Goal: Task Accomplishment & Management: Manage account settings

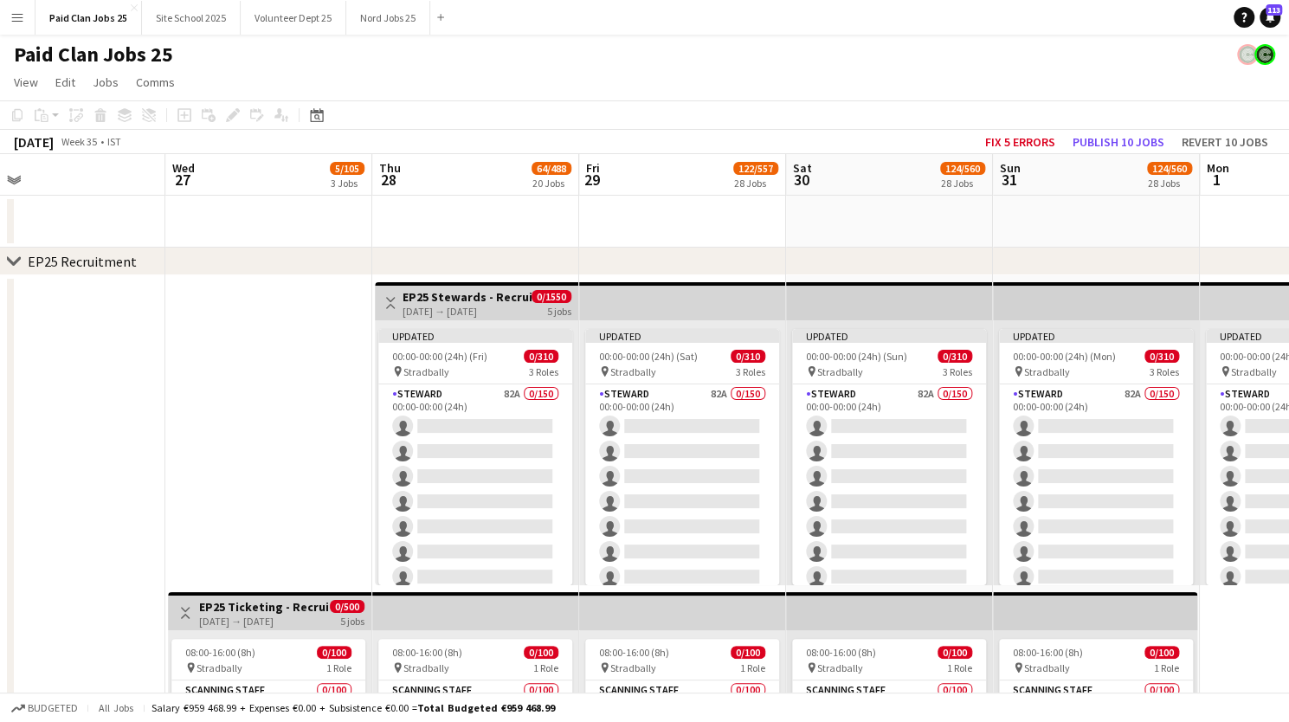
click at [488, 299] on h3 "EP25 Stewards - Recruitment Panel" at bounding box center [466, 297] width 129 height 16
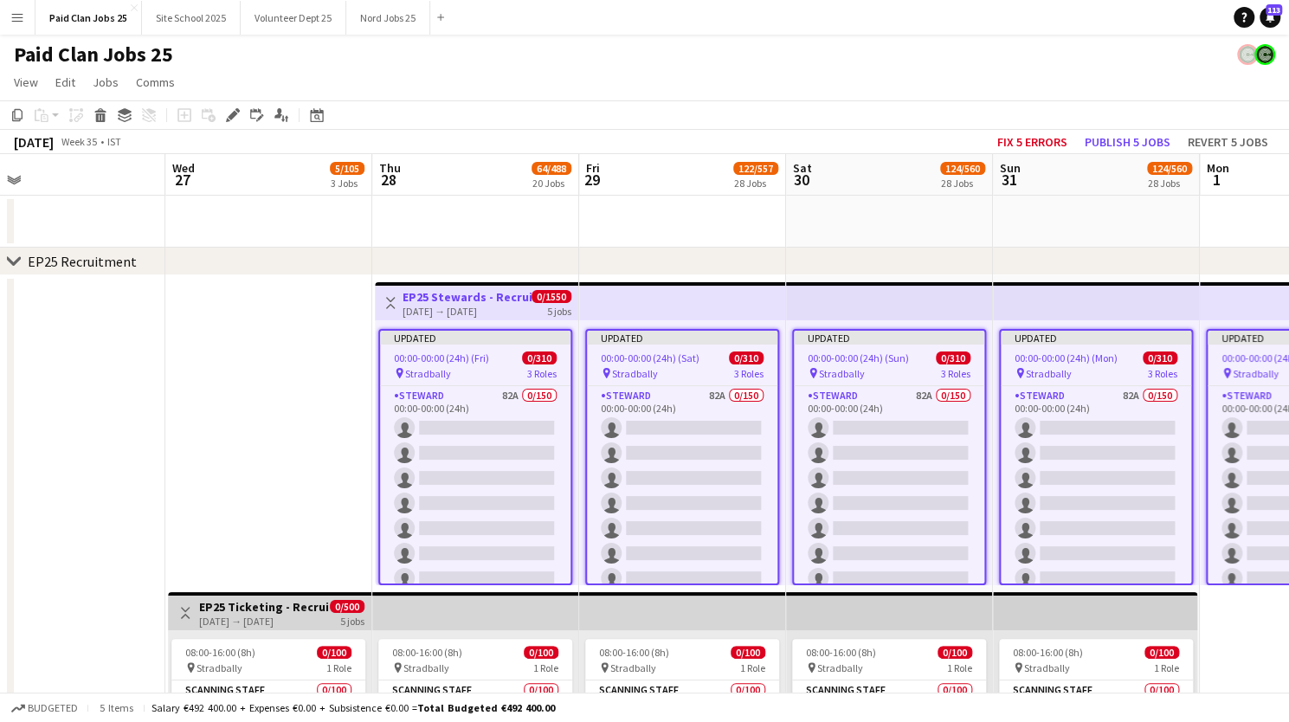
click at [228, 114] on icon "Edit" at bounding box center [233, 115] width 14 height 14
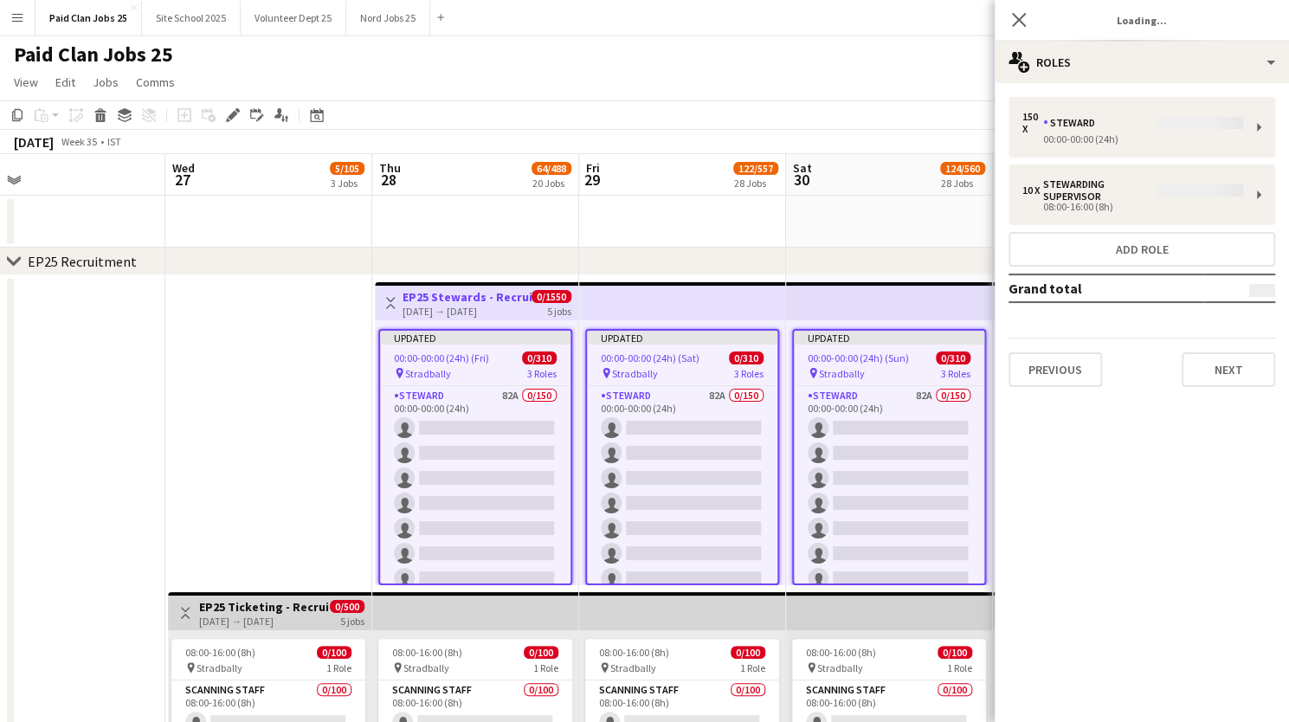
click at [1177, 125] on div "150 x [PERSON_NAME] 00:00-00:00 (24h) 10 x Stewarding Supervisor 08:00-16:00 (8…" at bounding box center [1141, 242] width 294 height 290
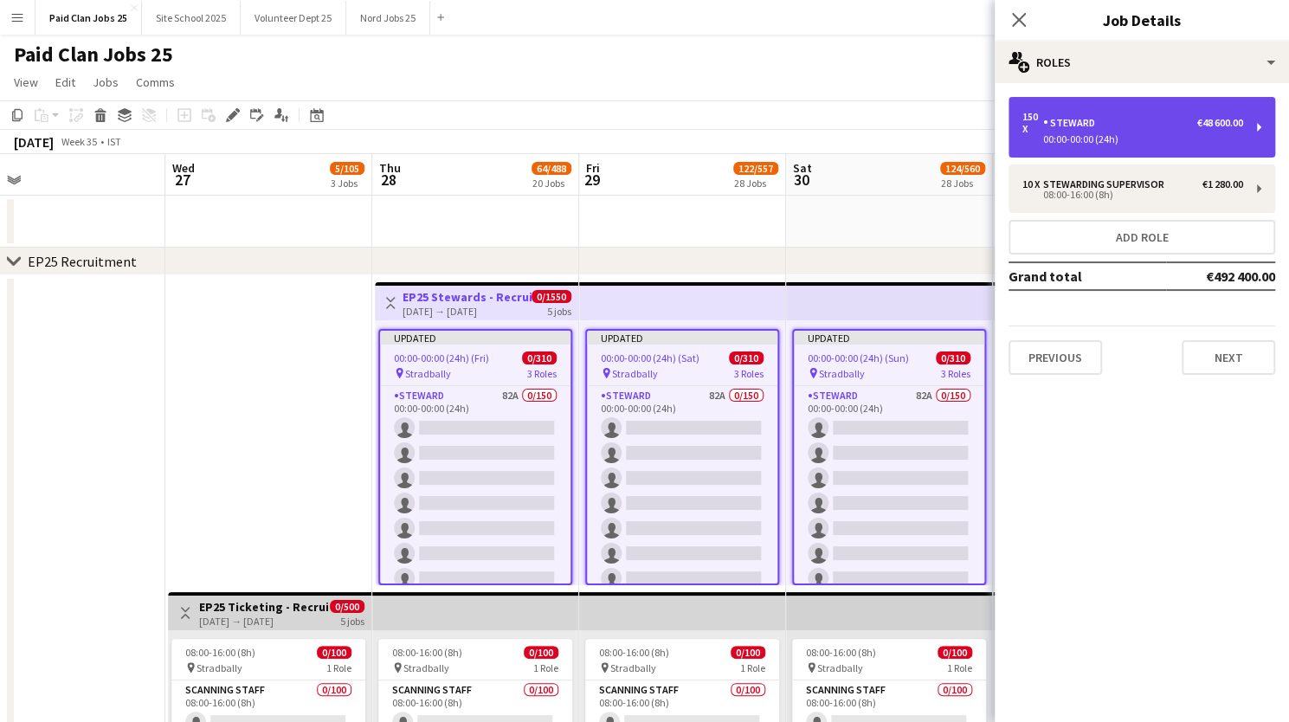
click at [1238, 133] on div "150 x [PERSON_NAME] €48 600.00" at bounding box center [1132, 123] width 221 height 24
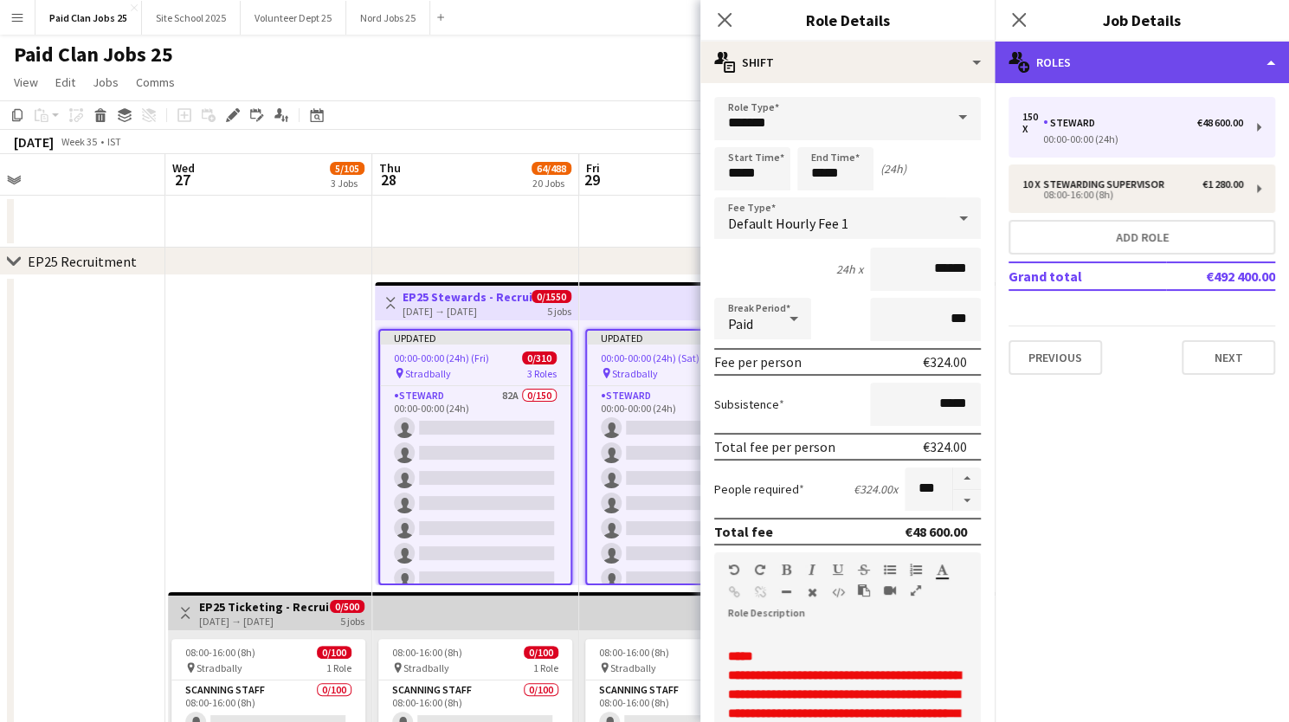
click at [1156, 65] on div "multiple-users-add Roles" at bounding box center [1141, 63] width 294 height 42
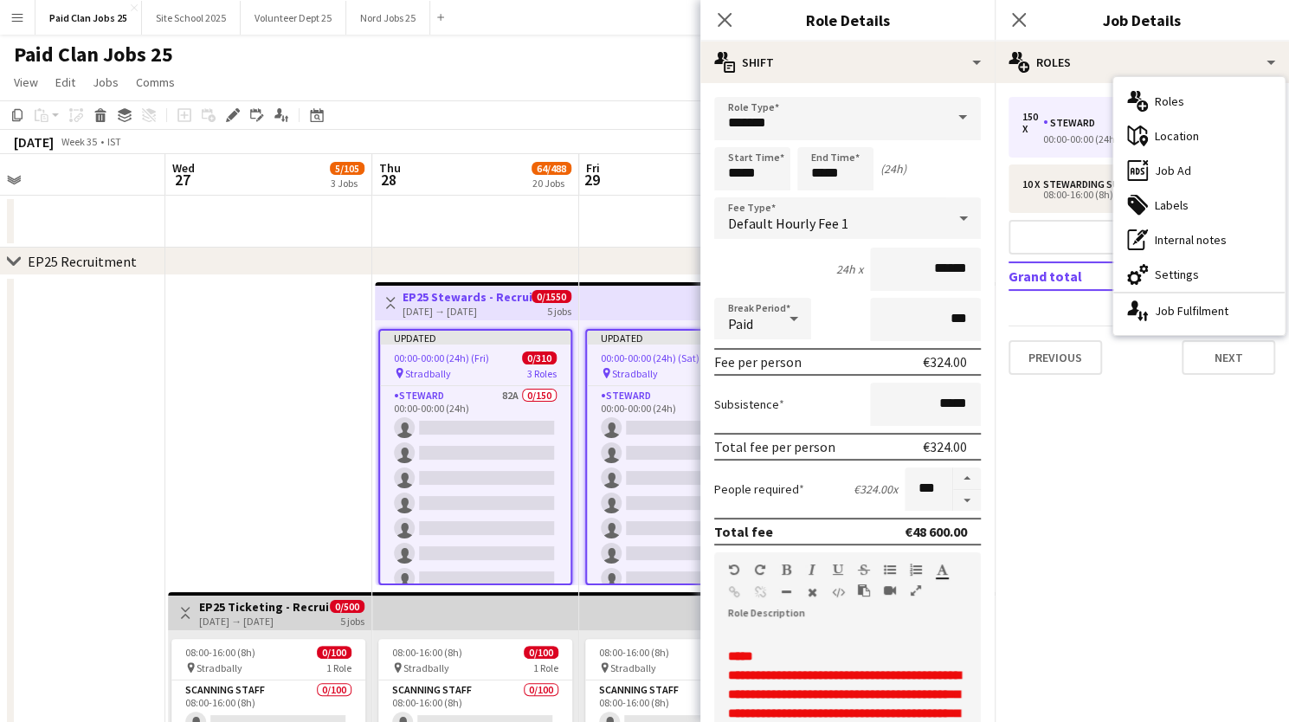
click at [502, 363] on div "00:00-00:00 (24h) (Fri) 0/310" at bounding box center [475, 357] width 190 height 13
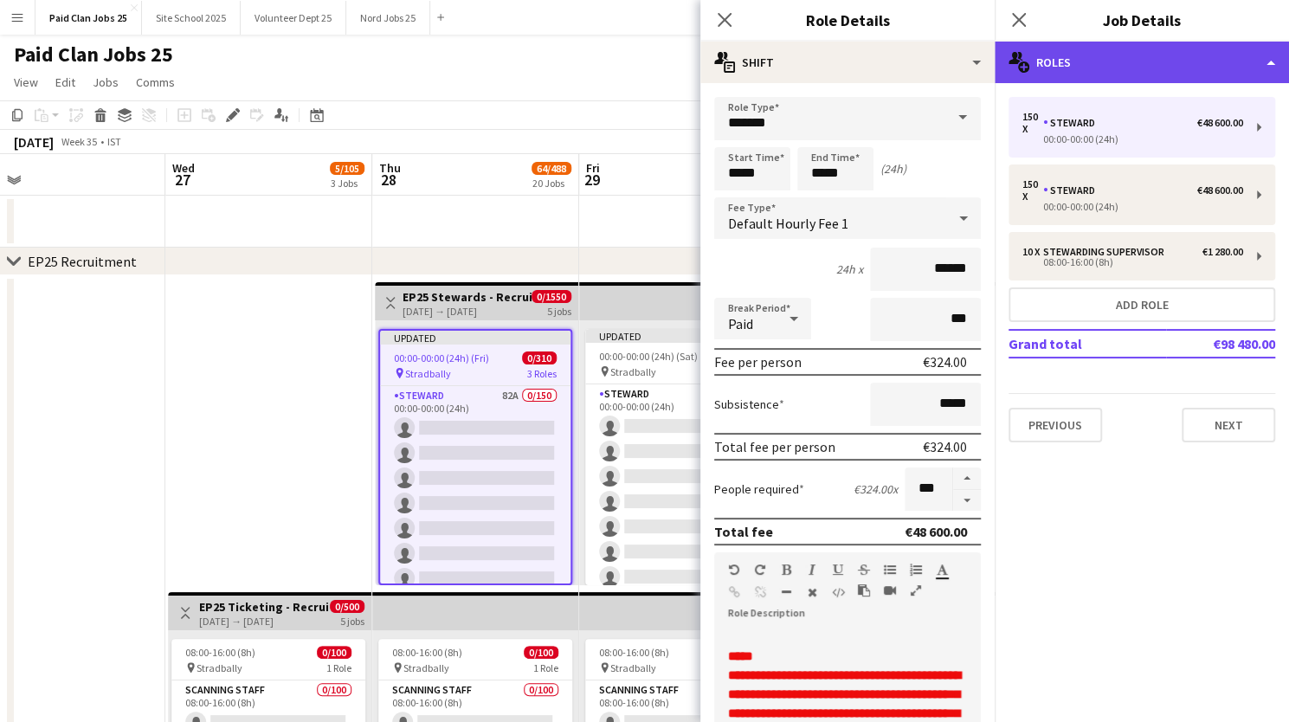
click at [1116, 71] on div "multiple-users-add Roles" at bounding box center [1141, 63] width 294 height 42
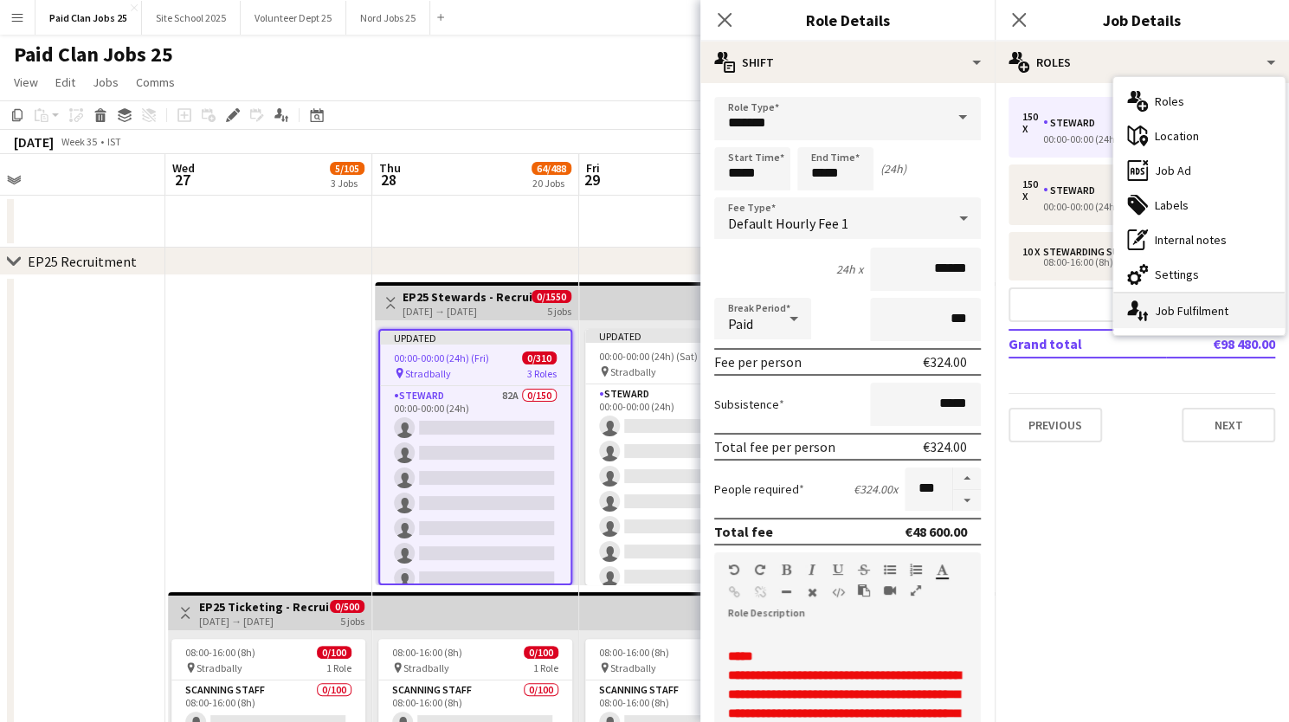
click at [1139, 314] on icon at bounding box center [1139, 316] width 5 height 10
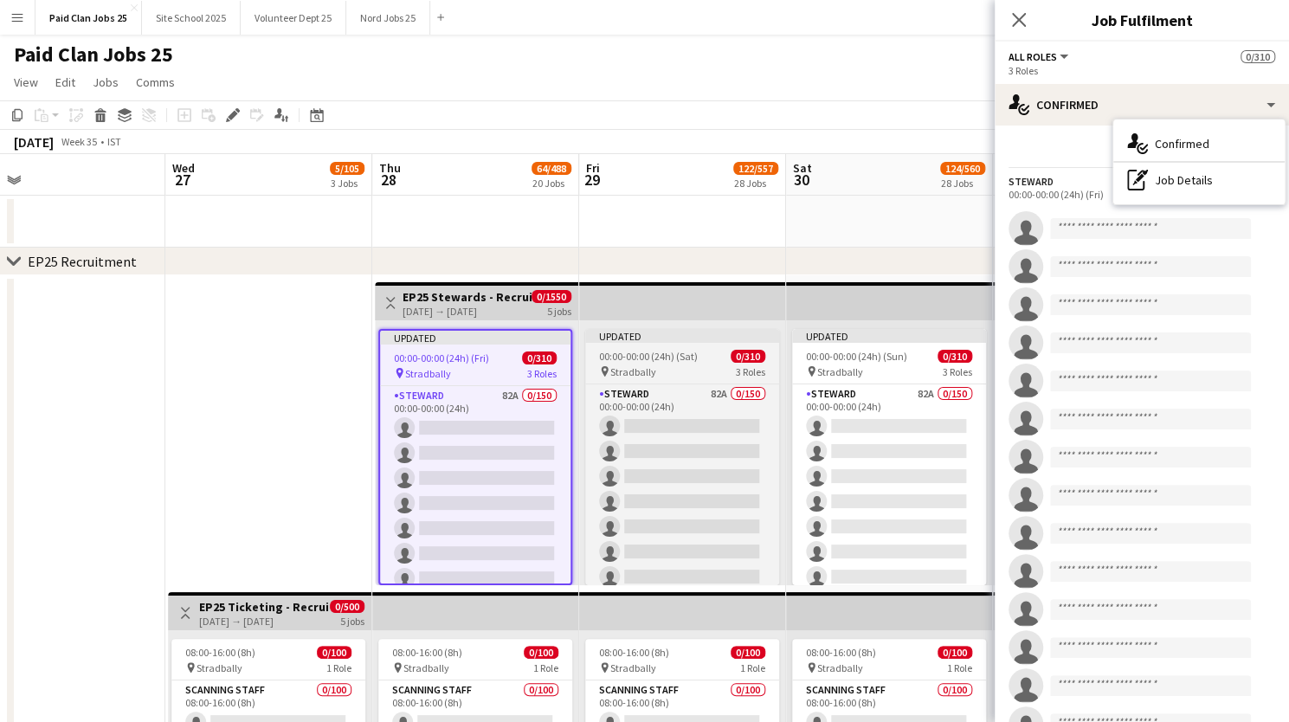
click at [660, 352] on span "00:00-00:00 (24h) (Sat)" at bounding box center [648, 356] width 99 height 13
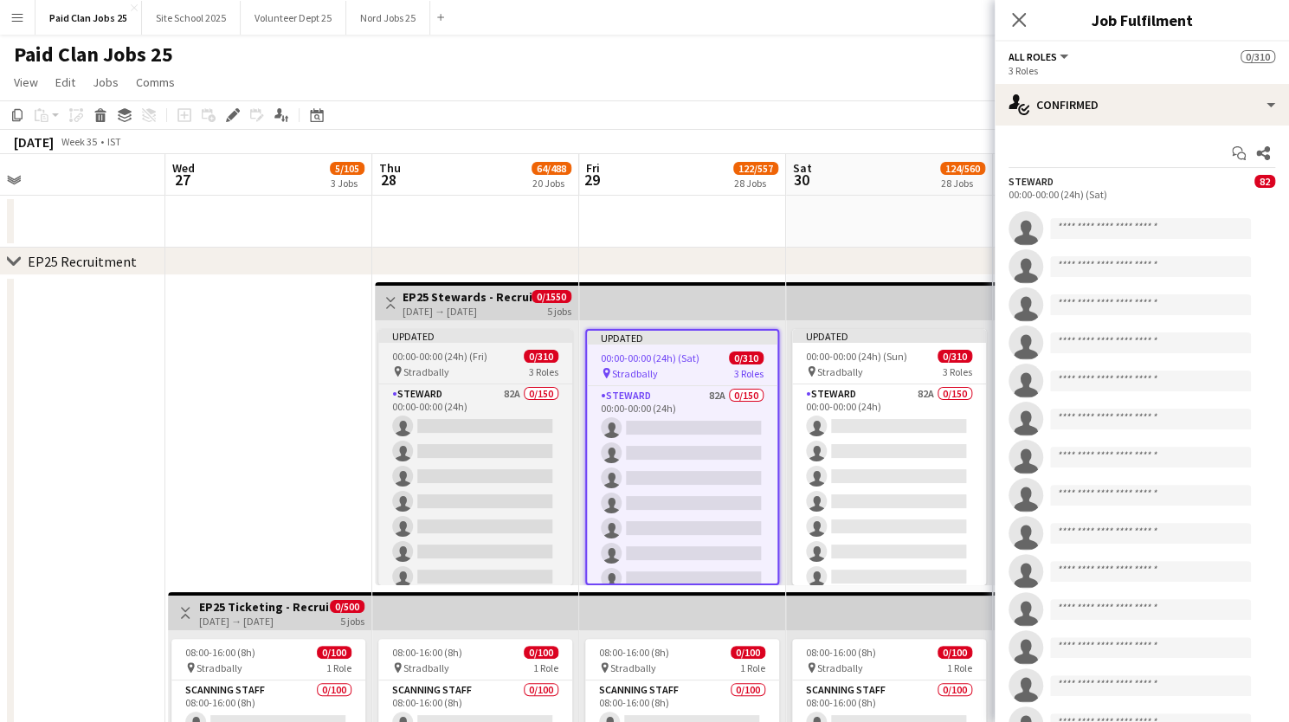
click at [494, 358] on div "00:00-00:00 (24h) (Fri) 0/310" at bounding box center [475, 356] width 194 height 13
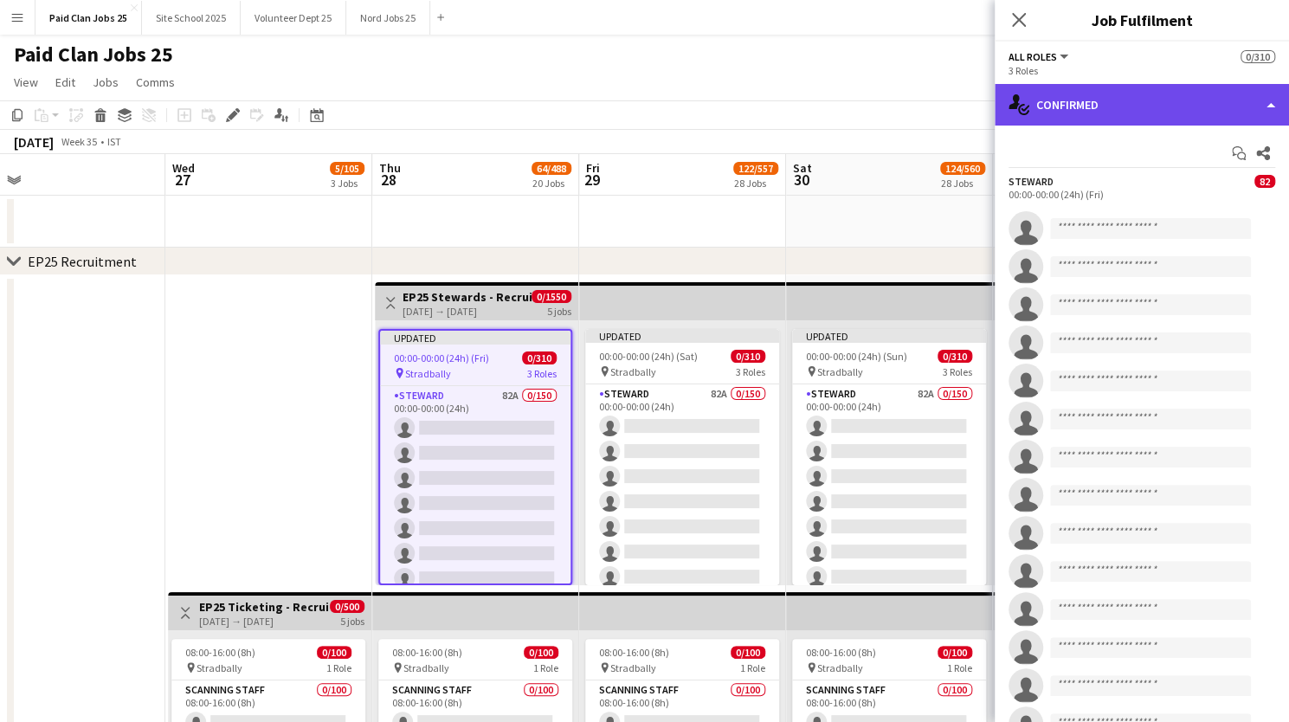
click at [1108, 104] on div "single-neutral-actions-check-2 Confirmed" at bounding box center [1141, 105] width 294 height 42
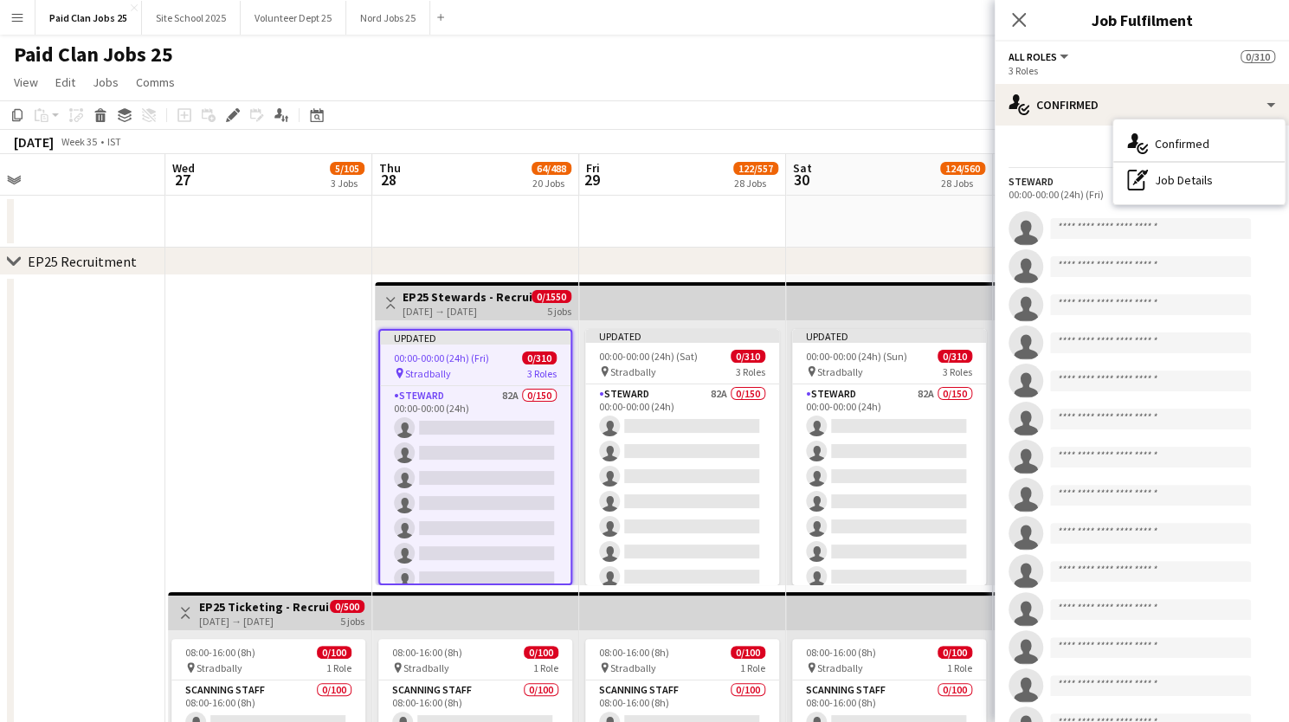
click at [1019, 18] on icon at bounding box center [1018, 19] width 16 height 16
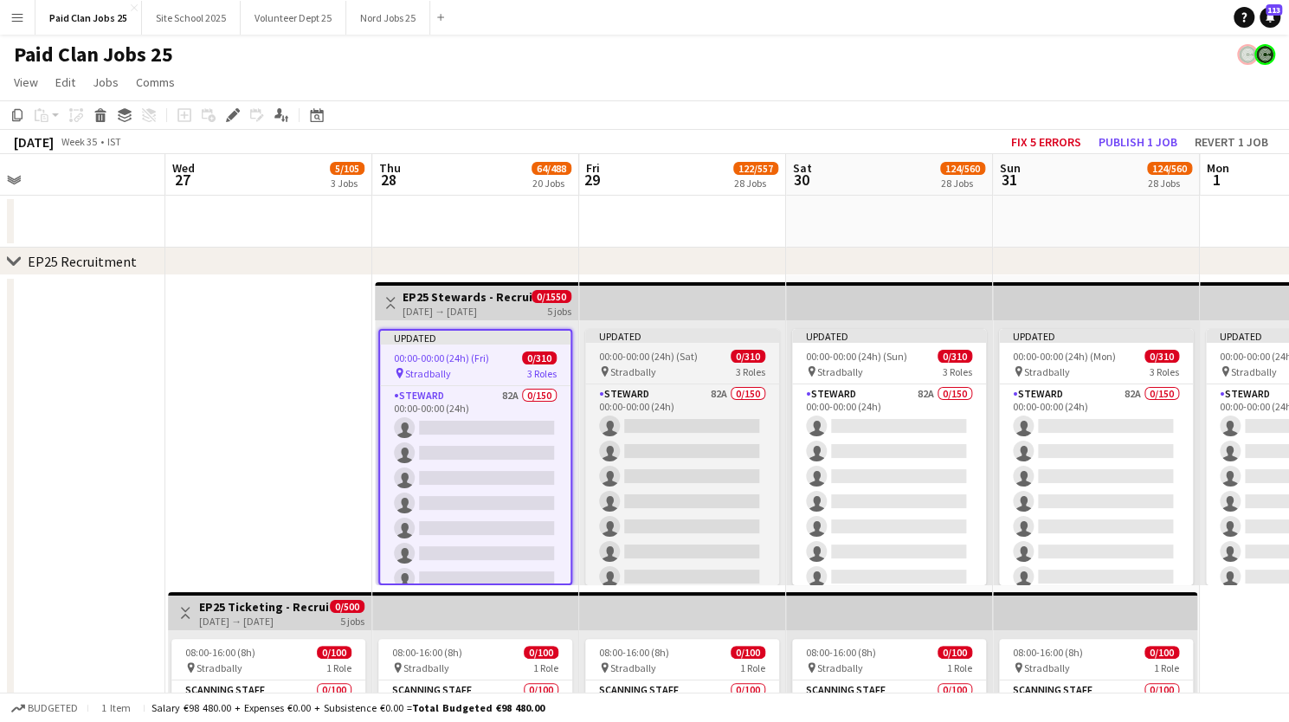
click at [653, 348] on app-job-card "Updated 00:00-00:00 (24h) (Sat) 0/310 pin Stradbally 3 Roles [PERSON_NAME] 82A …" at bounding box center [682, 457] width 194 height 256
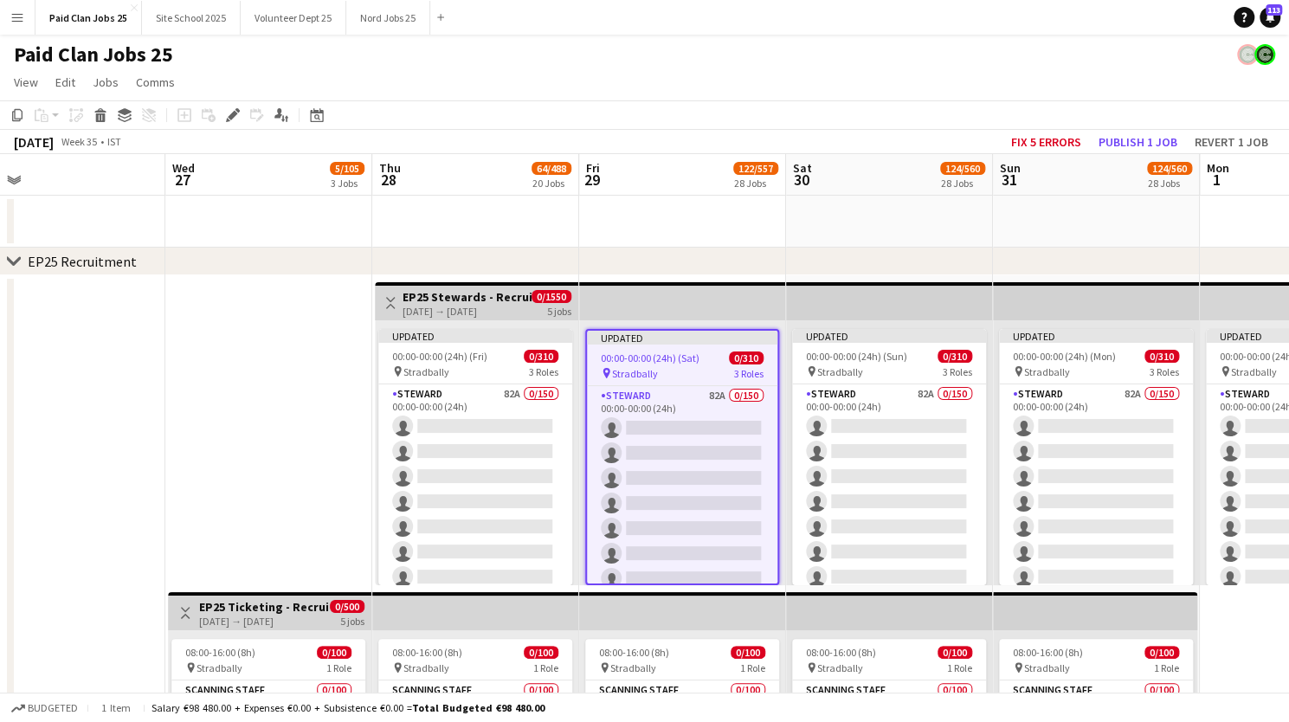
click at [226, 119] on icon "Edit" at bounding box center [233, 115] width 14 height 14
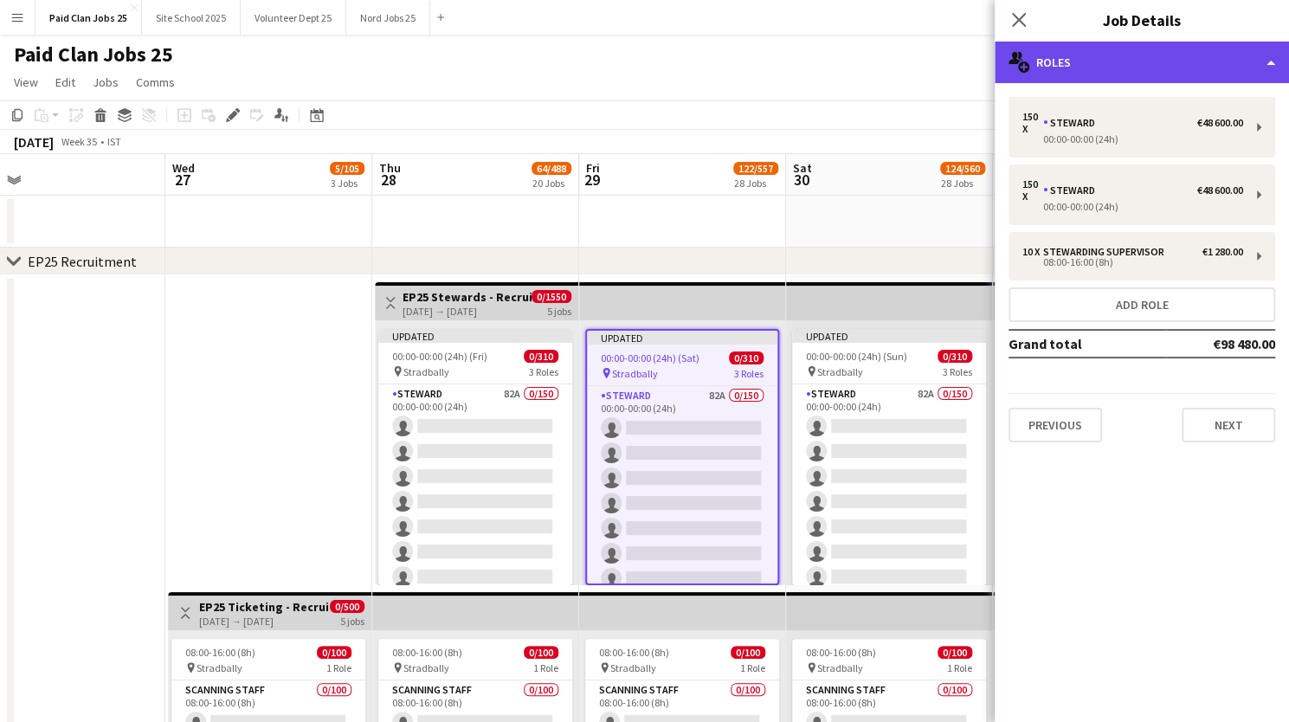
click at [1141, 66] on div "multiple-users-add Roles" at bounding box center [1141, 63] width 294 height 42
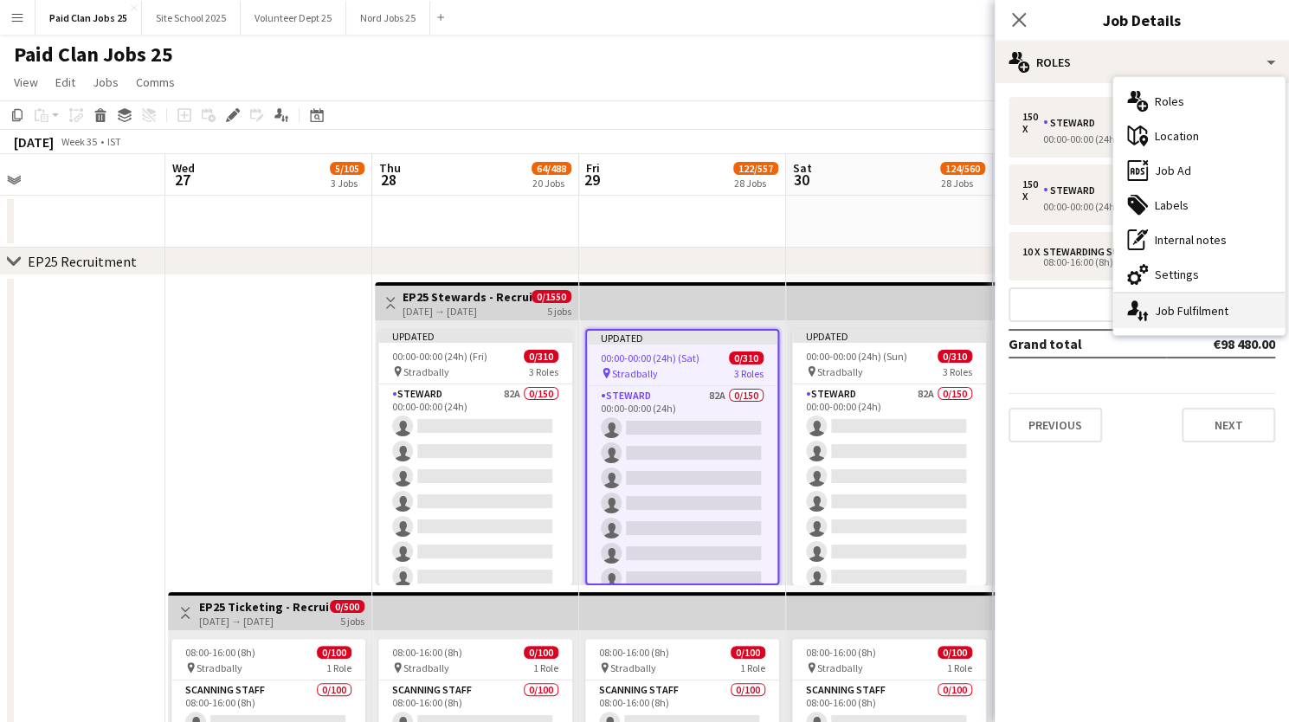
click at [1155, 299] on div "single-neutral-actions-up-down Job Fulfilment" at bounding box center [1198, 310] width 171 height 35
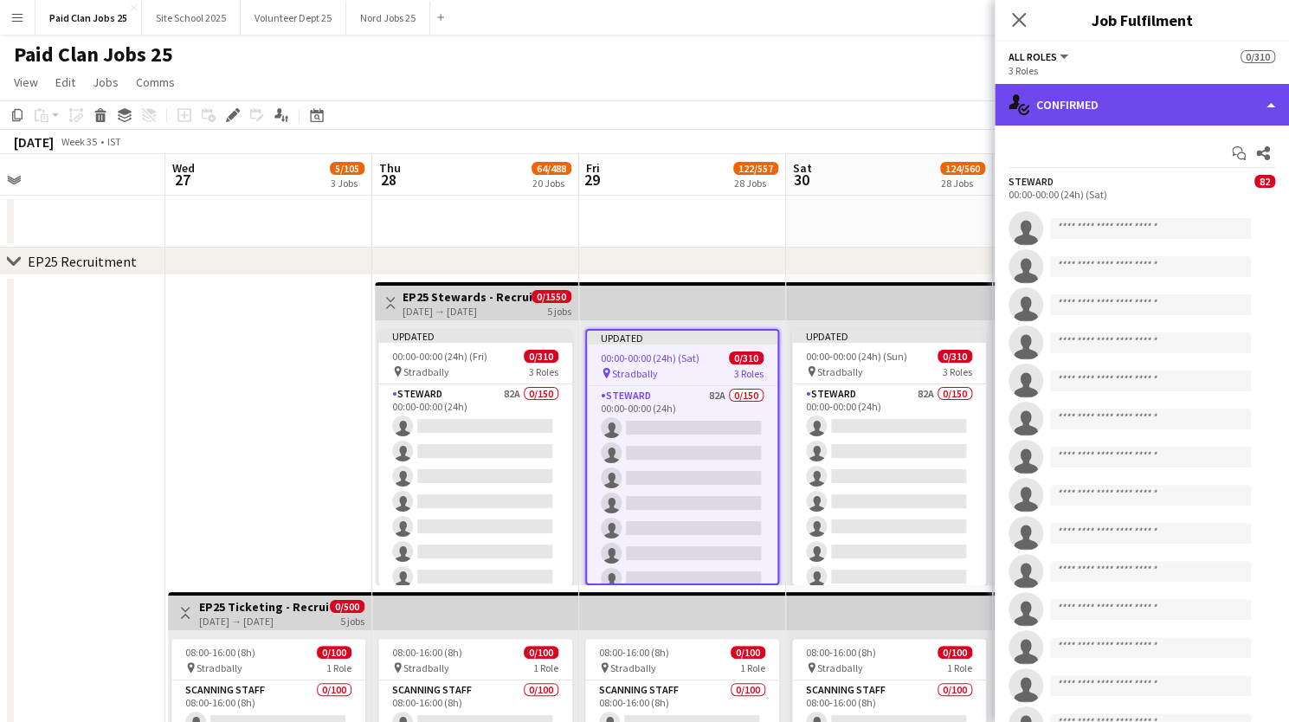
click at [1131, 92] on div "single-neutral-actions-check-2 Confirmed" at bounding box center [1141, 105] width 294 height 42
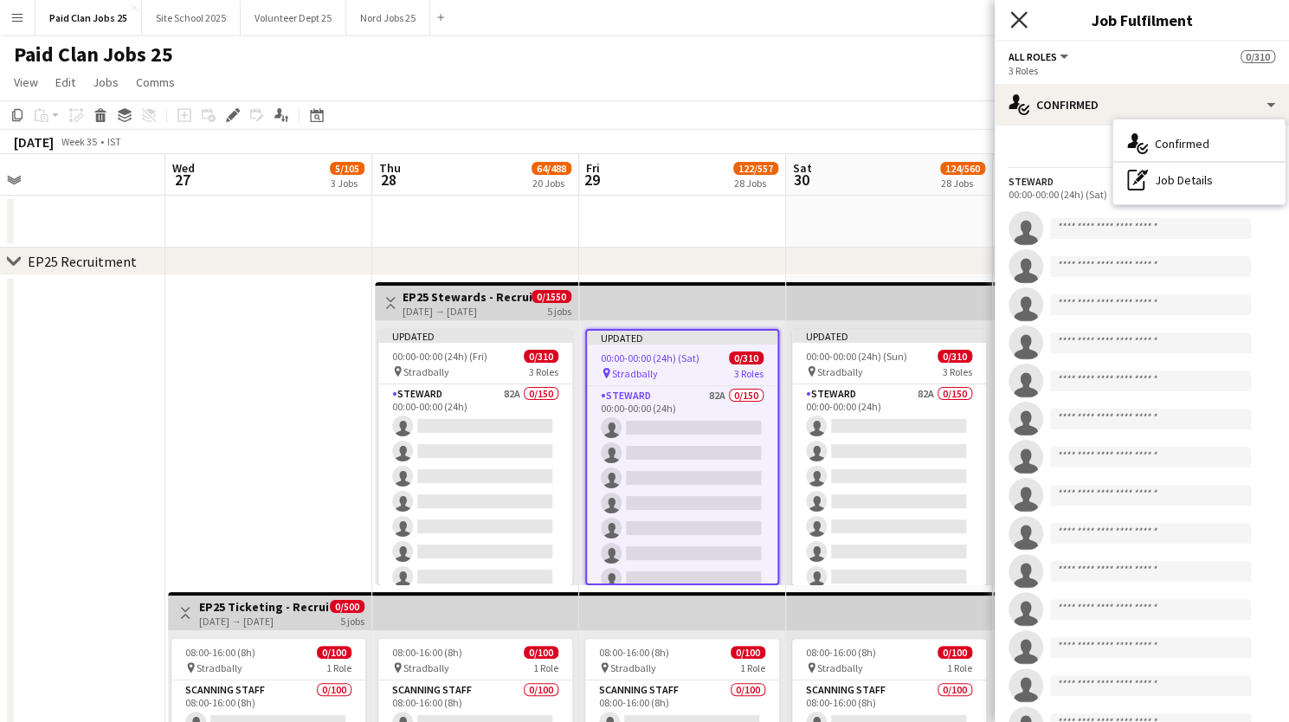
click at [1014, 18] on icon "Close pop-in" at bounding box center [1018, 19] width 16 height 16
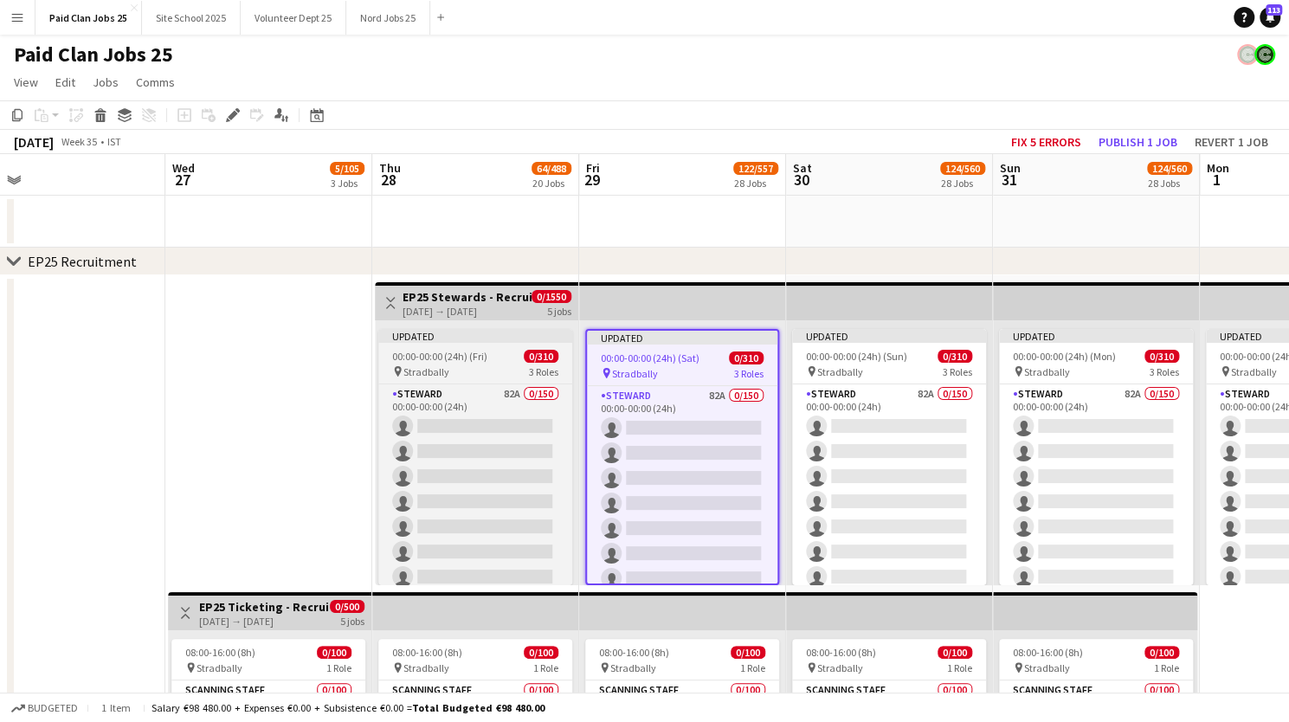
click at [492, 337] on div "Updated" at bounding box center [475, 336] width 194 height 14
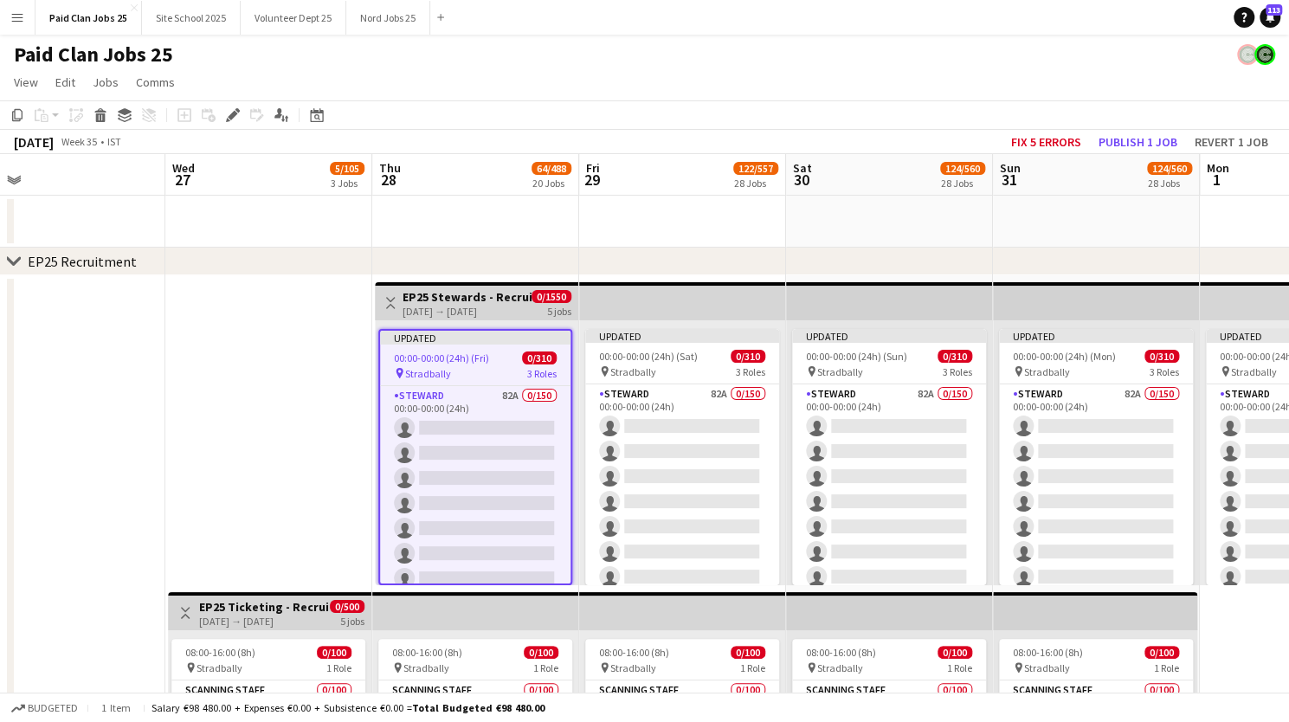
click at [488, 294] on h3 "EP25 Stewards - Recruitment Panel" at bounding box center [466, 297] width 129 height 16
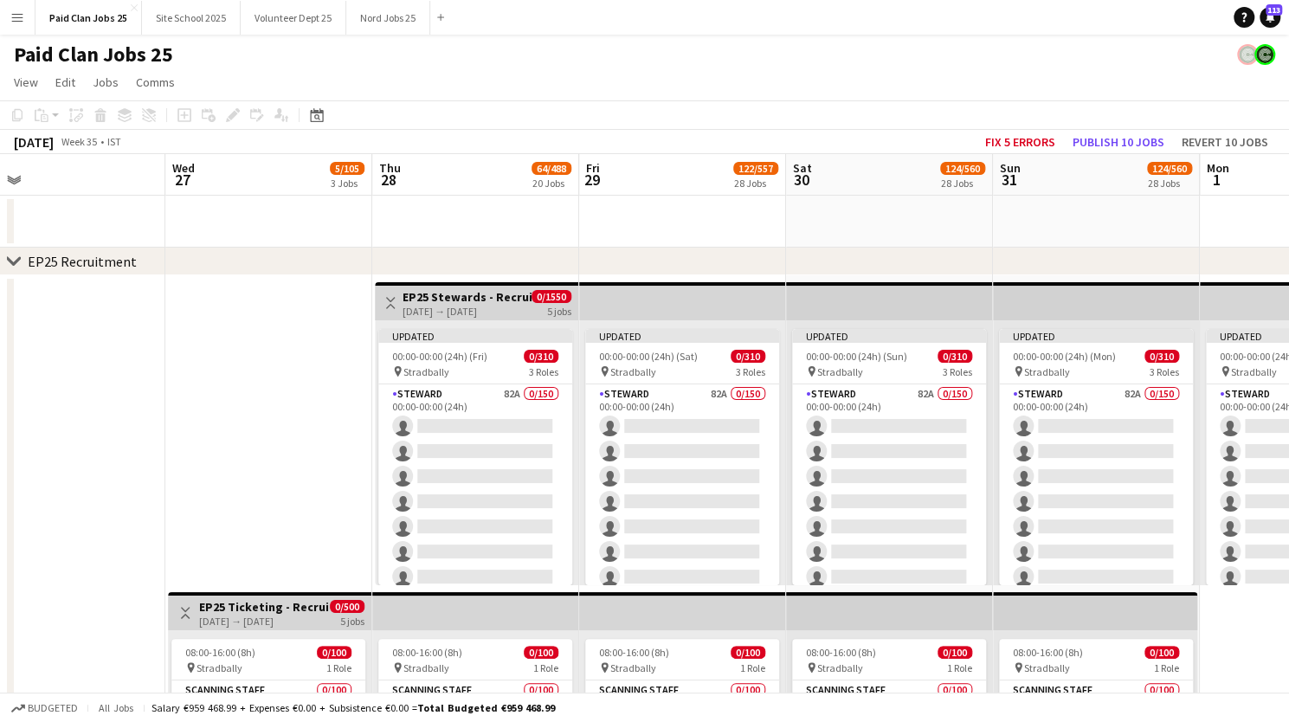
click at [473, 299] on h3 "EP25 Stewards - Recruitment Panel" at bounding box center [466, 297] width 129 height 16
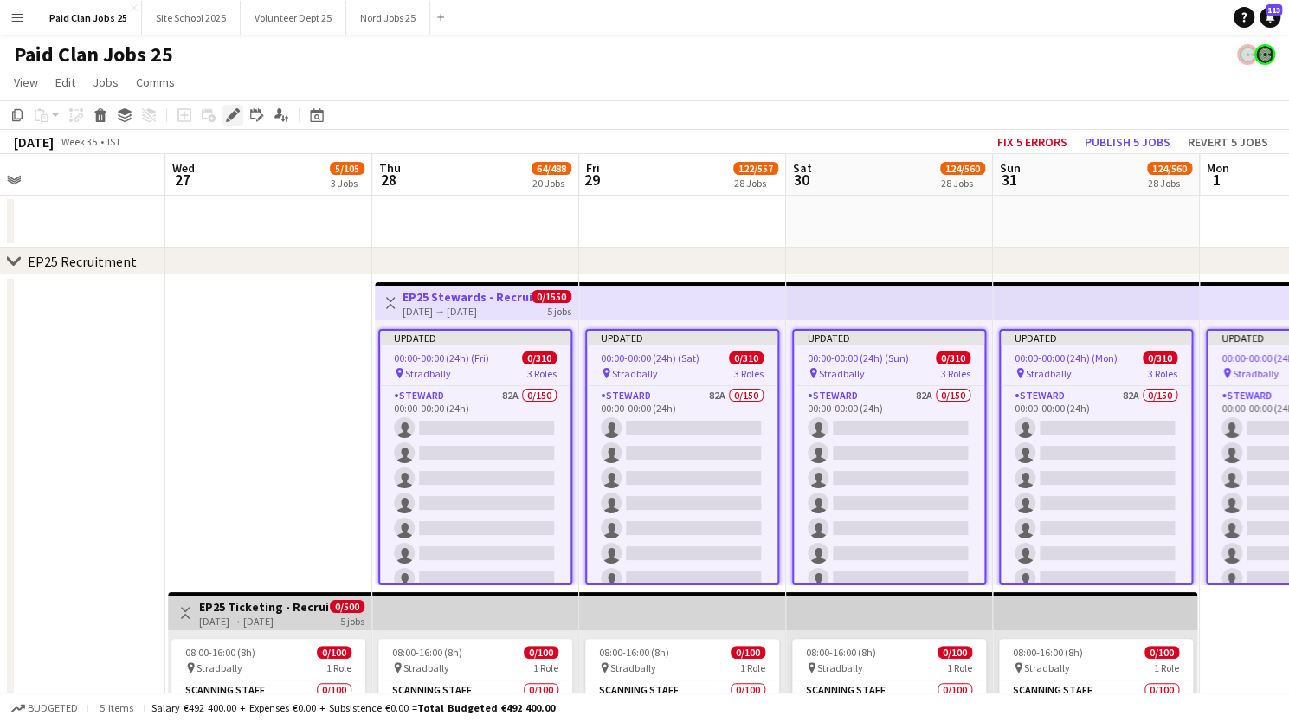
click at [226, 111] on icon "Edit" at bounding box center [233, 115] width 14 height 14
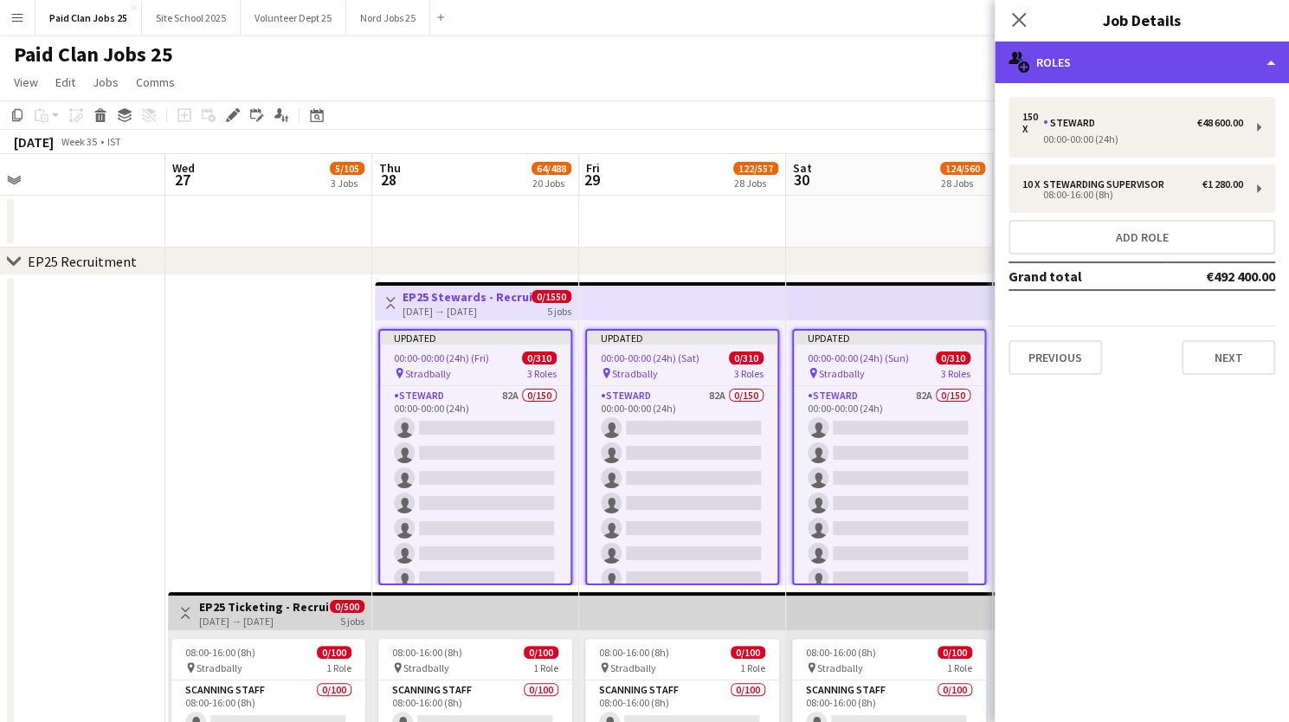
click at [1139, 68] on div "multiple-users-add Roles" at bounding box center [1141, 63] width 294 height 42
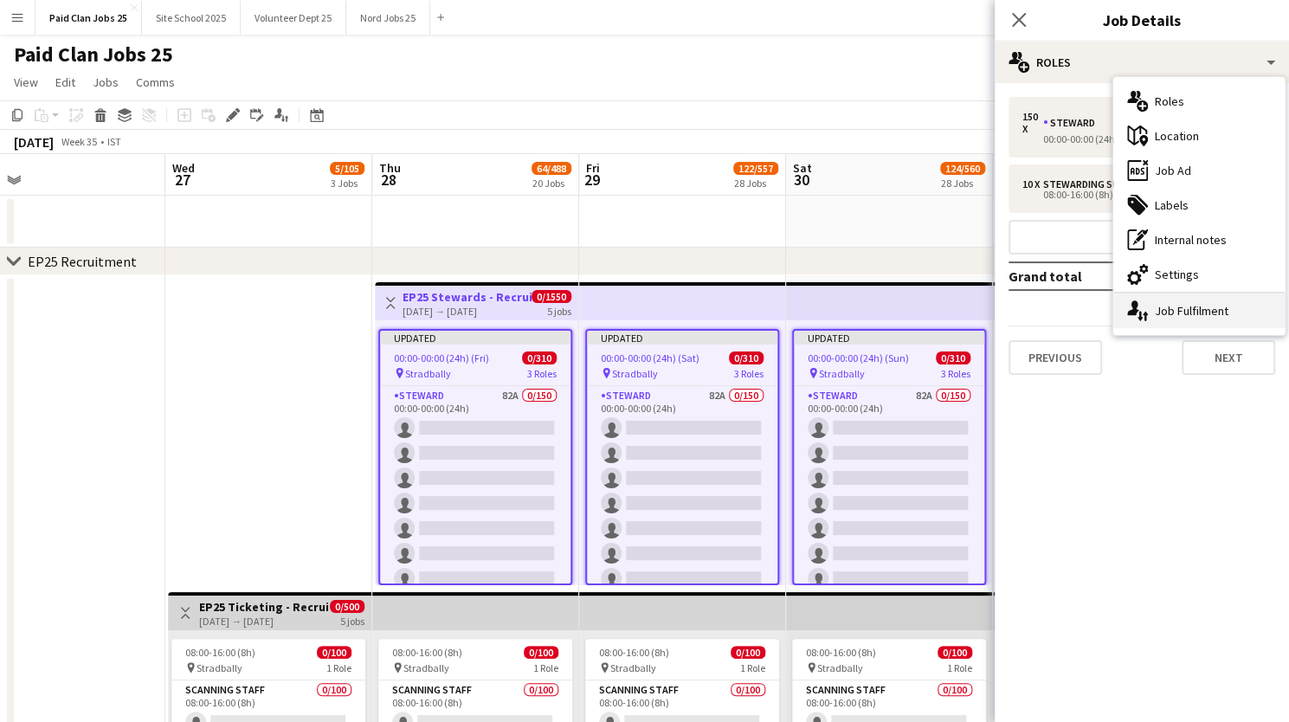
click at [1160, 304] on div "single-neutral-actions-up-down Job Fulfilment" at bounding box center [1198, 310] width 171 height 35
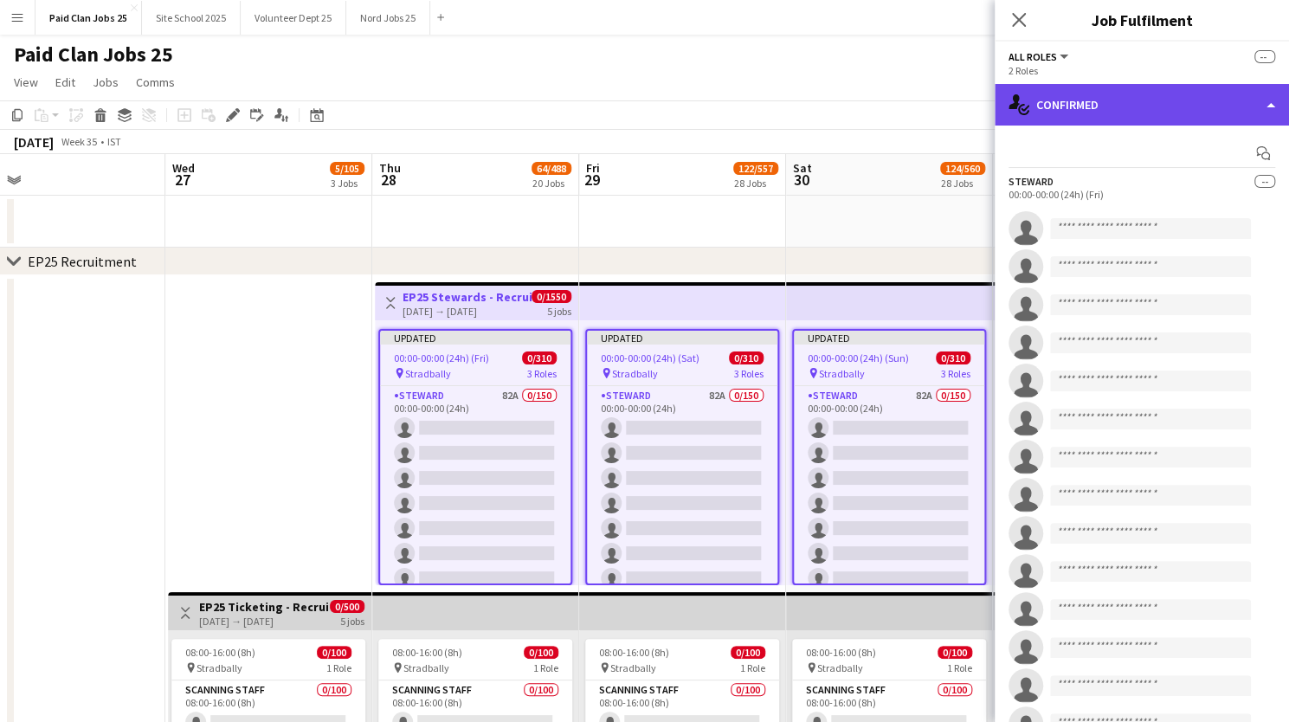
click at [1269, 106] on div "single-neutral-actions-check-2 Confirmed" at bounding box center [1141, 105] width 294 height 42
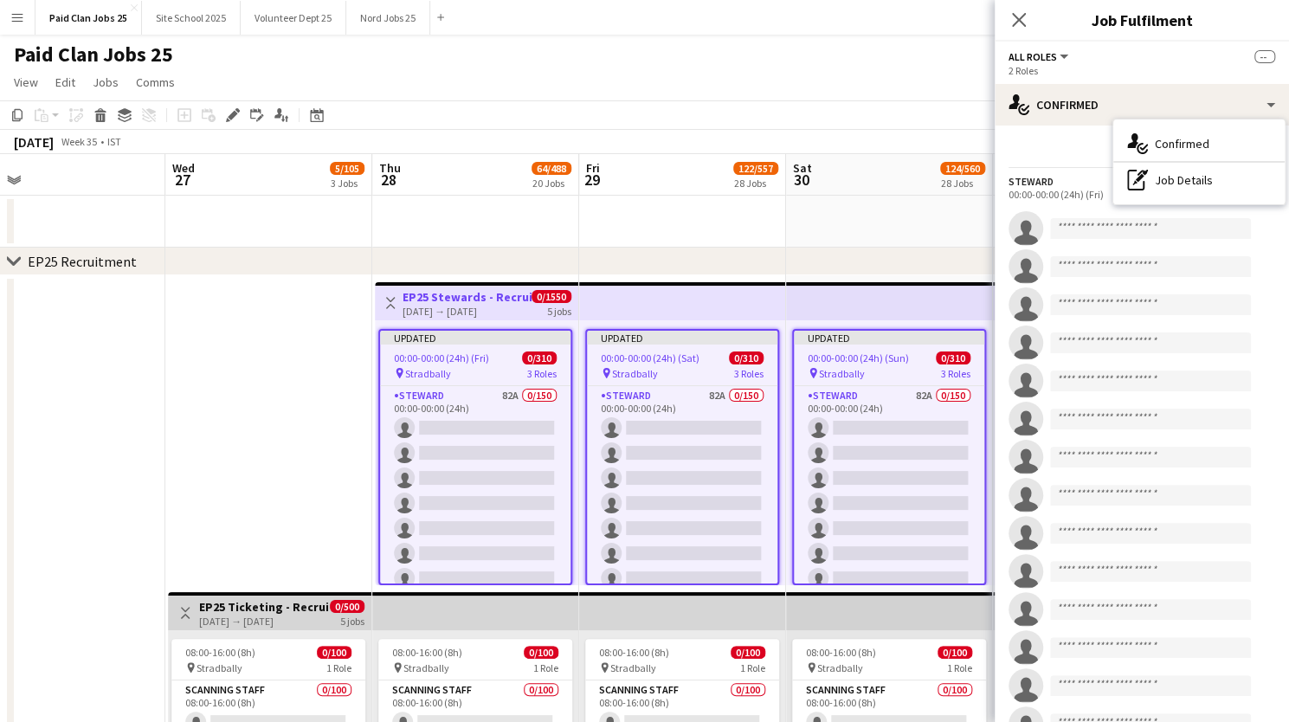
click at [1064, 157] on div "Start chat" at bounding box center [1141, 153] width 267 height 29
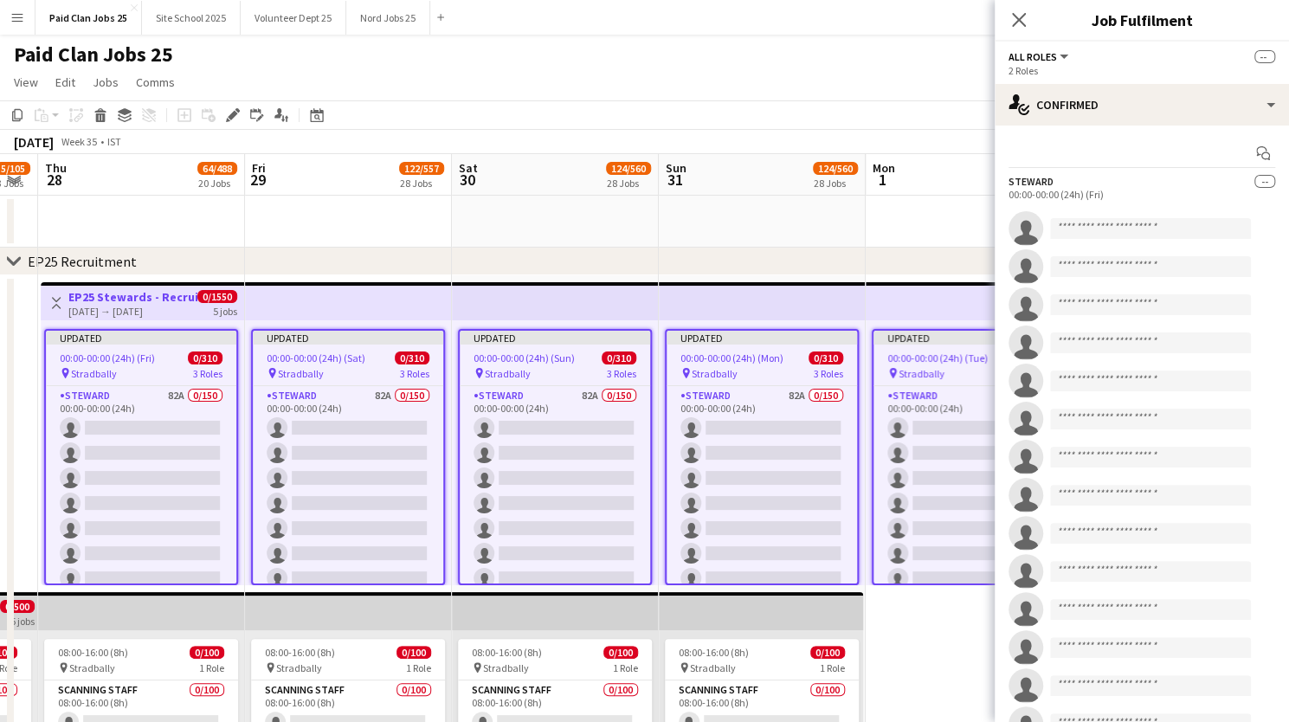
scroll to position [0, 374]
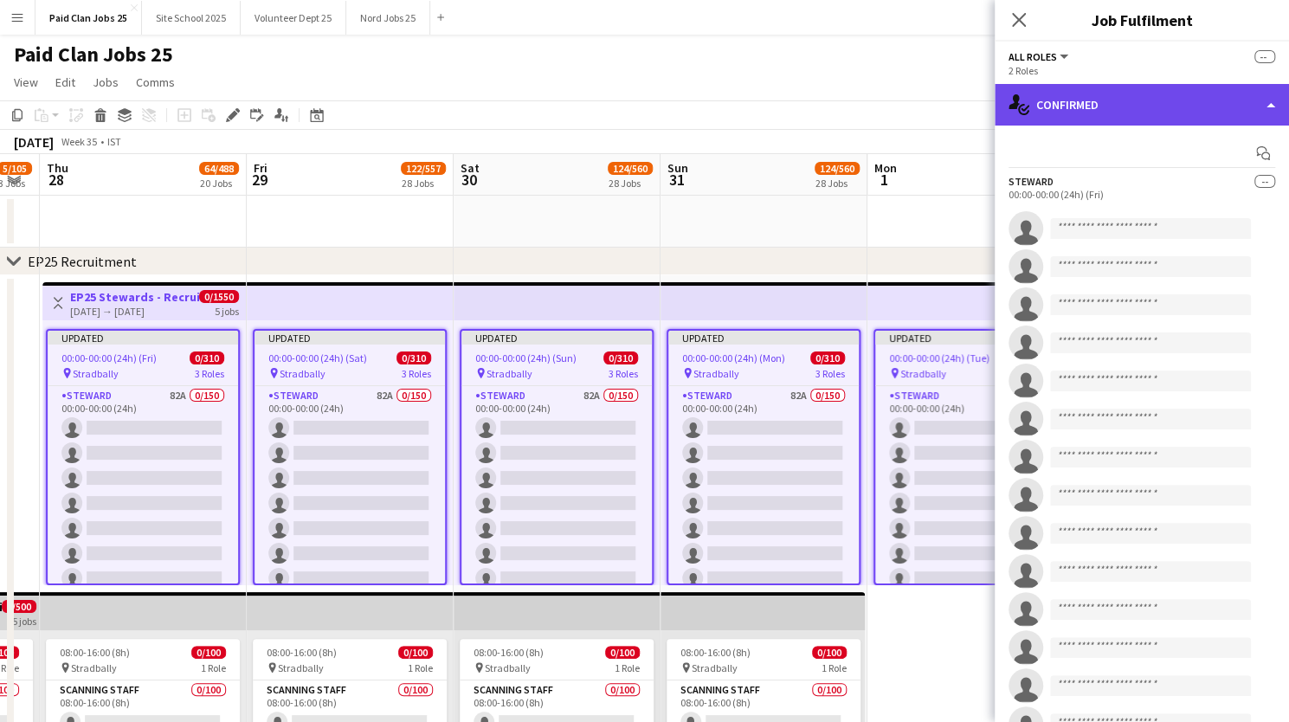
click at [1168, 100] on div "single-neutral-actions-check-2 Confirmed" at bounding box center [1141, 105] width 294 height 42
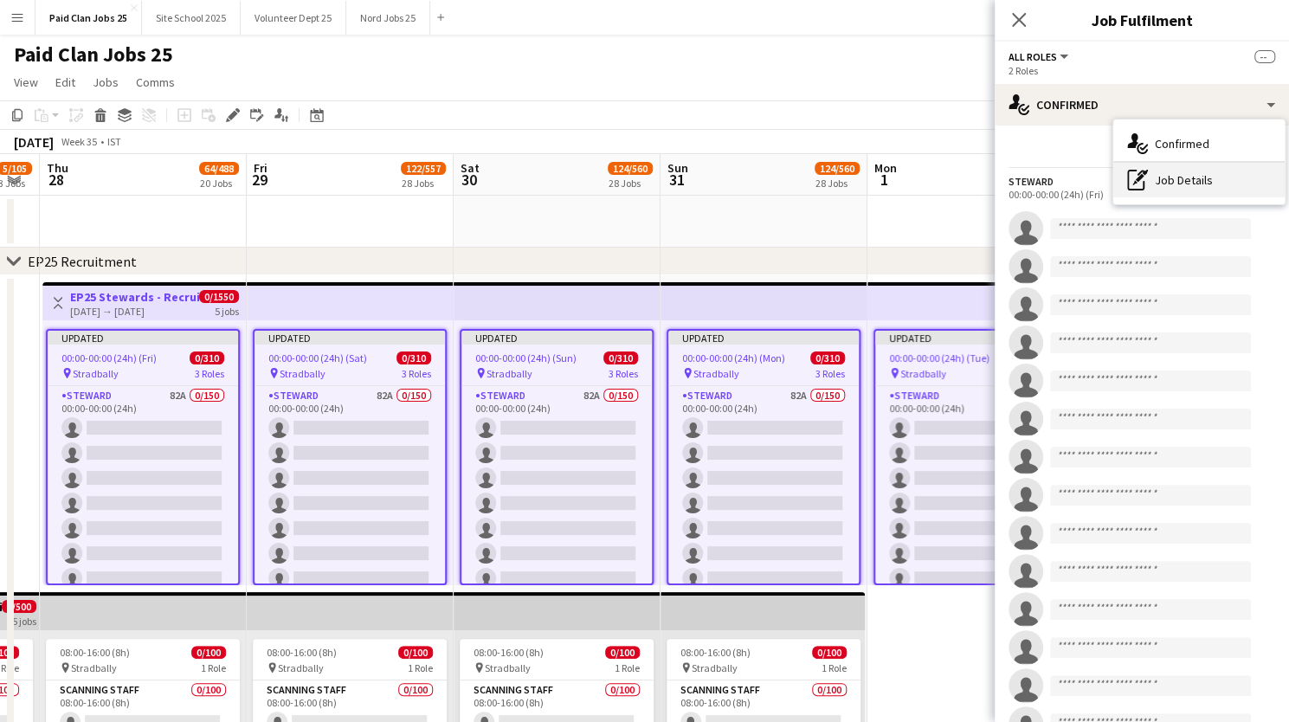
click at [1141, 195] on div "pen-write Job Details" at bounding box center [1198, 180] width 171 height 35
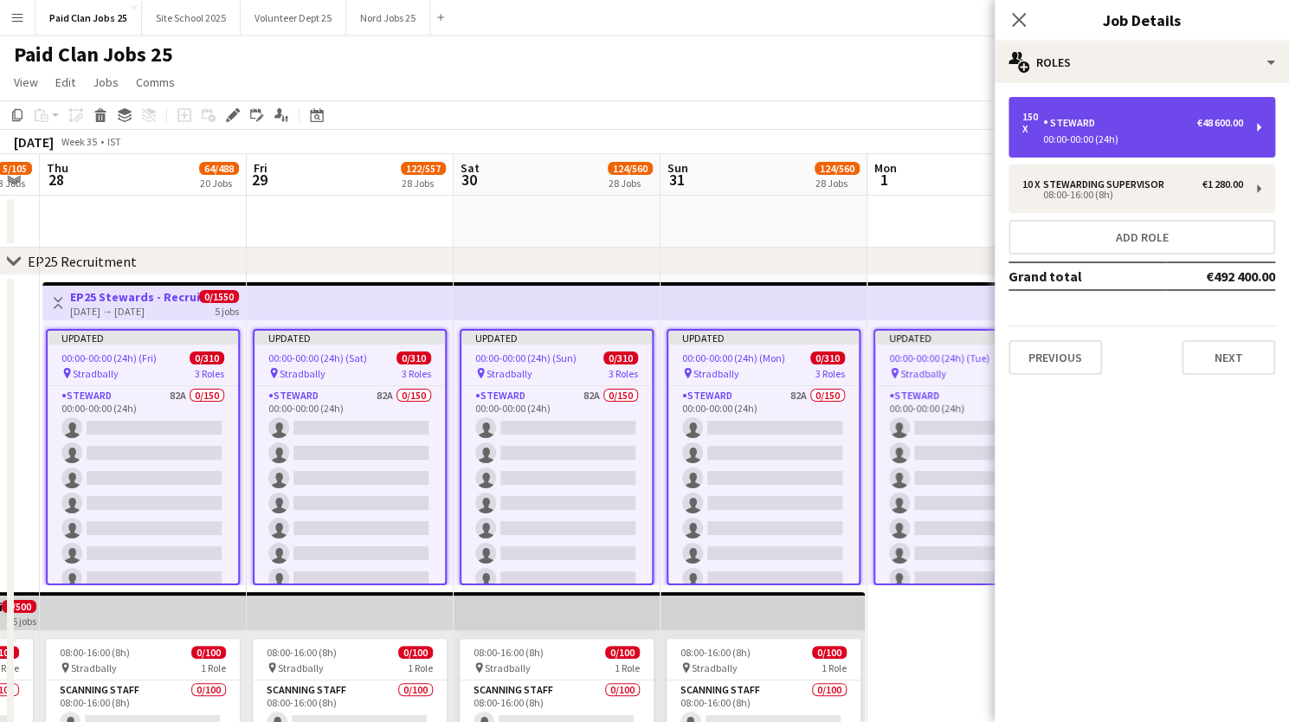
click at [1149, 118] on div "150 x [PERSON_NAME] €48 600.00" at bounding box center [1132, 123] width 221 height 24
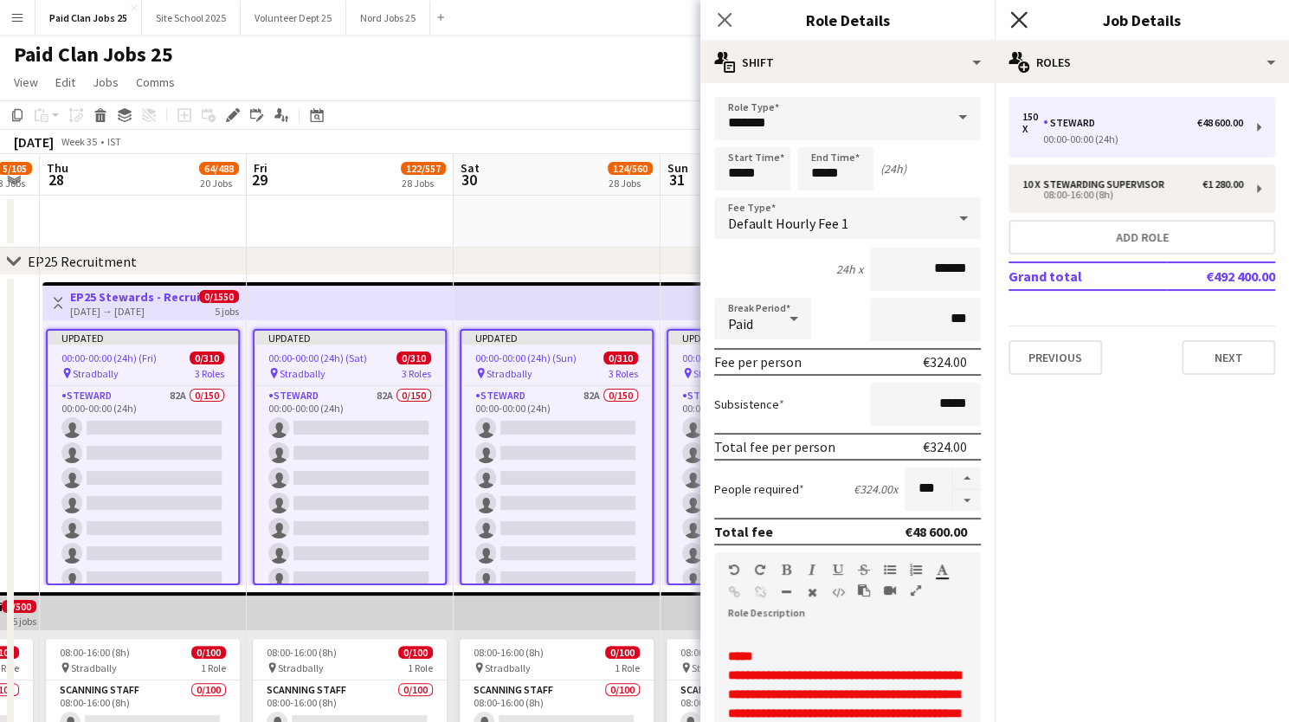
click at [1023, 20] on icon "Close pop-in" at bounding box center [1018, 19] width 16 height 16
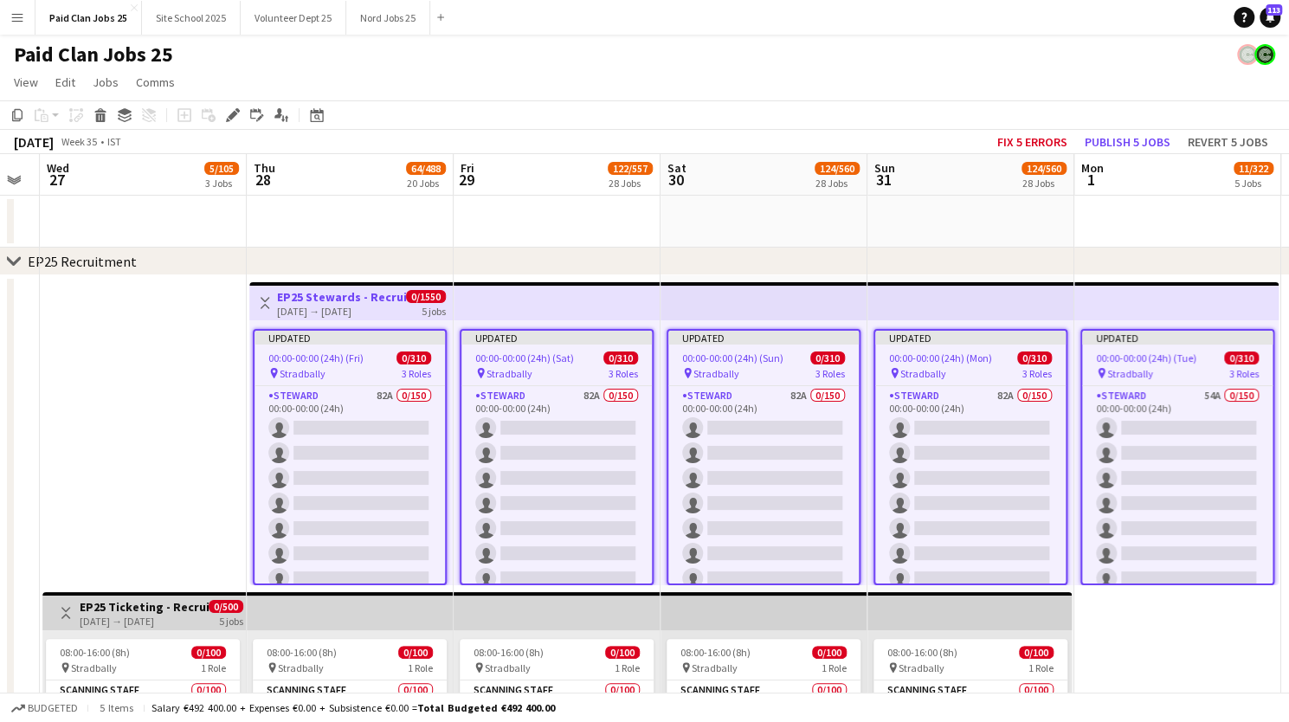
scroll to position [0, 538]
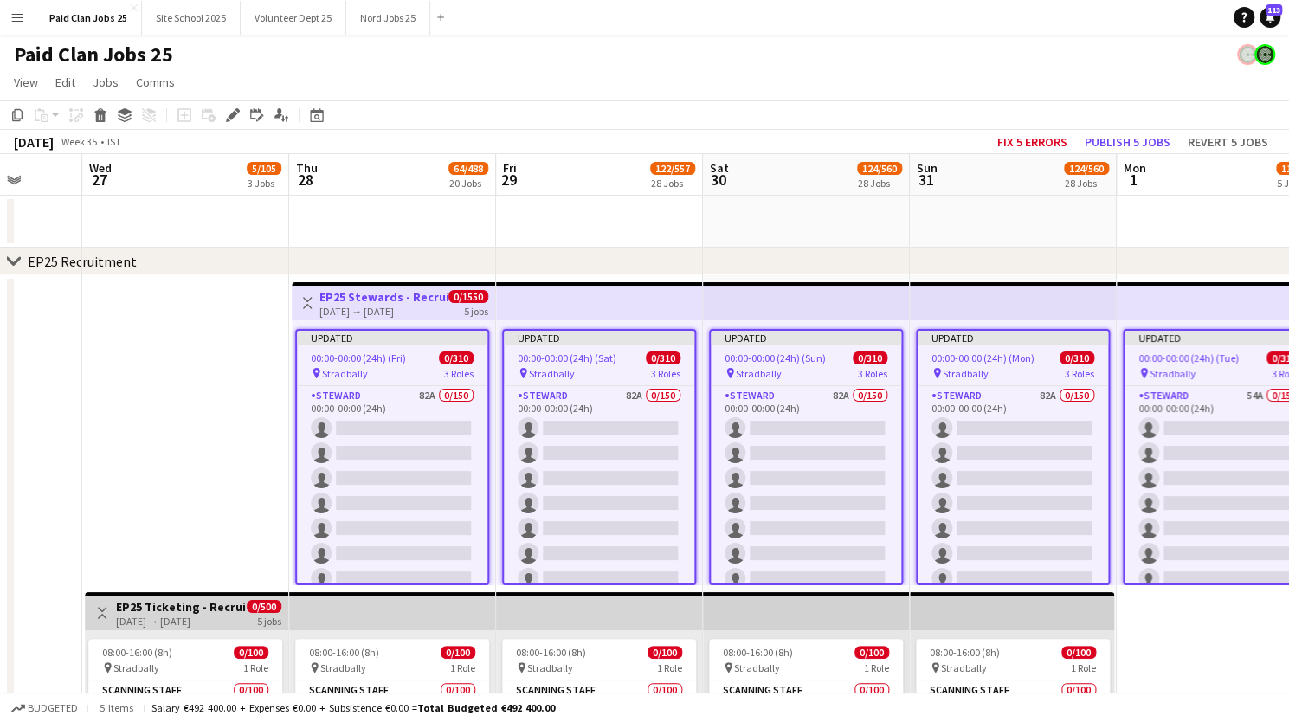
click at [386, 348] on app-job-card "Updated 00:00-00:00 (24h) (Fri) 0/310 pin Stradbally 3 Roles [PERSON_NAME] 82A …" at bounding box center [392, 457] width 194 height 256
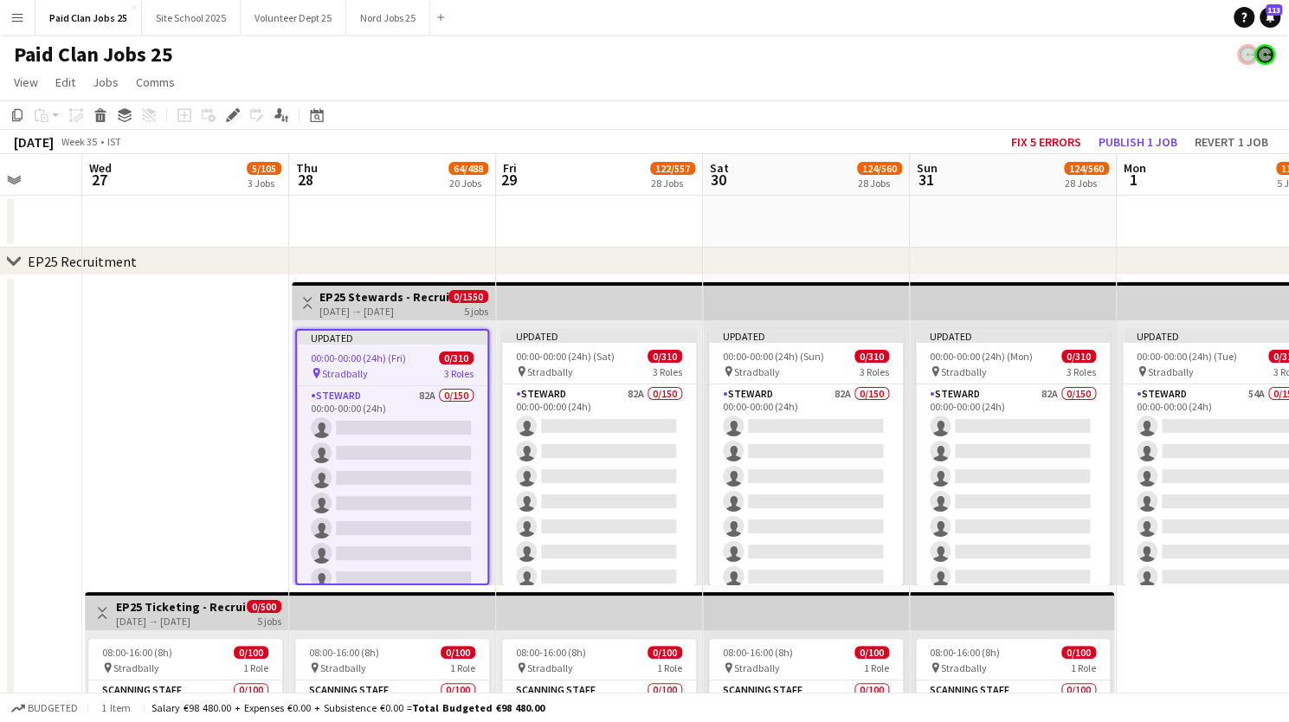
click at [377, 290] on h3 "EP25 Stewards - Recruitment Panel" at bounding box center [383, 297] width 129 height 16
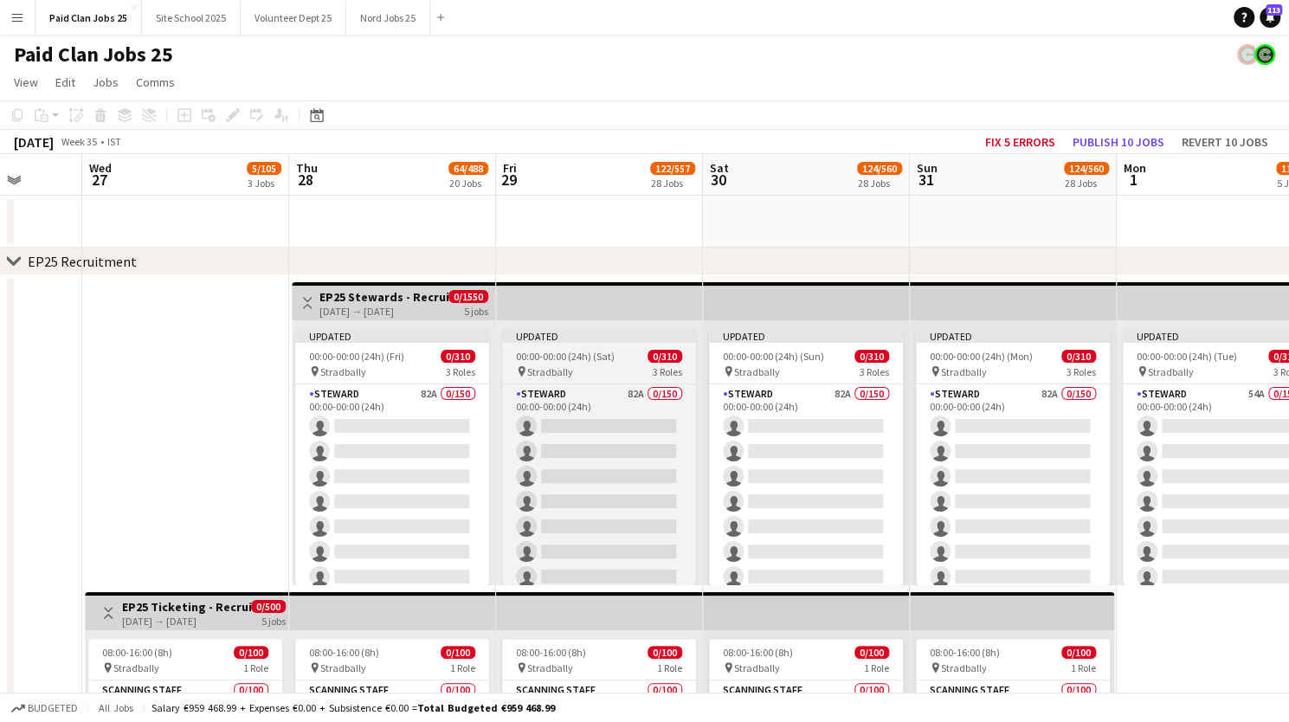
scroll to position [0, 680]
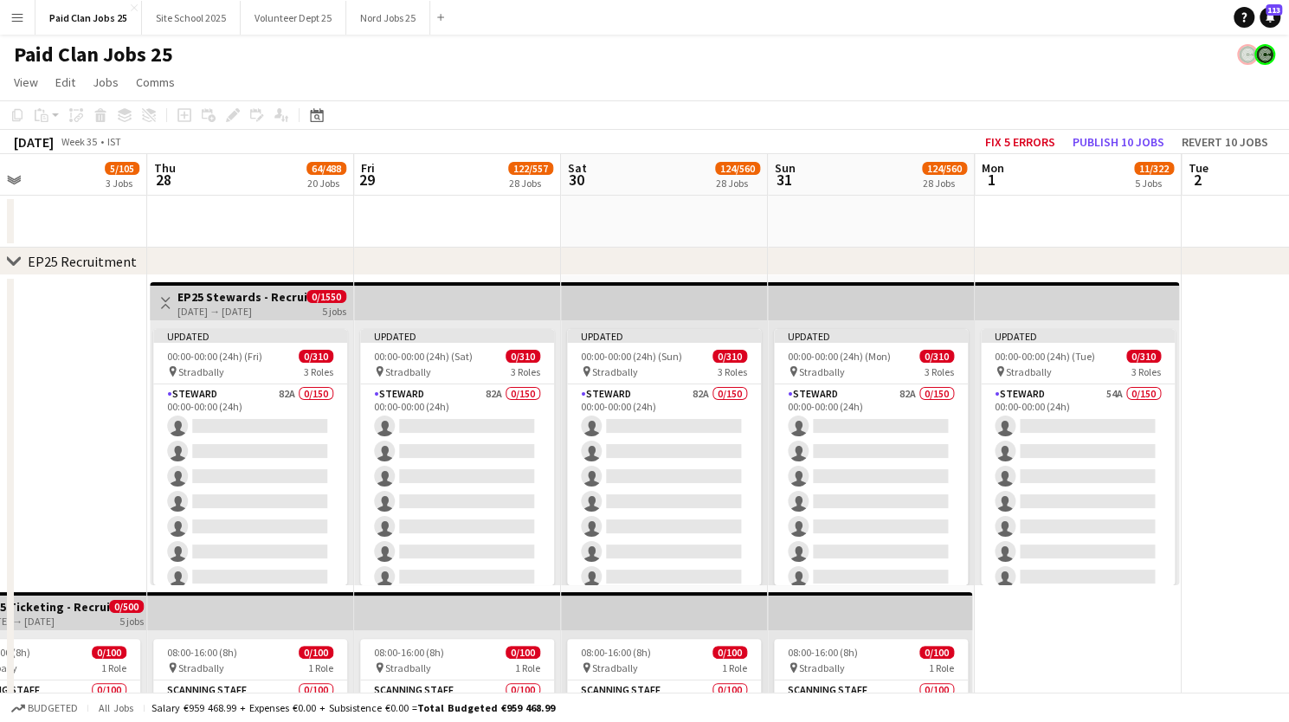
click at [281, 301] on h3 "EP25 Stewards - Recruitment Panel" at bounding box center [241, 297] width 129 height 16
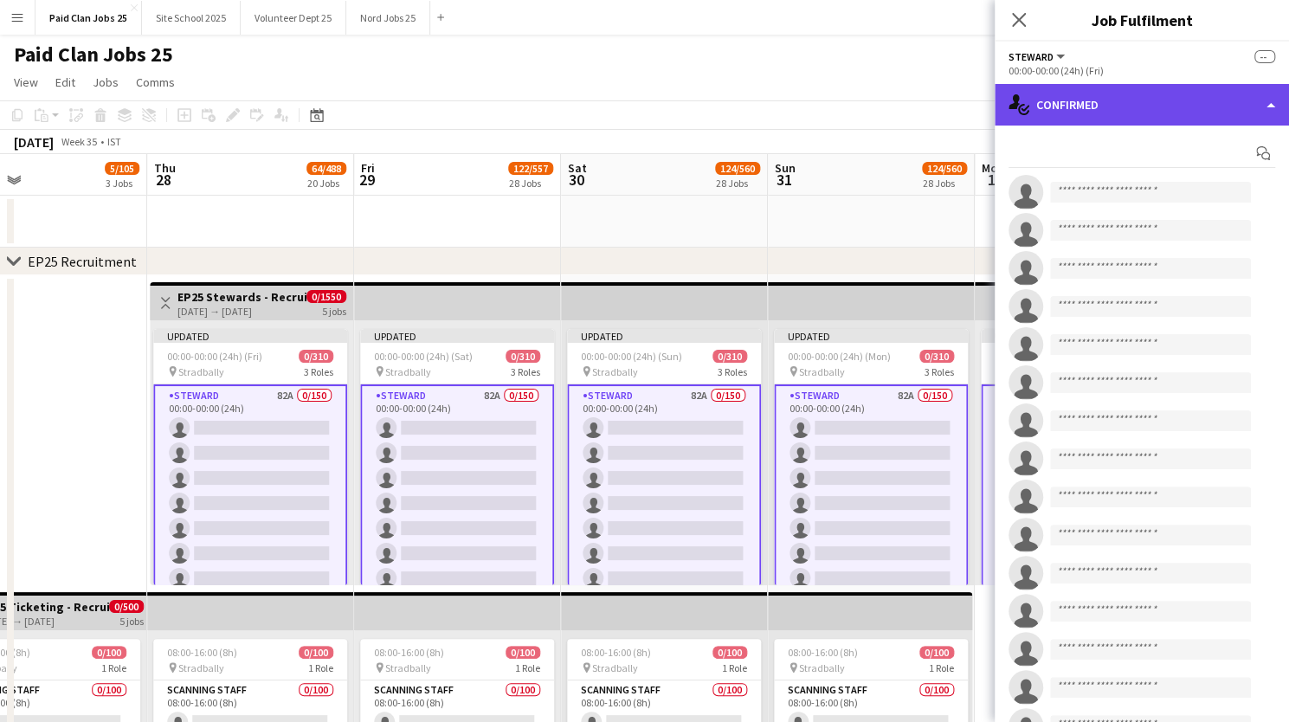
click at [1111, 103] on div "single-neutral-actions-check-2 Confirmed" at bounding box center [1141, 105] width 294 height 42
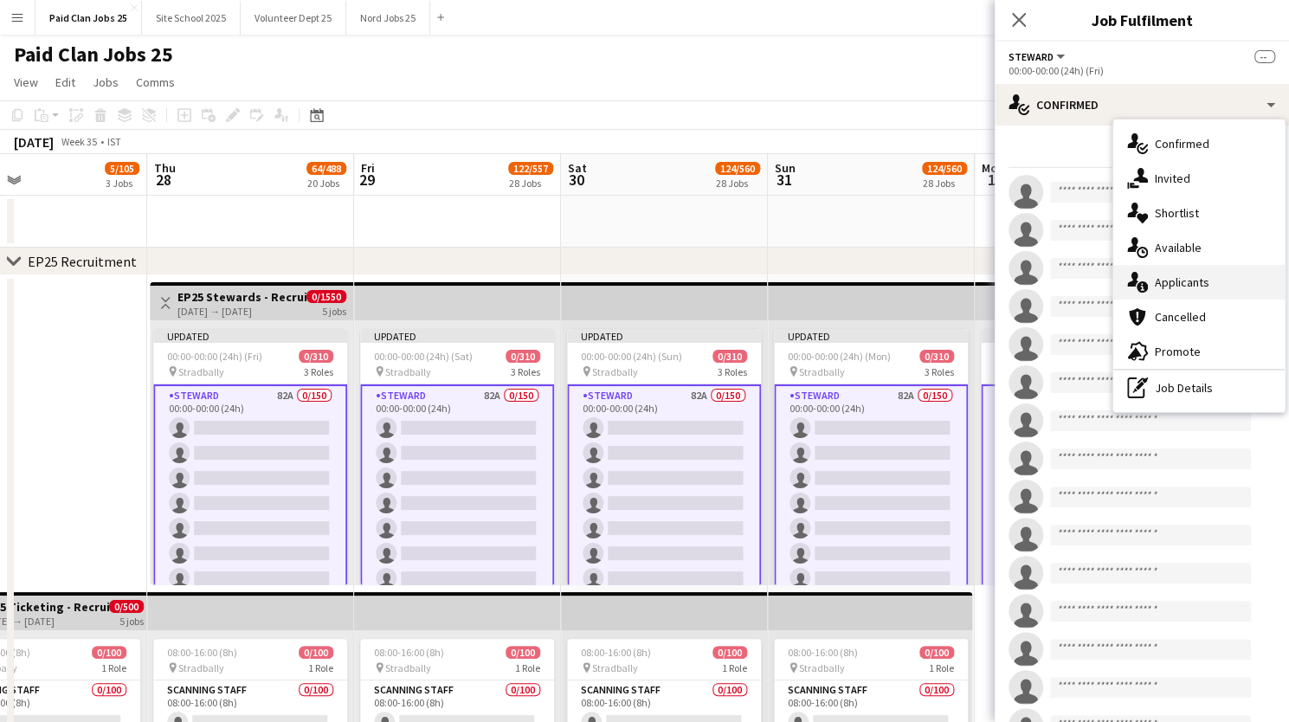
click at [1159, 285] on div "single-neutral-actions-information Applicants" at bounding box center [1198, 282] width 171 height 35
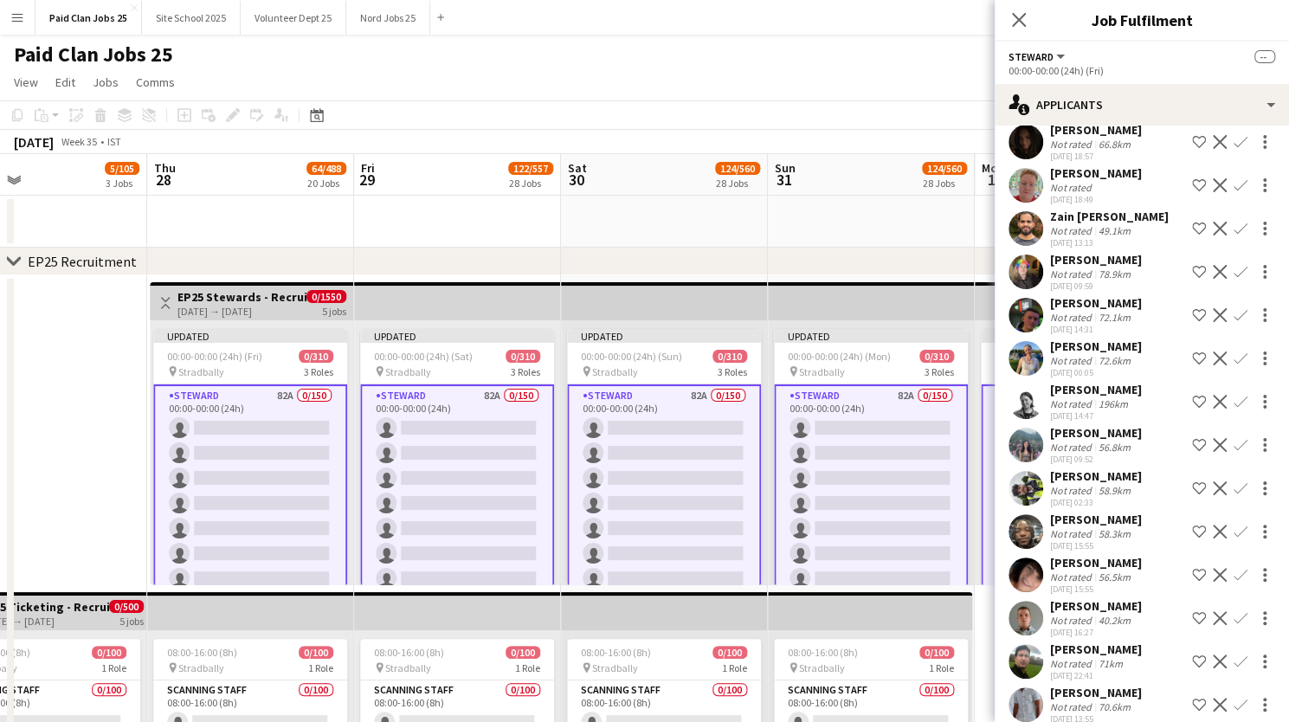
scroll to position [293, 0]
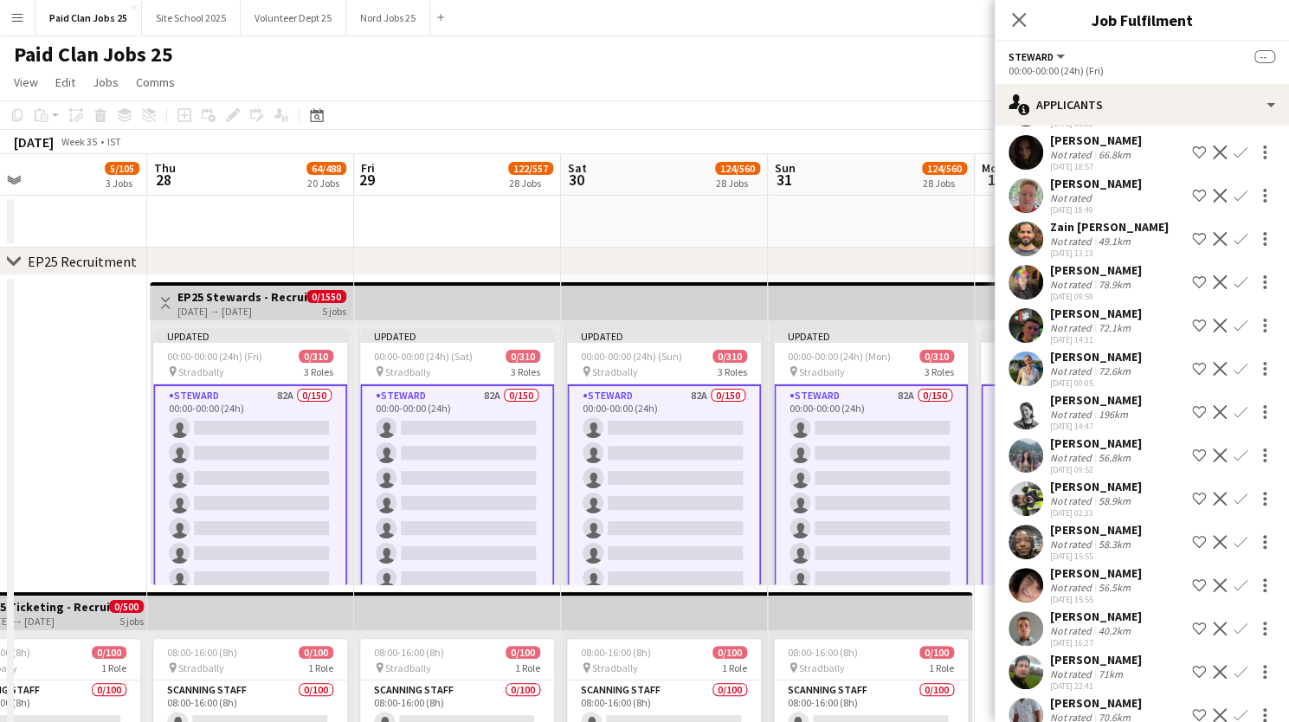
click at [1110, 494] on div "[PERSON_NAME]" at bounding box center [1096, 487] width 92 height 16
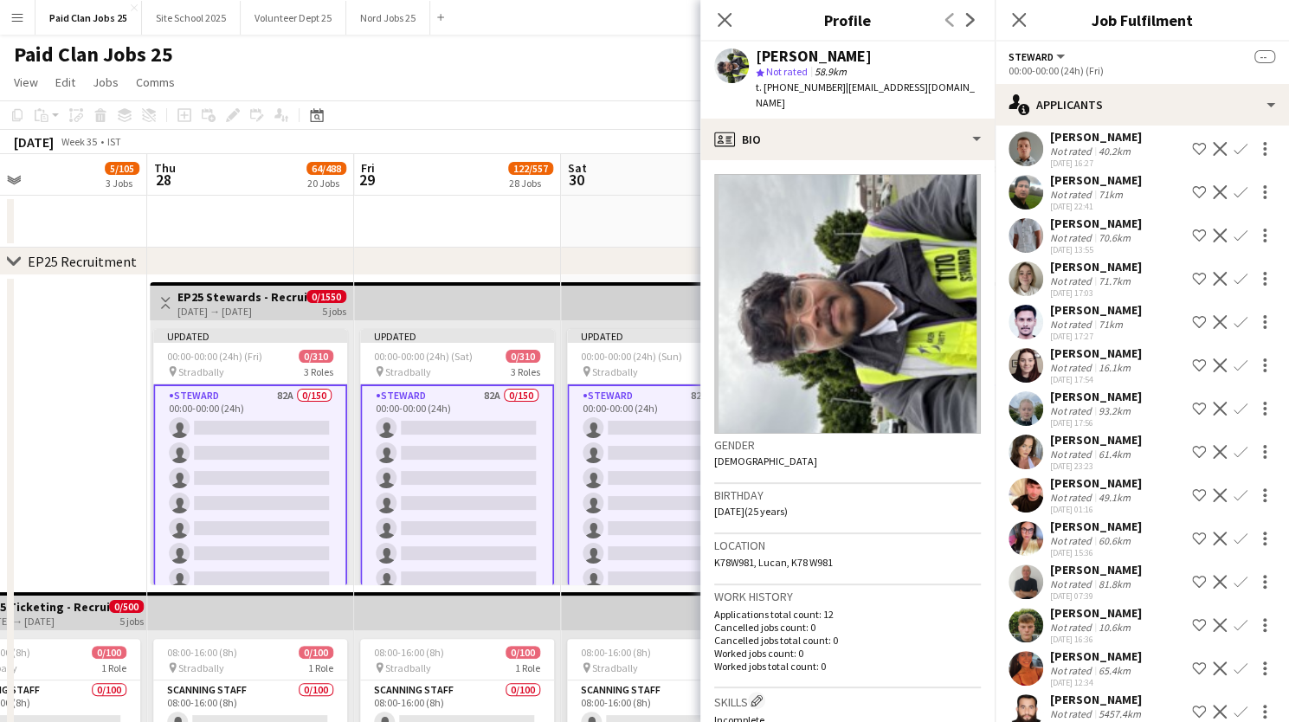
scroll to position [857, 0]
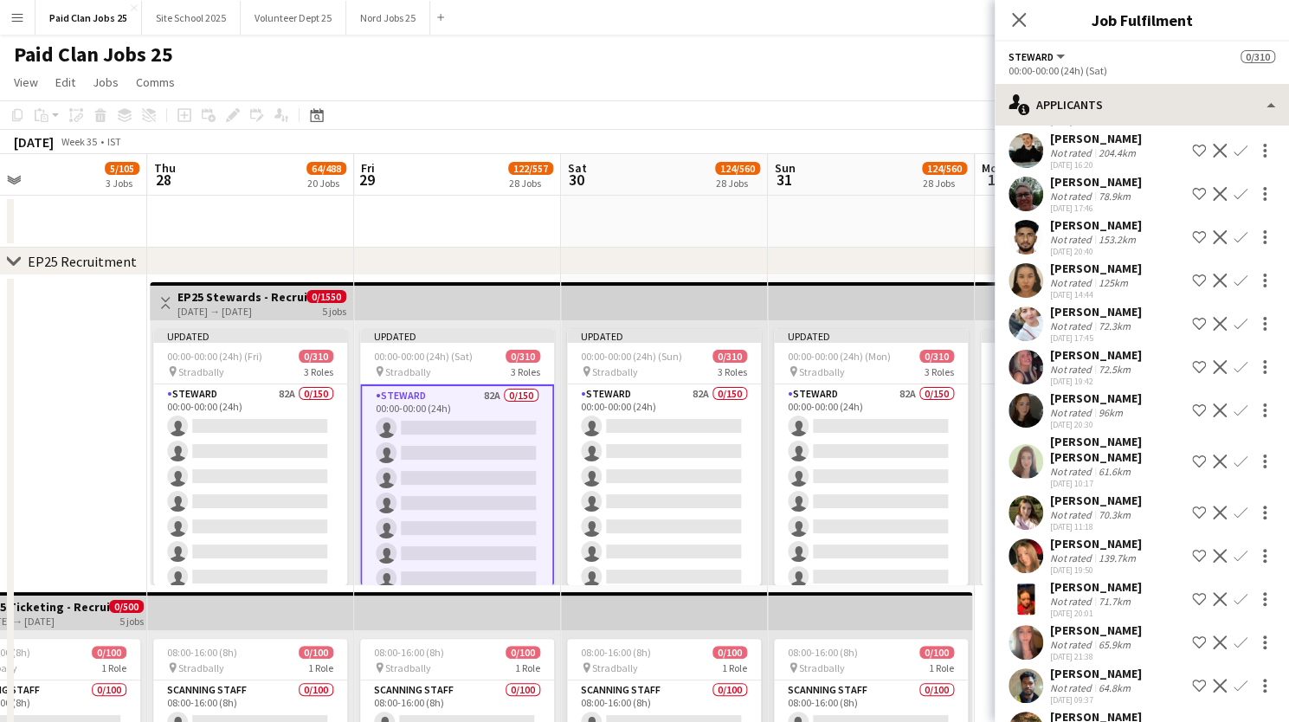
scroll to position [0, 0]
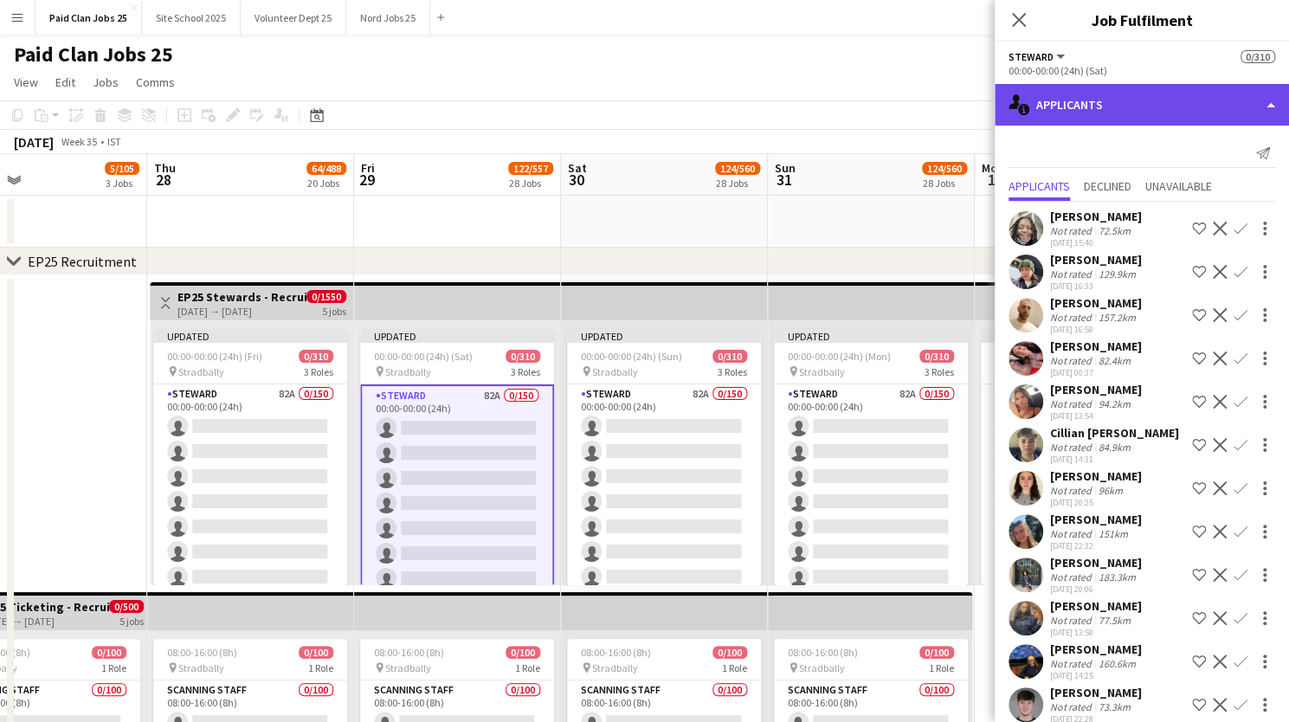
click at [1075, 103] on div "single-neutral-actions-information Applicants" at bounding box center [1141, 105] width 294 height 42
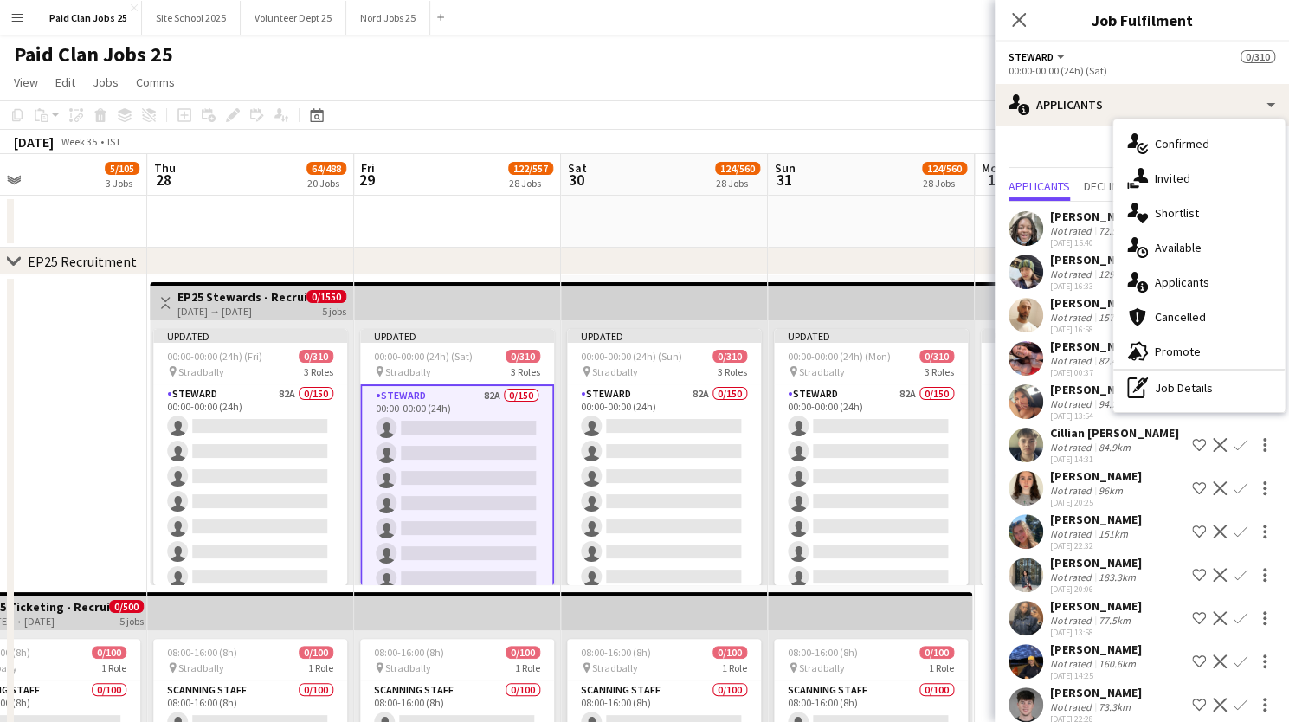
click at [1056, 145] on div "Send notification" at bounding box center [1141, 153] width 267 height 29
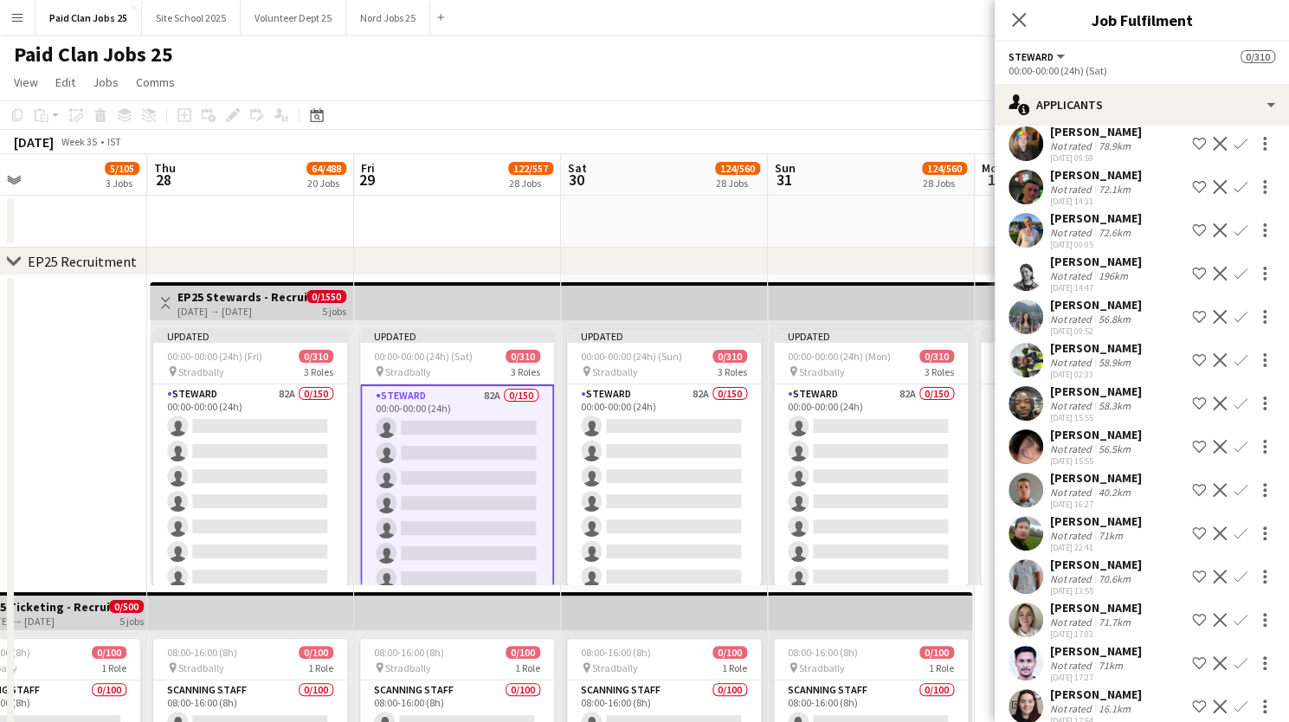
scroll to position [1613, 0]
click at [1082, 357] on div "[PERSON_NAME]" at bounding box center [1096, 350] width 92 height 16
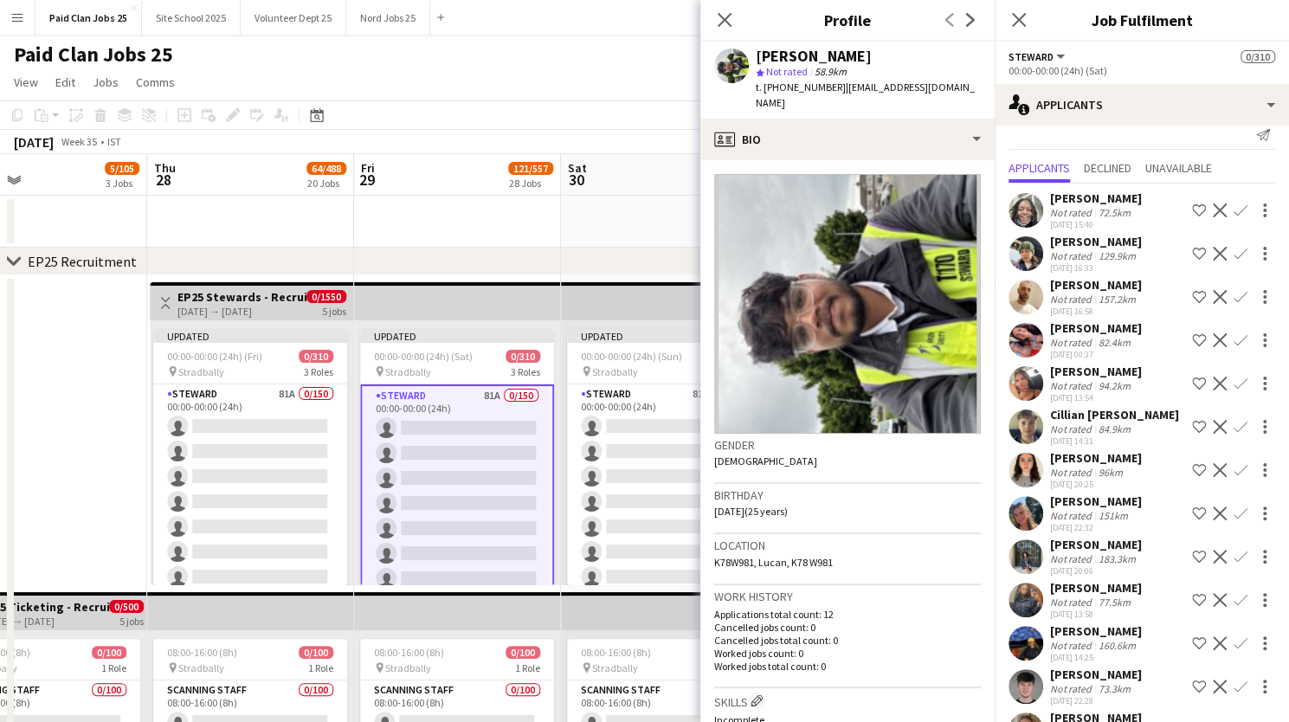
scroll to position [0, 0]
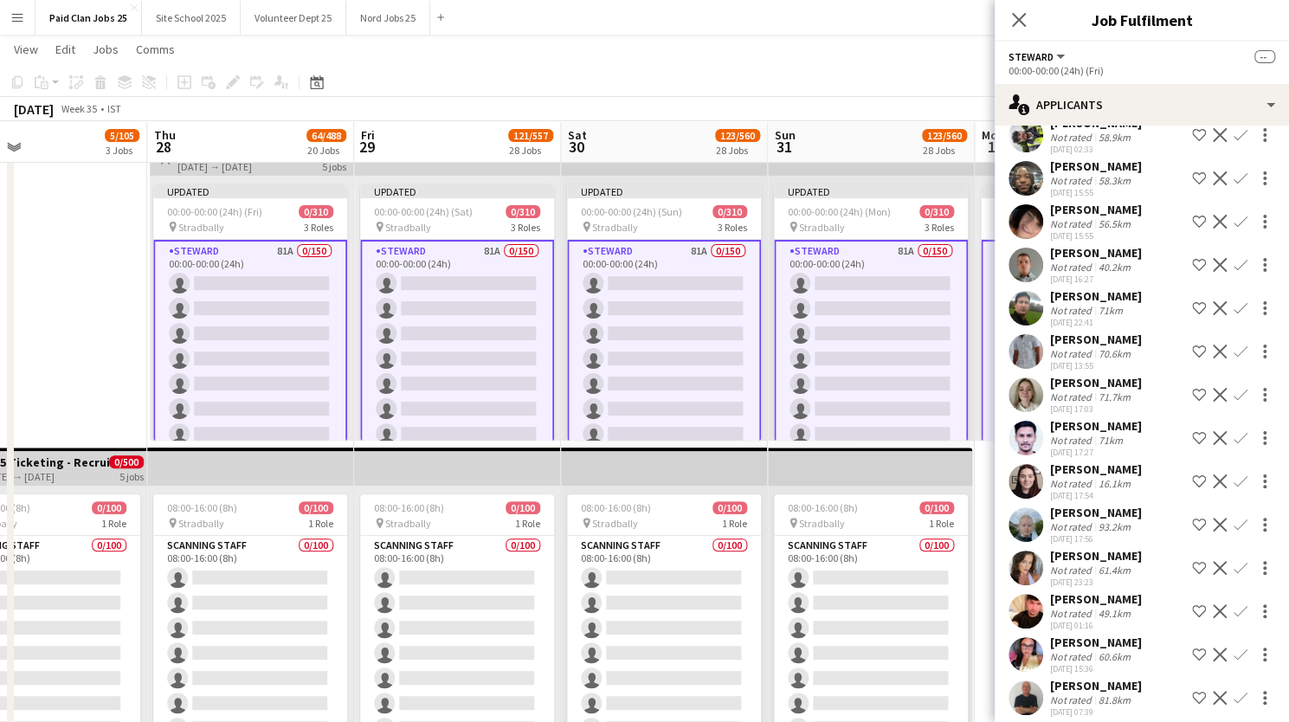
scroll to position [691, 0]
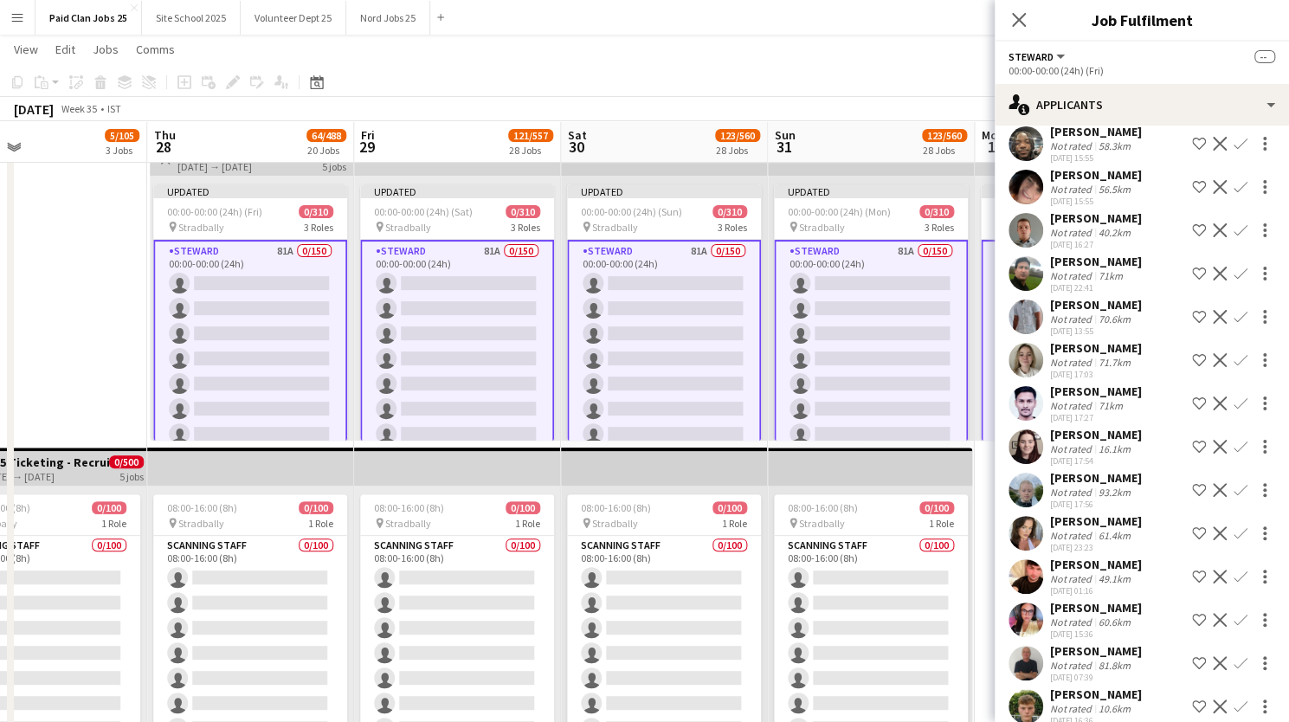
click at [1076, 412] on div "Not rated" at bounding box center [1072, 405] width 45 height 13
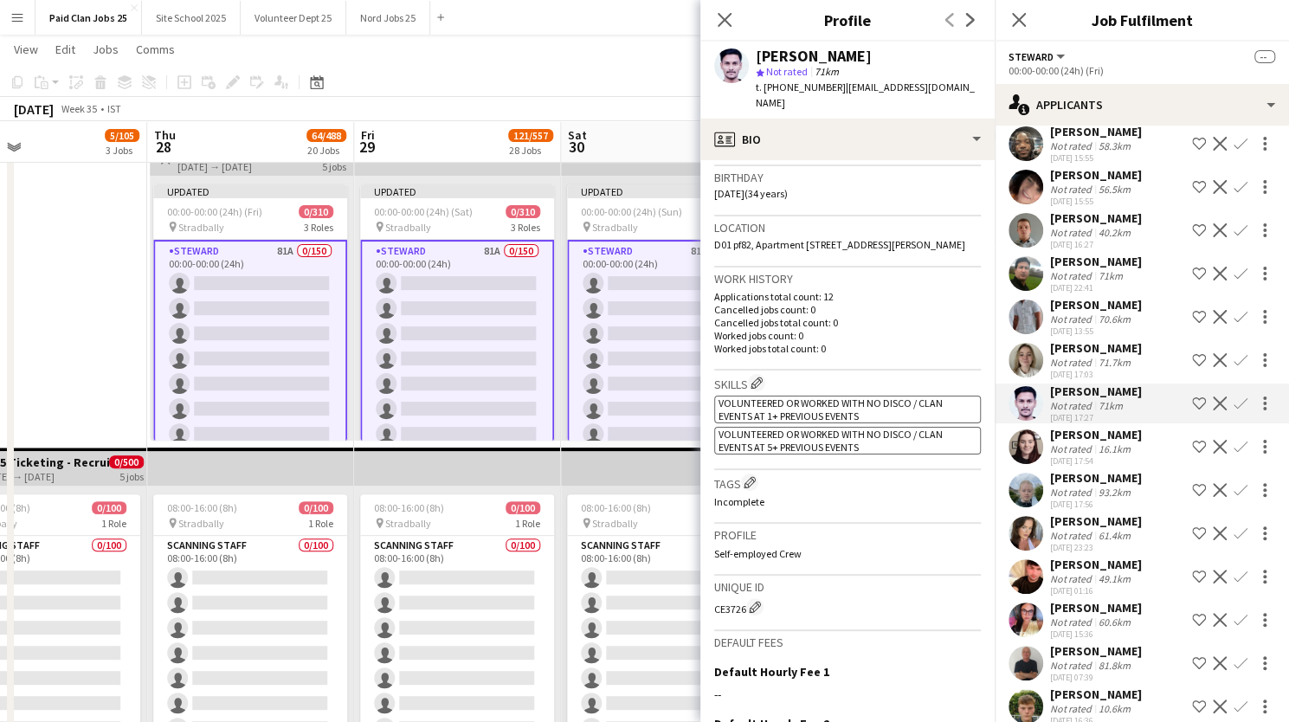
scroll to position [318, 0]
drag, startPoint x: 713, startPoint y: 595, endPoint x: 744, endPoint y: 593, distance: 31.2
click at [744, 597] on div "CE3726 Edit crew unique ID" at bounding box center [847, 605] width 267 height 17
copy div "CE3726"
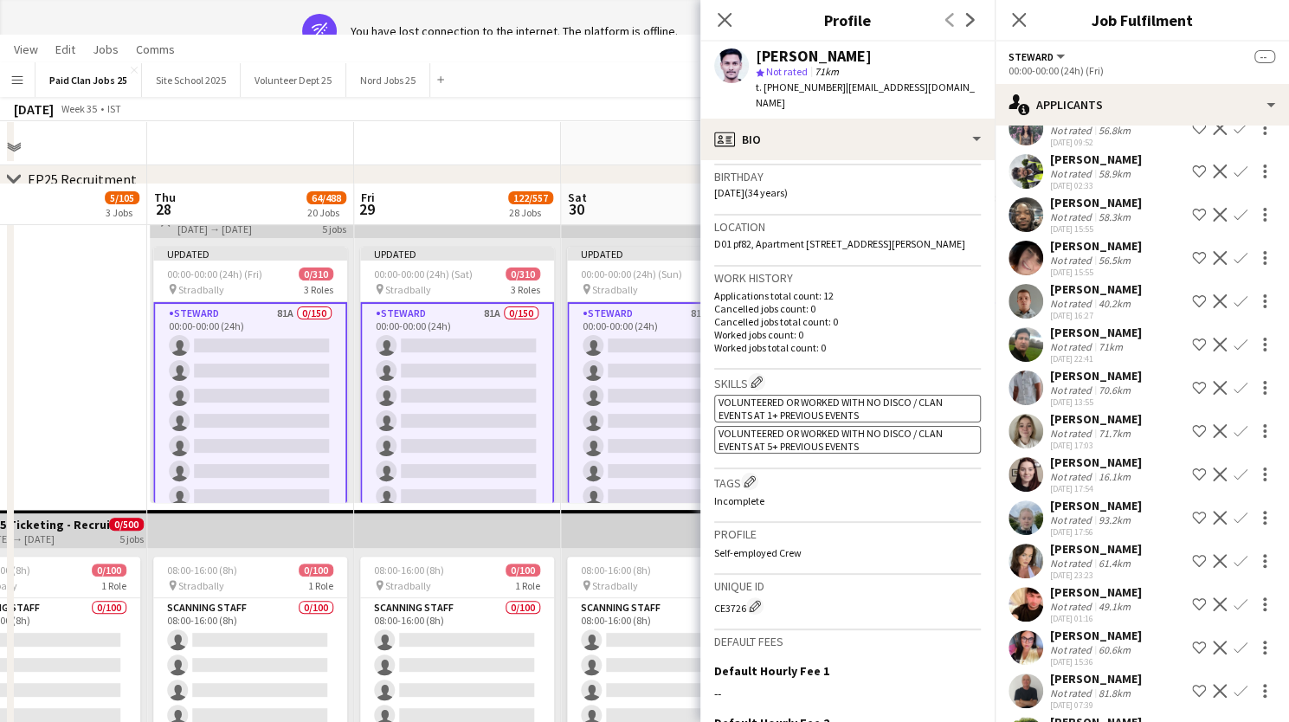
scroll to position [613, 0]
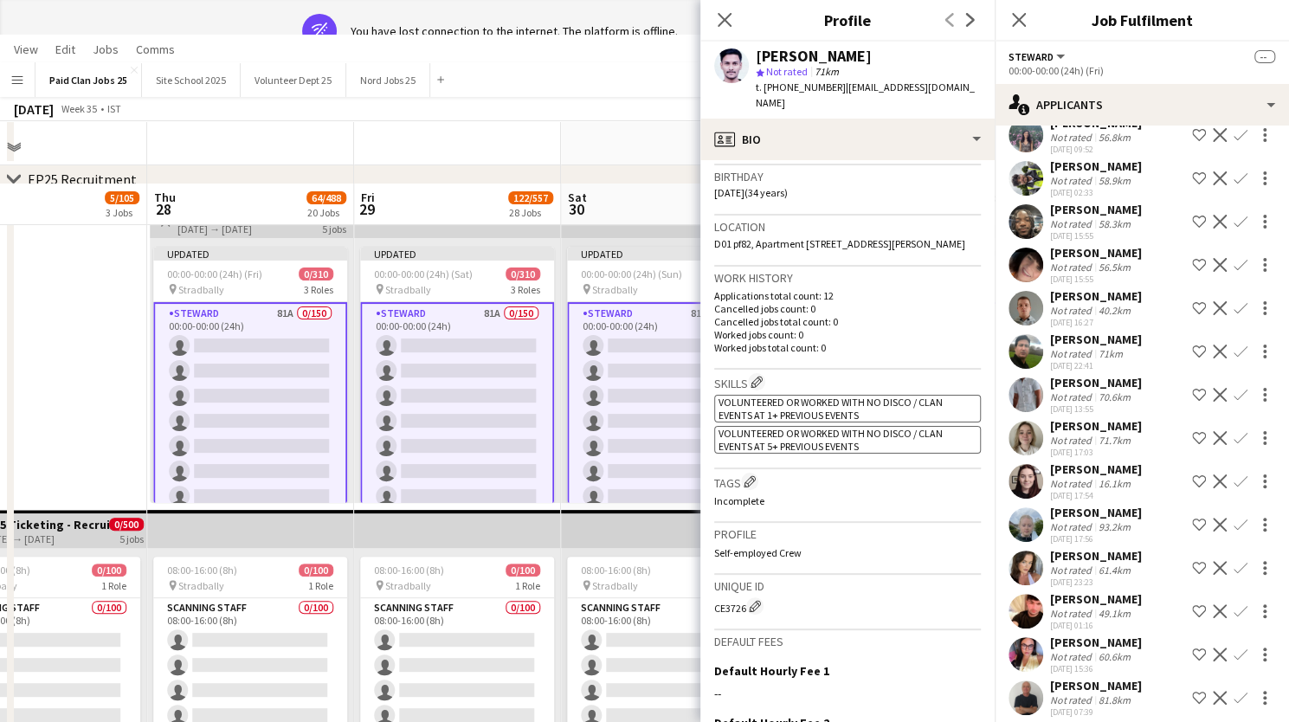
click at [1030, 319] on app-user-avatar at bounding box center [1025, 308] width 35 height 35
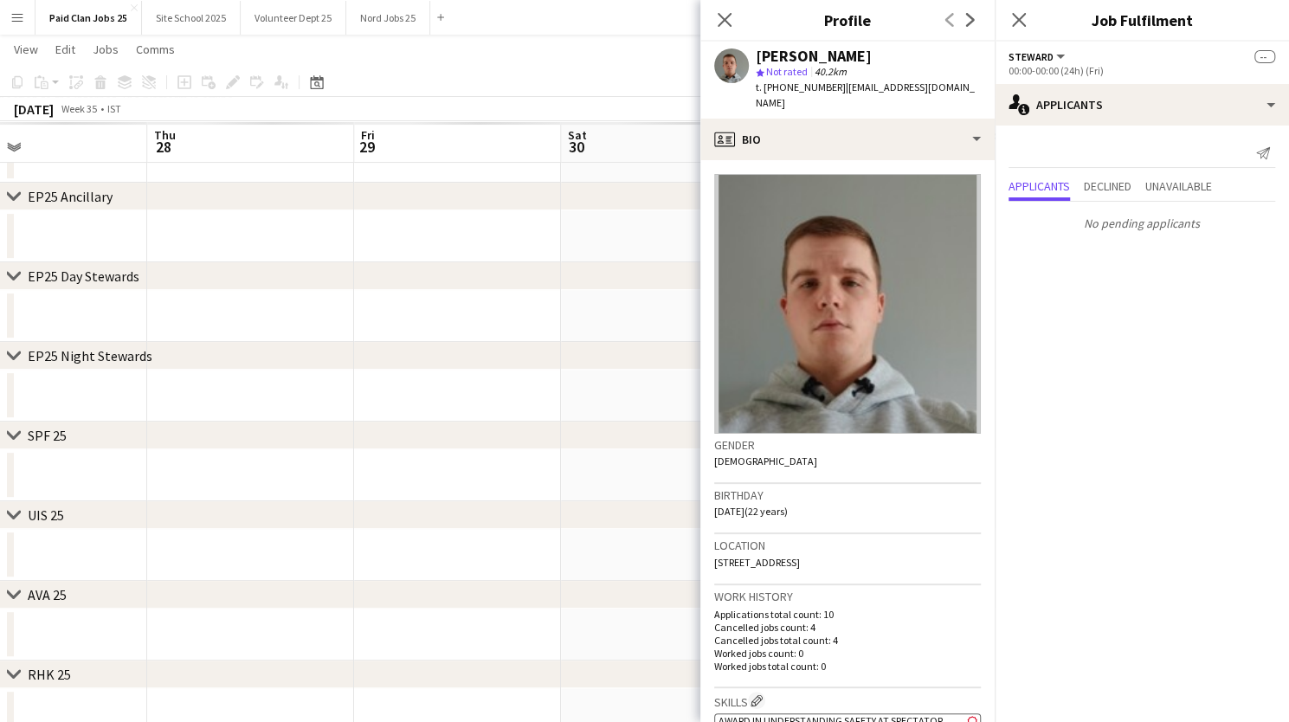
scroll to position [0, 0]
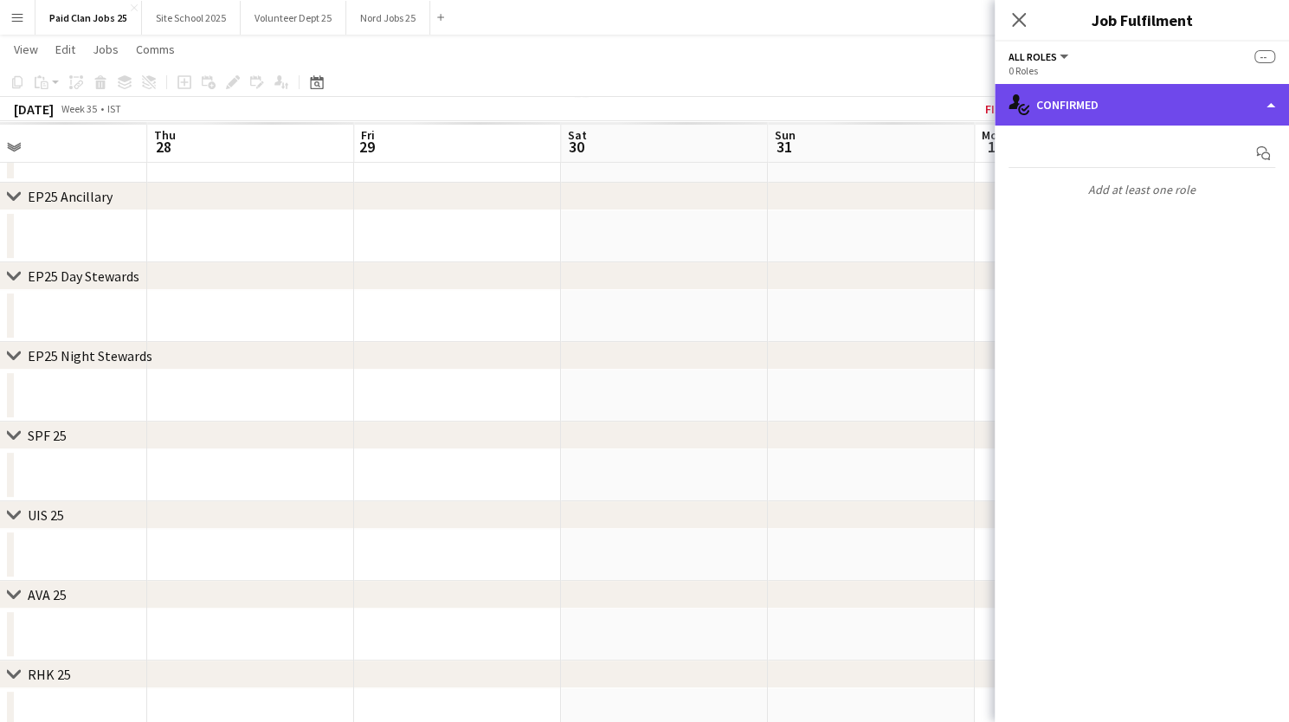
click at [1085, 108] on div "single-neutral-actions-check-2 Confirmed" at bounding box center [1141, 105] width 294 height 42
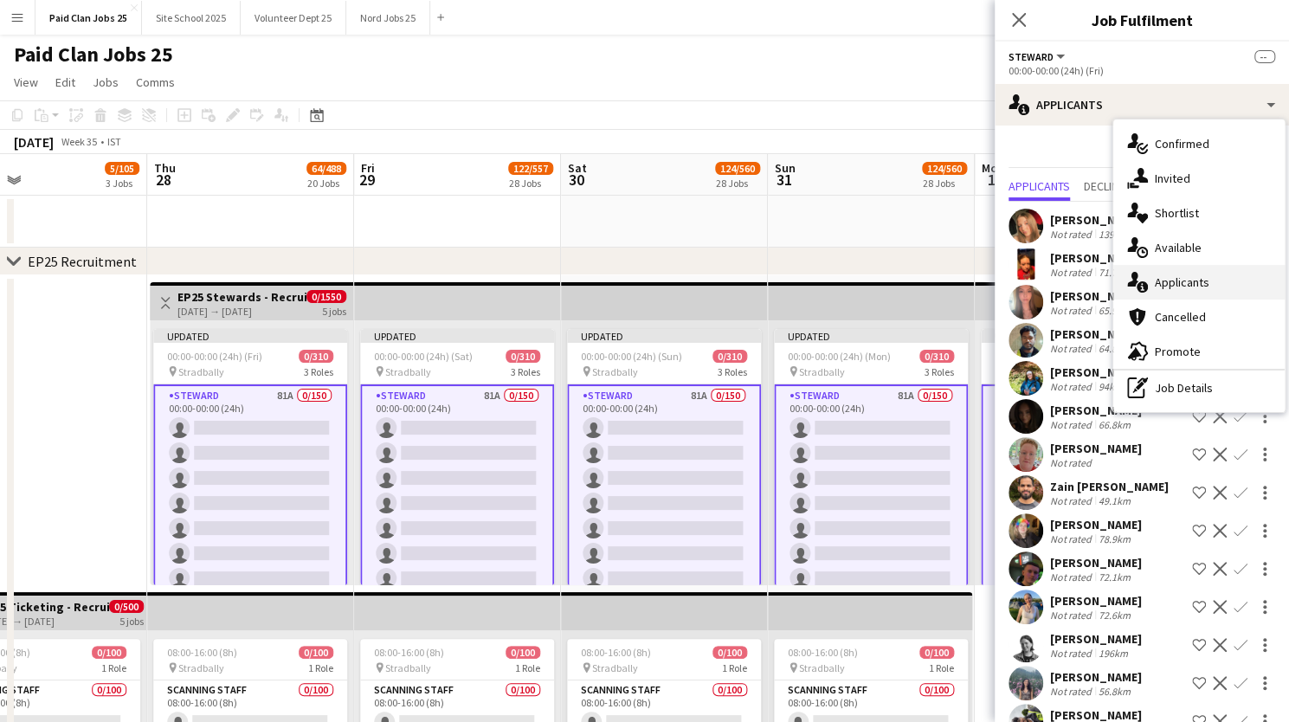
click at [1173, 276] on div "single-neutral-actions-information Applicants" at bounding box center [1198, 282] width 171 height 35
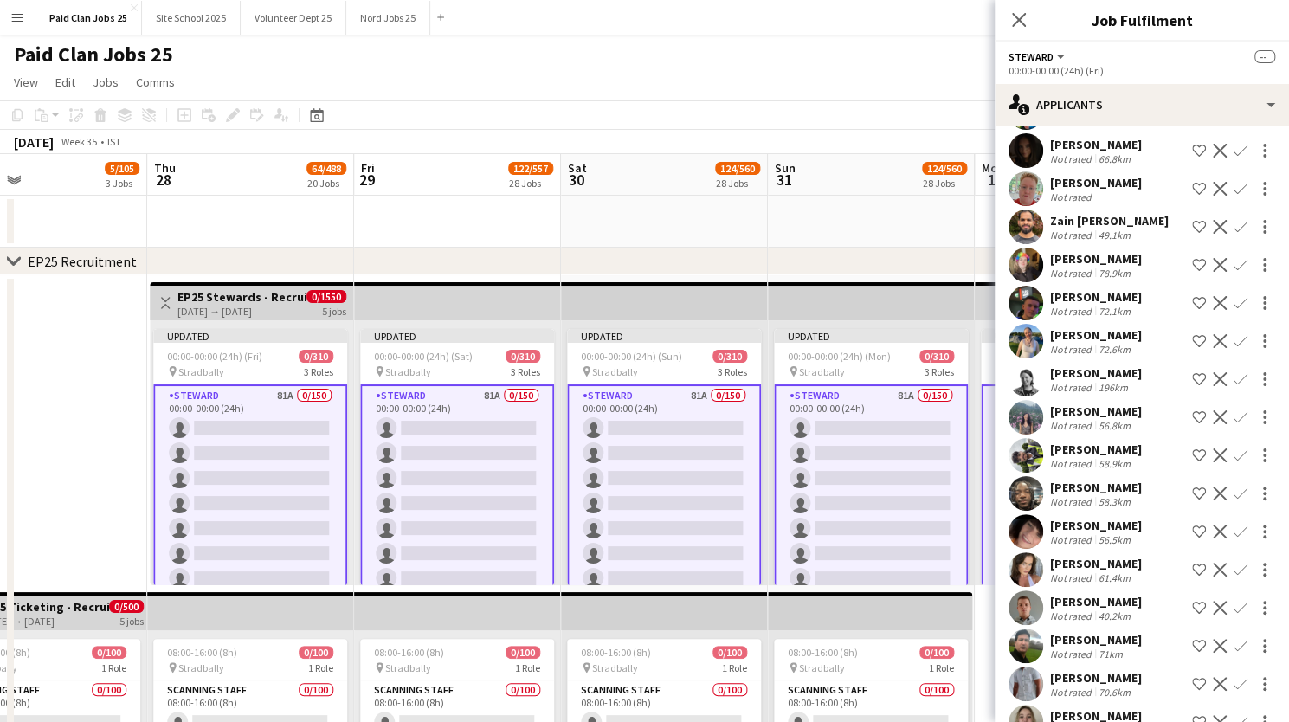
scroll to position [322, 0]
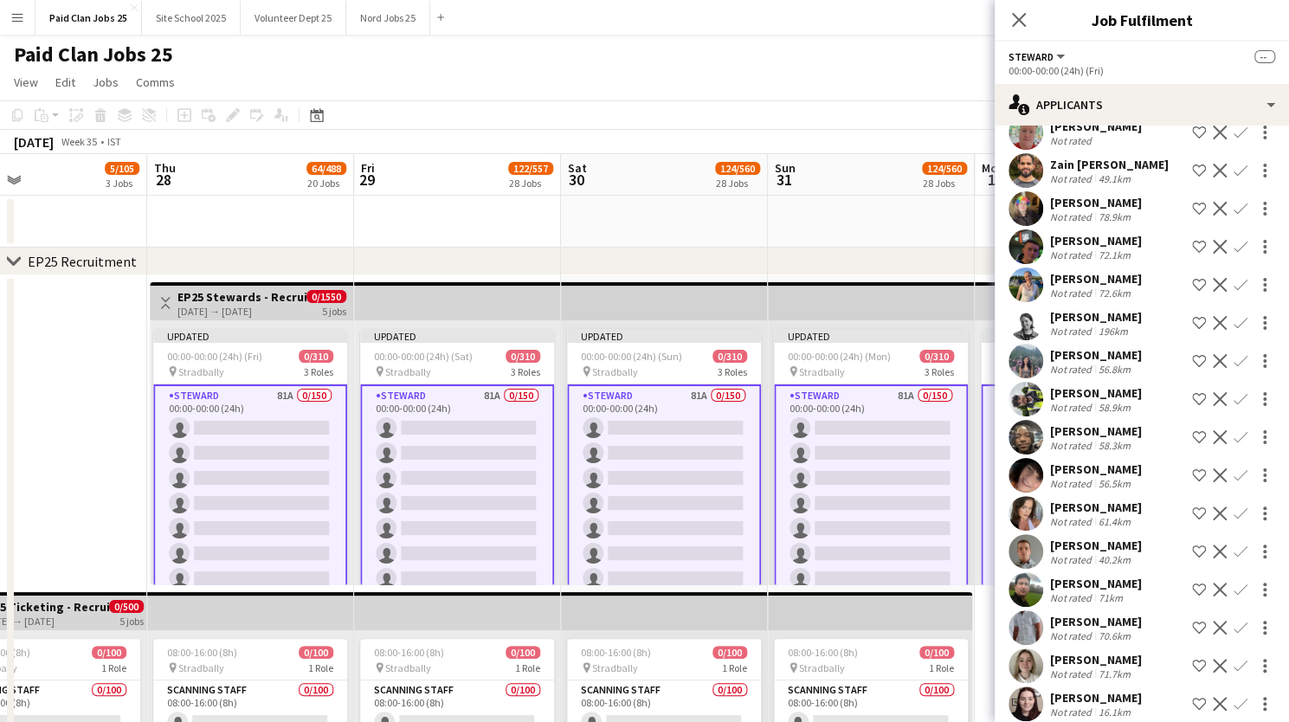
click at [1032, 563] on app-user-avatar at bounding box center [1025, 551] width 35 height 35
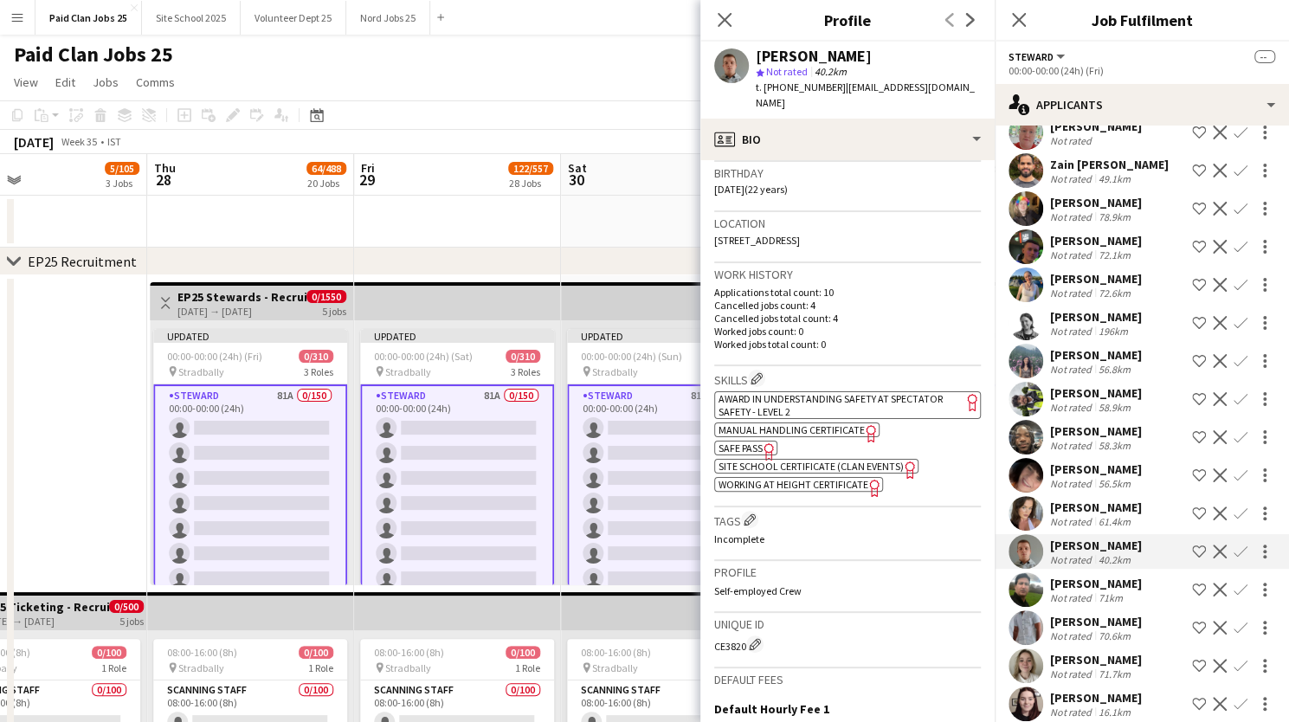
drag, startPoint x: 715, startPoint y: 633, endPoint x: 746, endPoint y: 638, distance: 31.5
click at [746, 638] on div "Unique ID CE3820 Edit crew unique ID" at bounding box center [847, 640] width 267 height 55
copy div "CE3820"
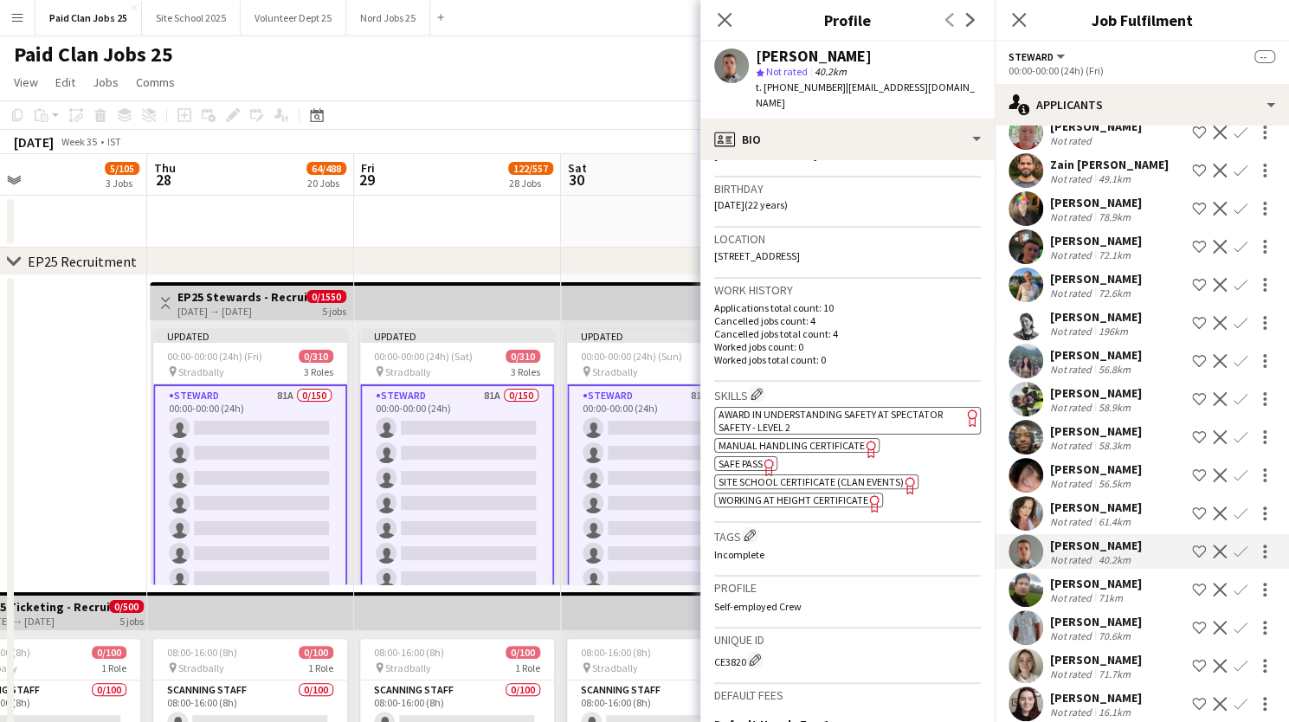
scroll to position [307, 0]
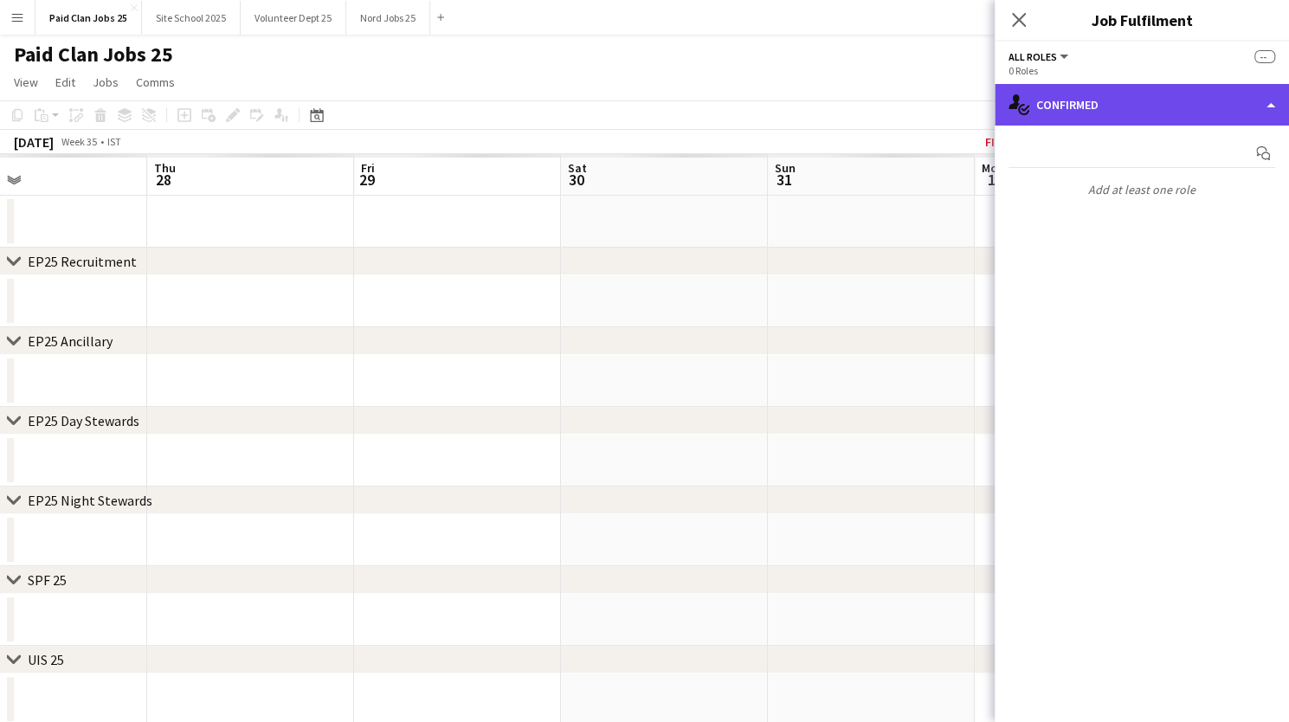
click at [1084, 96] on div "single-neutral-actions-check-2 Confirmed" at bounding box center [1141, 105] width 294 height 42
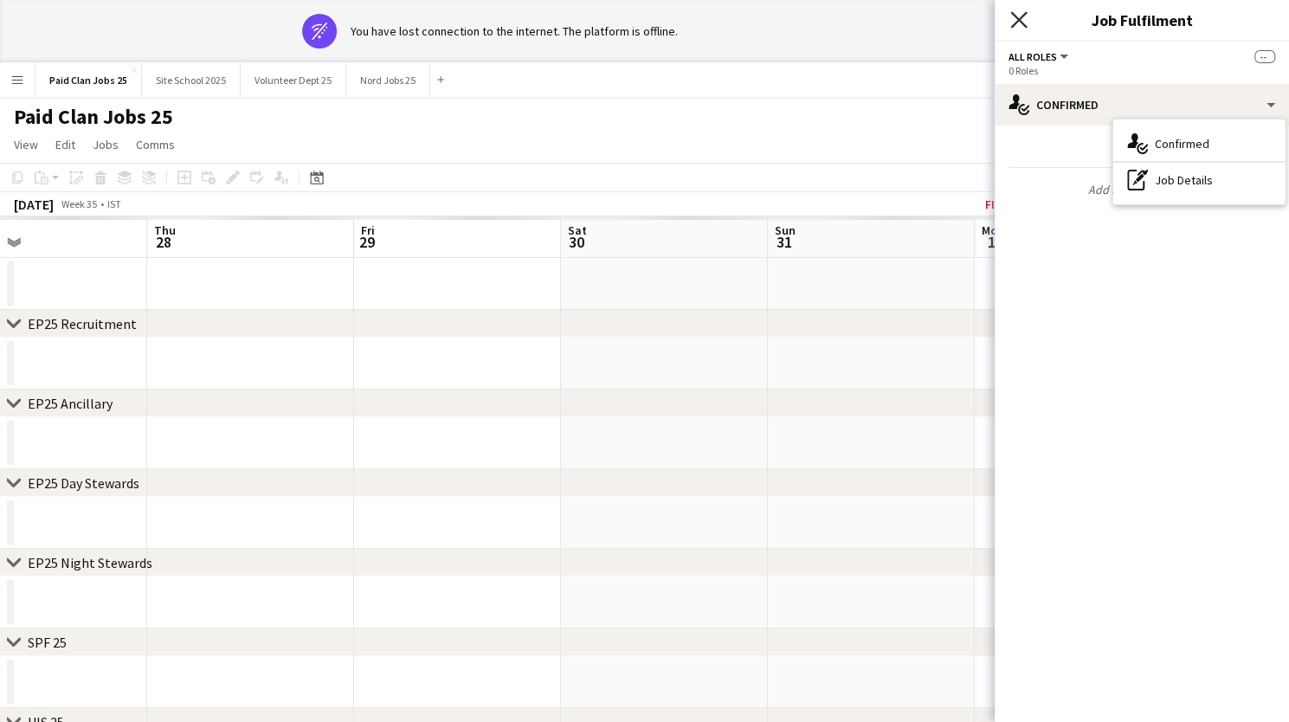
click at [1020, 19] on icon at bounding box center [1018, 19] width 16 height 16
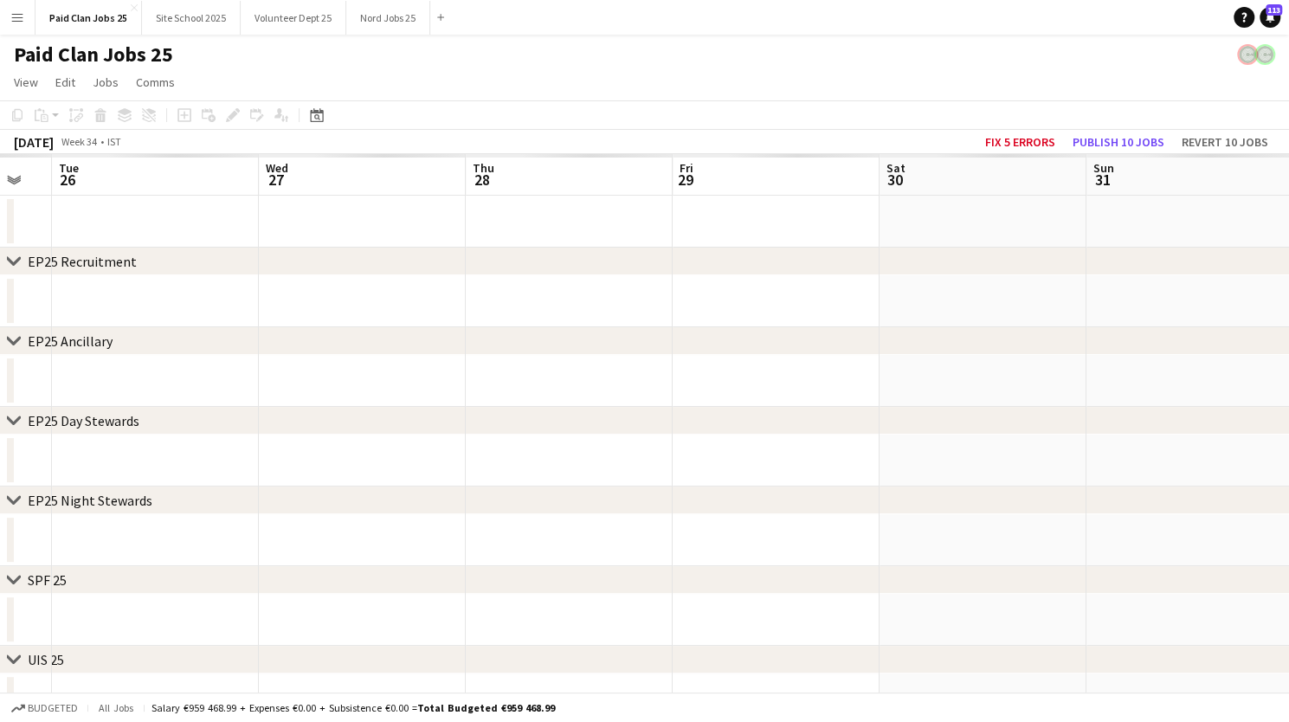
scroll to position [0, 567]
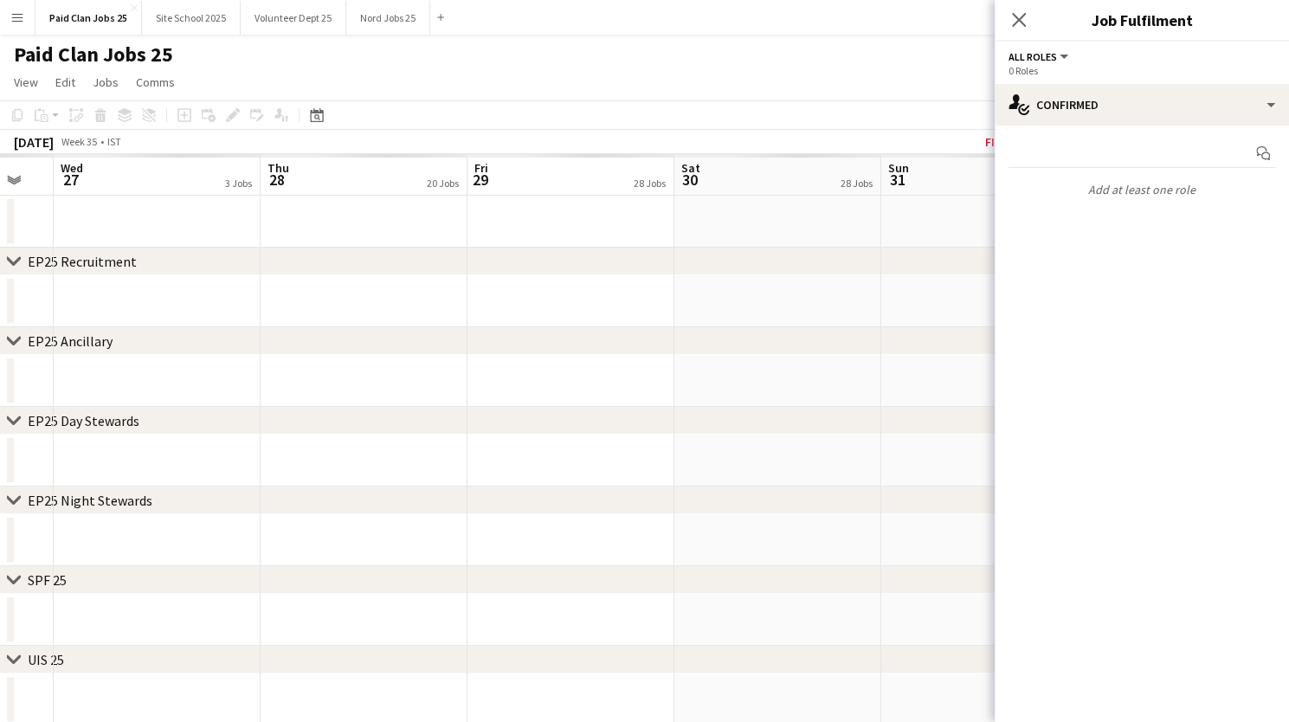
click at [1013, 22] on icon "Close pop-in" at bounding box center [1019, 20] width 14 height 14
click at [1018, 18] on icon "Close pop-in" at bounding box center [1019, 20] width 14 height 14
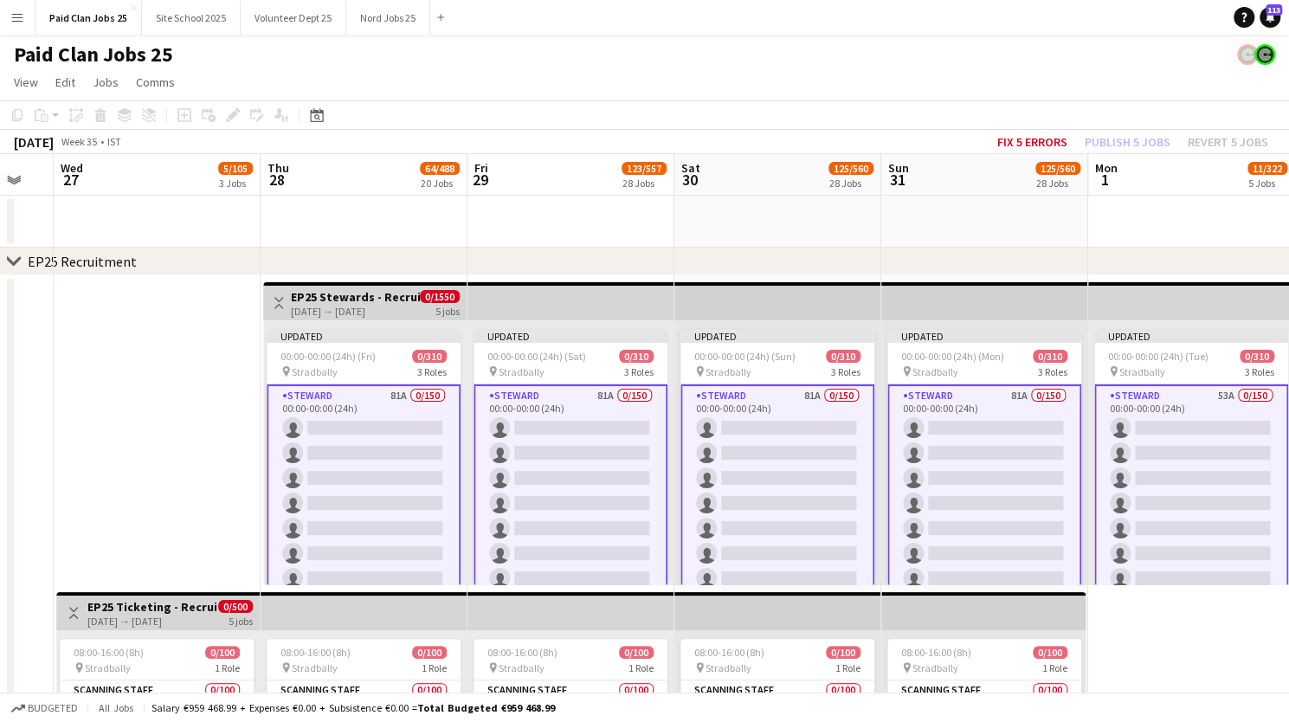
click at [347, 302] on h3 "EP25 Stewards - Recruitment Panel" at bounding box center [355, 297] width 129 height 16
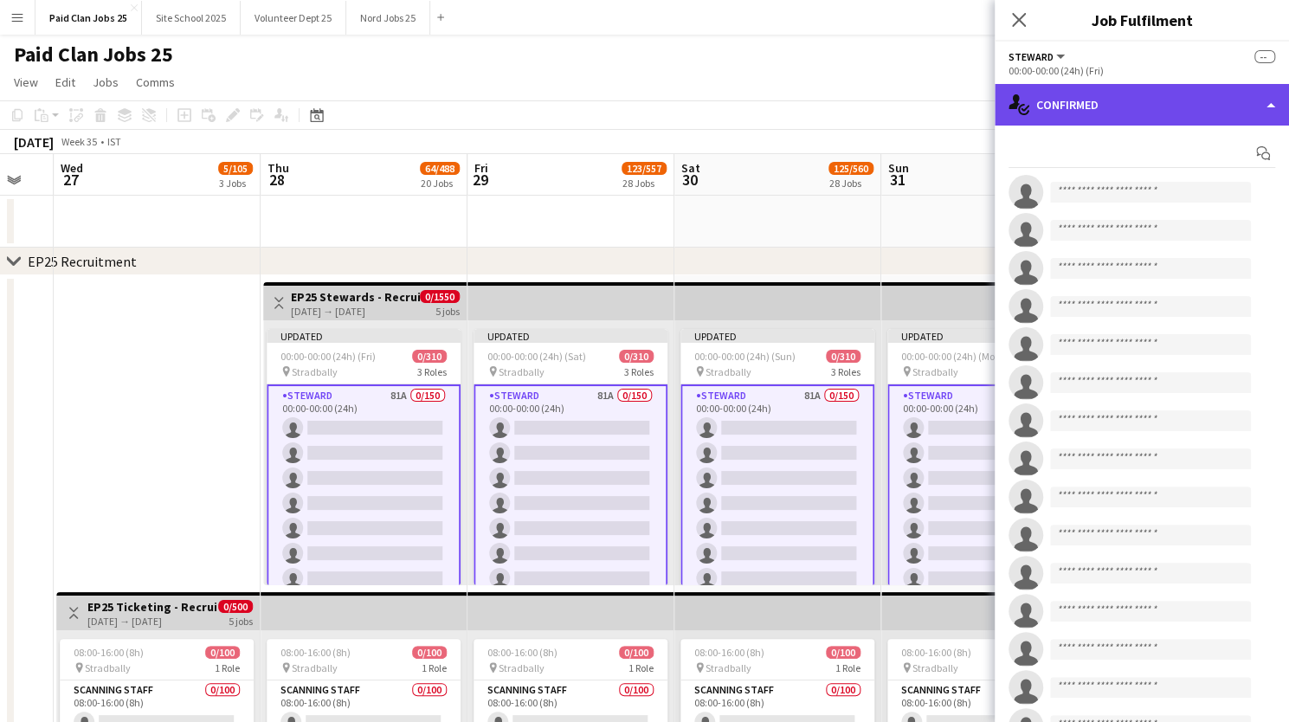
click at [1241, 98] on div "single-neutral-actions-check-2 Confirmed" at bounding box center [1141, 105] width 294 height 42
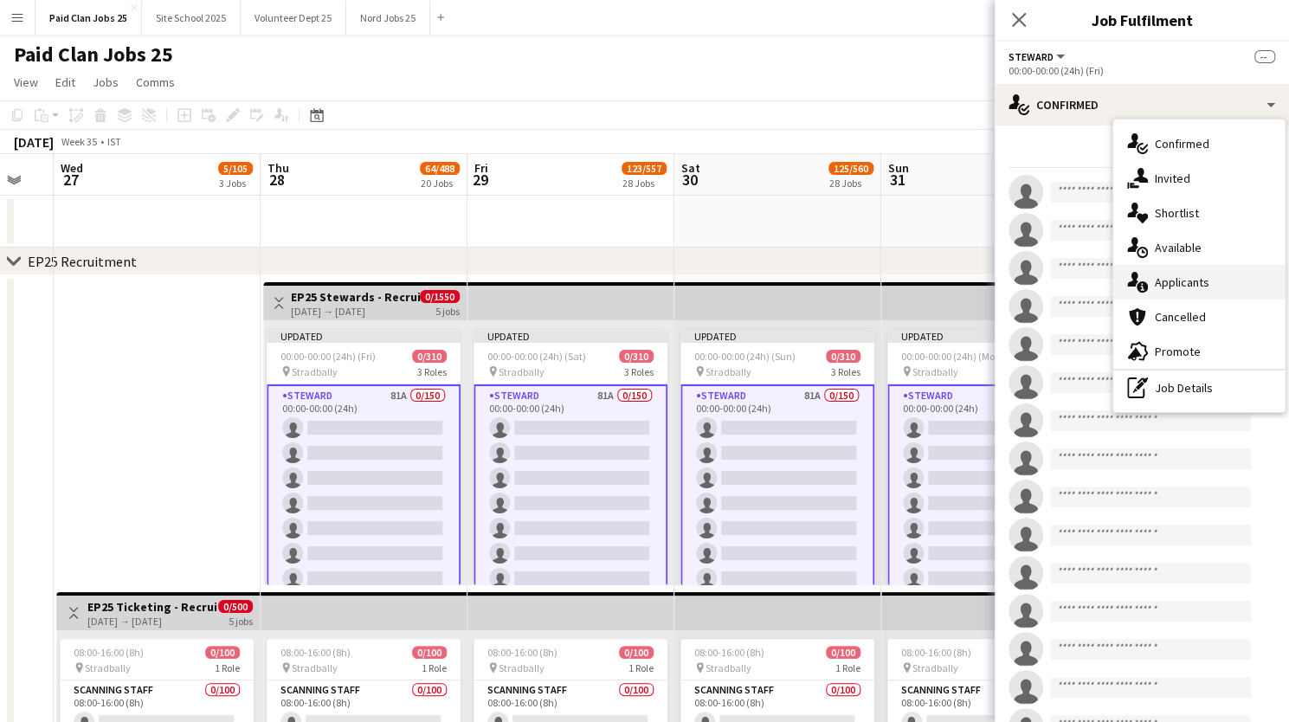
click at [1191, 286] on div "single-neutral-actions-information Applicants" at bounding box center [1198, 282] width 171 height 35
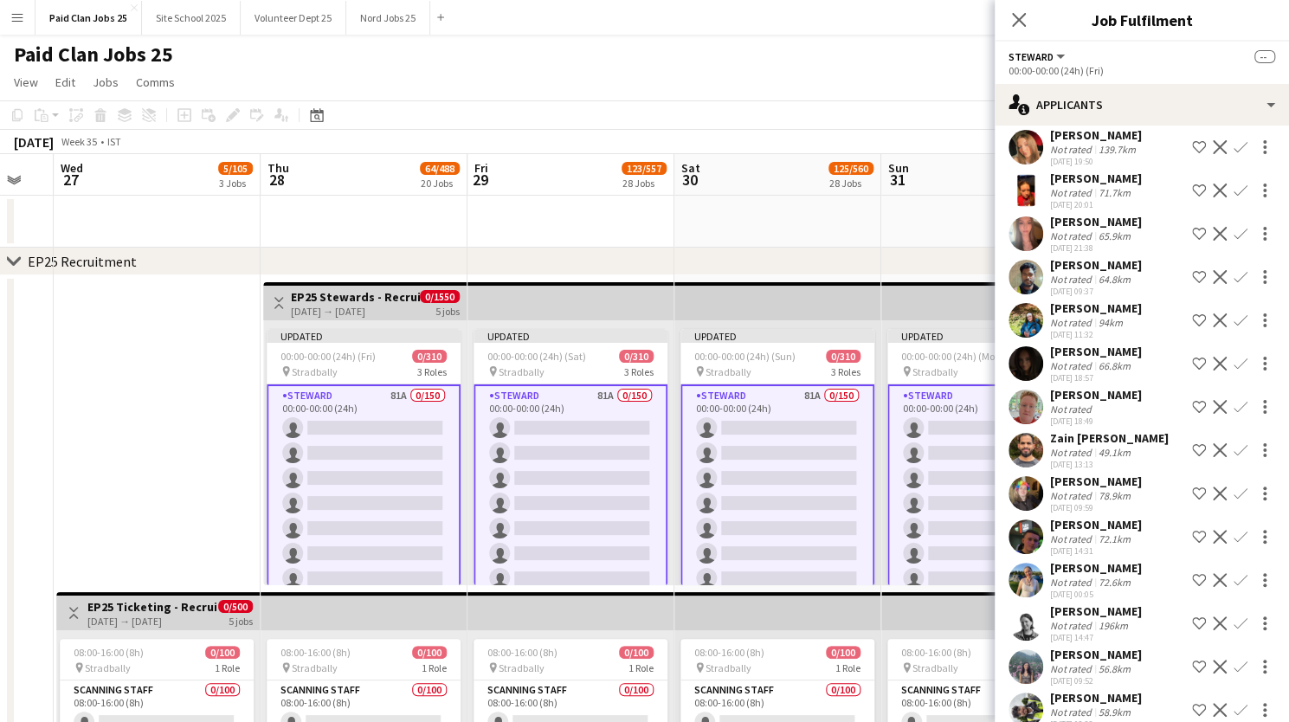
scroll to position [0, 0]
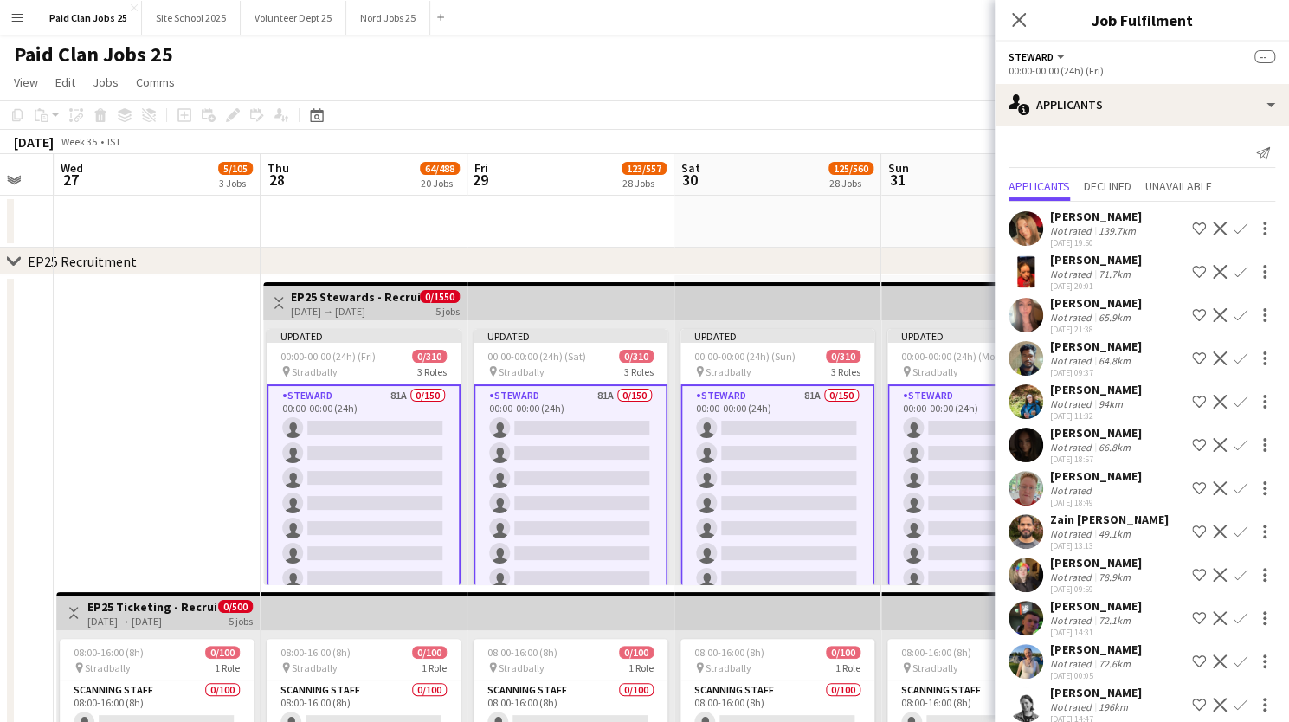
click at [1026, 314] on app-user-avatar at bounding box center [1025, 315] width 35 height 35
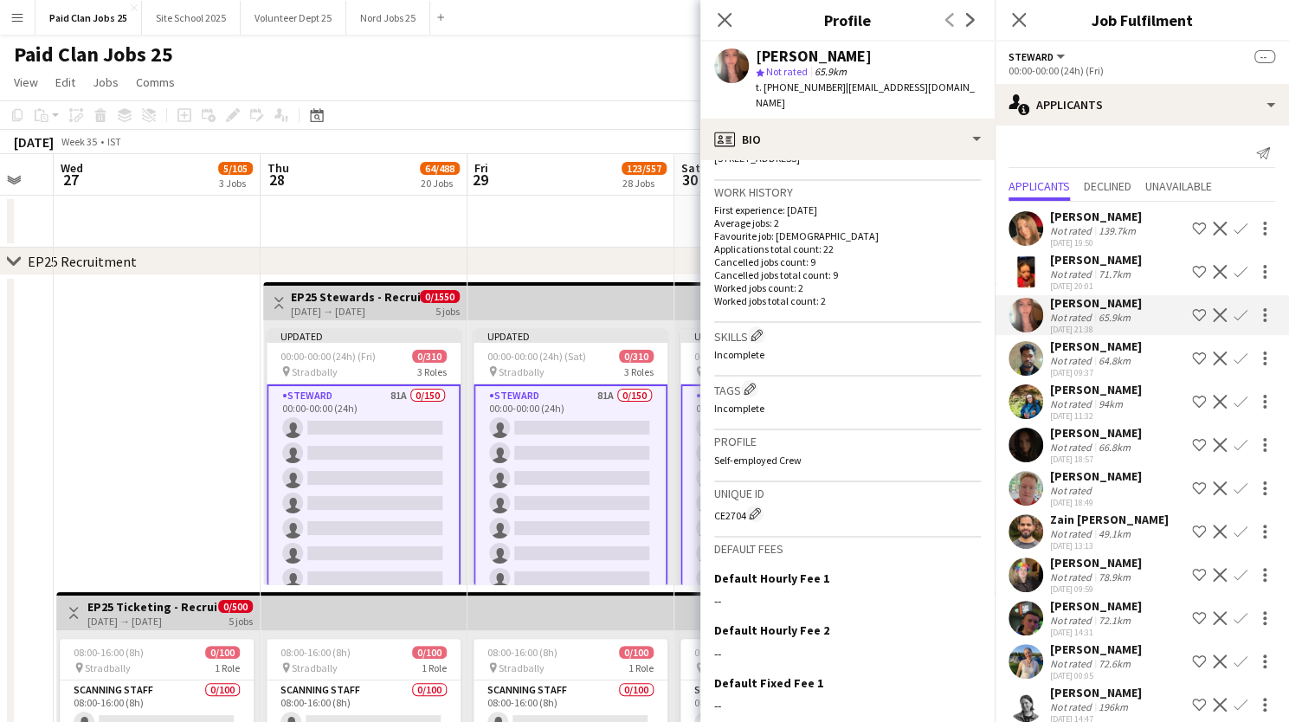
scroll to position [412, 0]
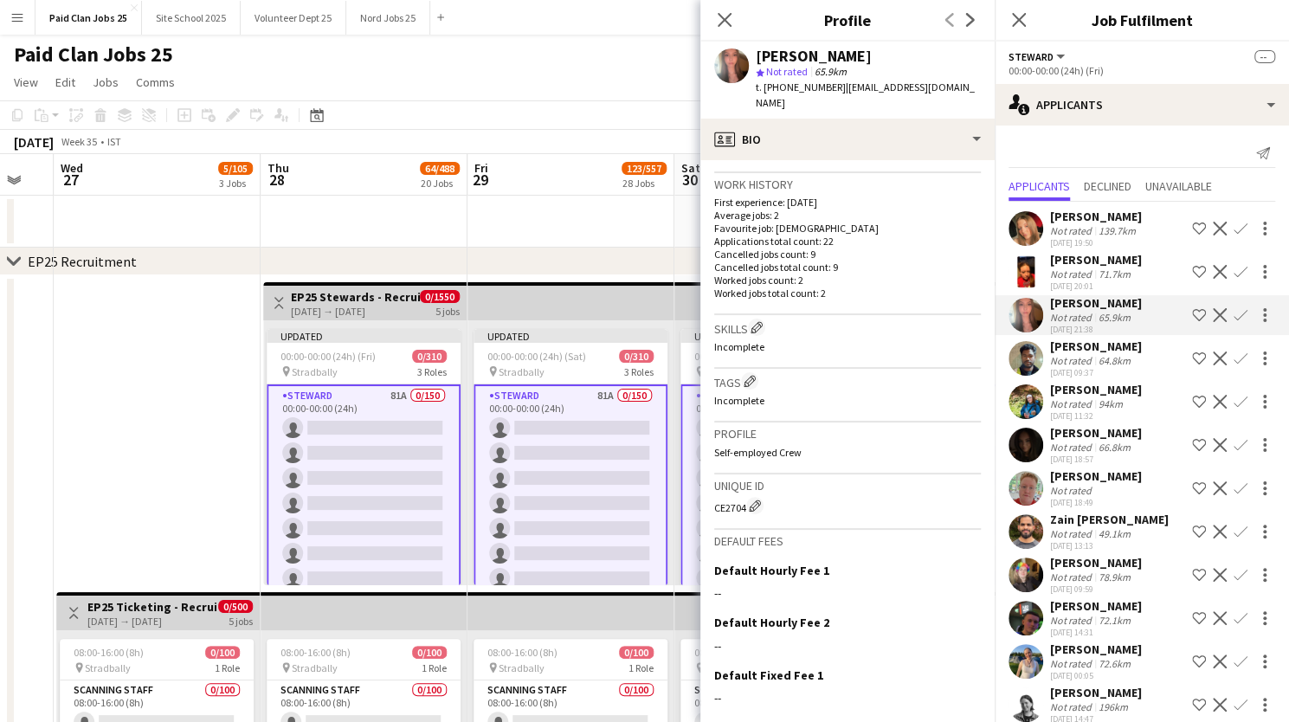
drag, startPoint x: 714, startPoint y: 494, endPoint x: 744, endPoint y: 494, distance: 30.3
click at [744, 497] on div "CE2704 Edit crew unique ID" at bounding box center [847, 505] width 267 height 17
copy div "CE2704"
click at [254, 445] on app-date-cell "Toggle View EP25 Ticketing - Recruitment Panel [DATE] → [DATE] 0/500 5 jobs 08:…" at bounding box center [157, 588] width 207 height 627
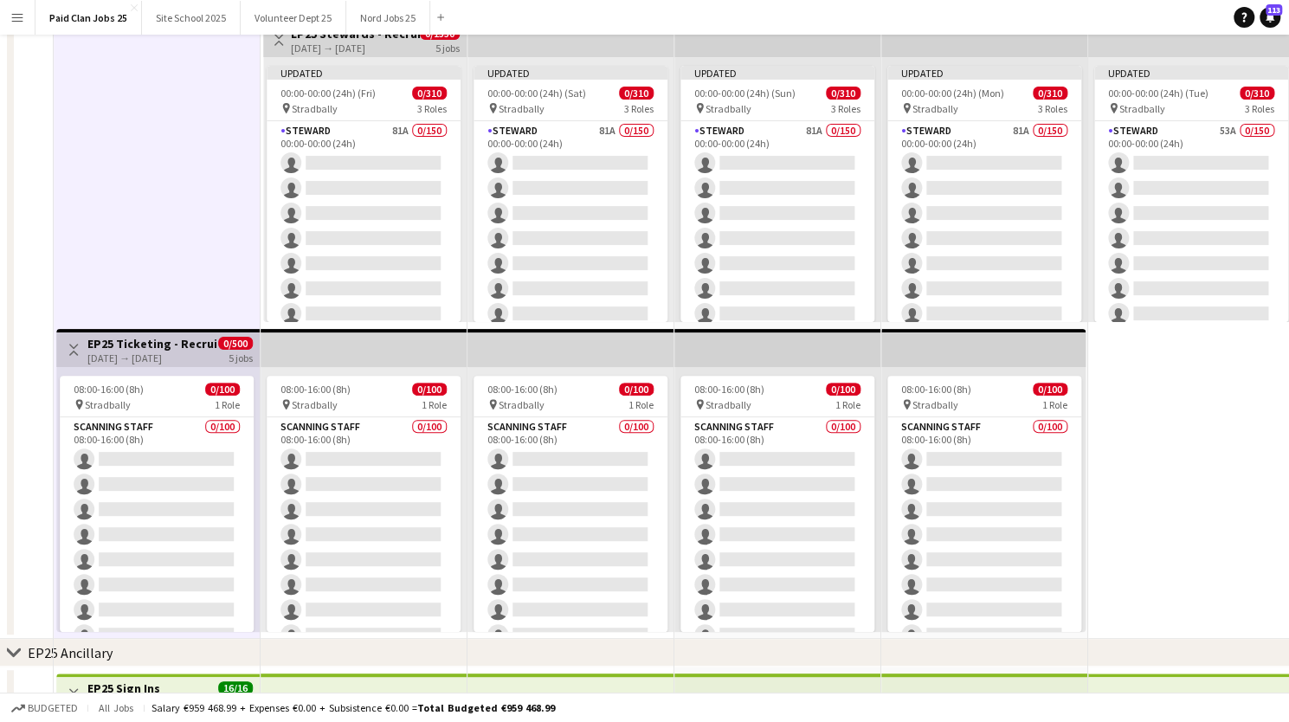
scroll to position [0, 0]
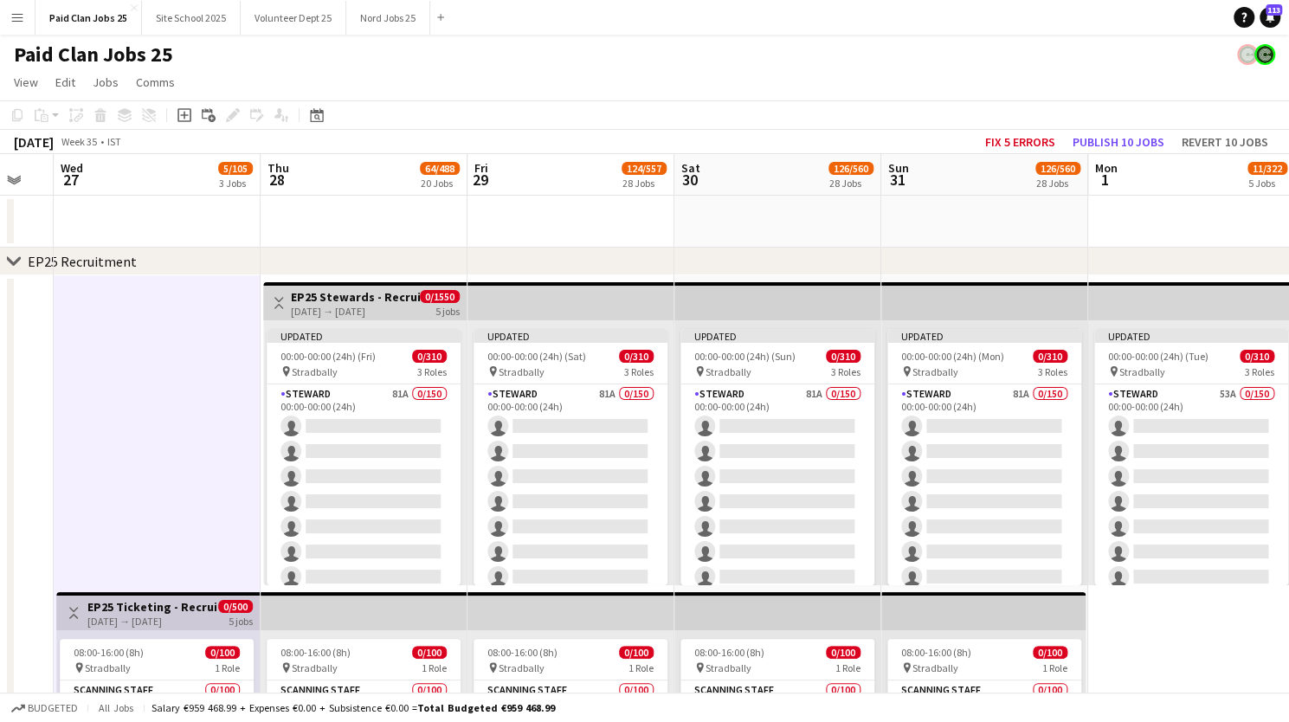
click at [388, 300] on h3 "EP25 Stewards - Recruitment Panel" at bounding box center [355, 297] width 129 height 16
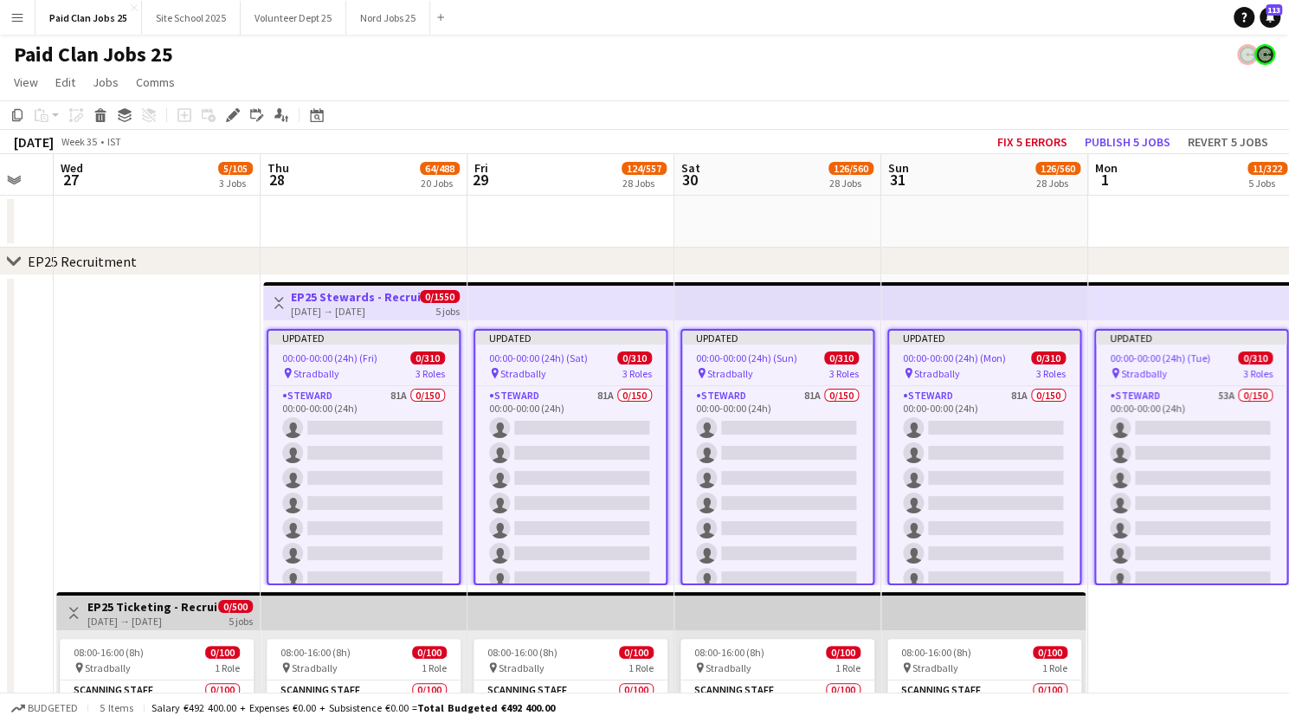
click at [381, 360] on div "00:00-00:00 (24h) (Fri) 0/310" at bounding box center [363, 357] width 190 height 13
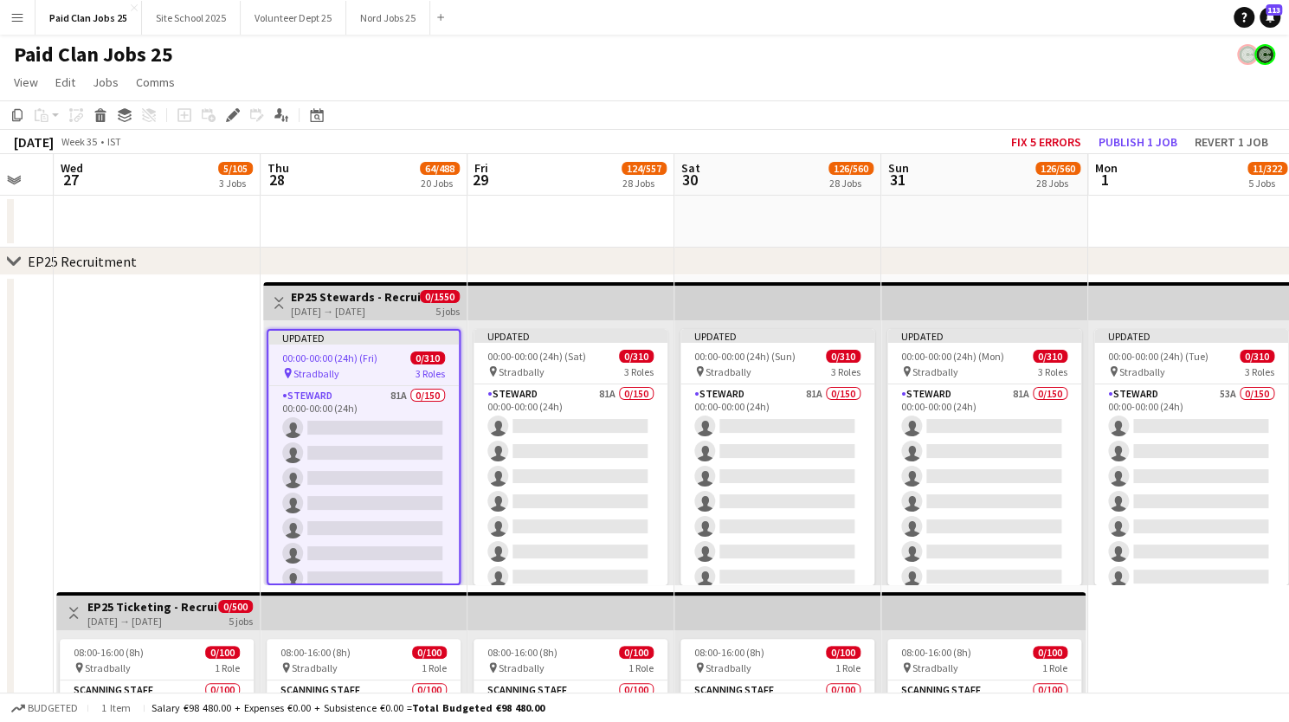
click at [348, 305] on div "[DATE] → [DATE]" at bounding box center [355, 311] width 129 height 13
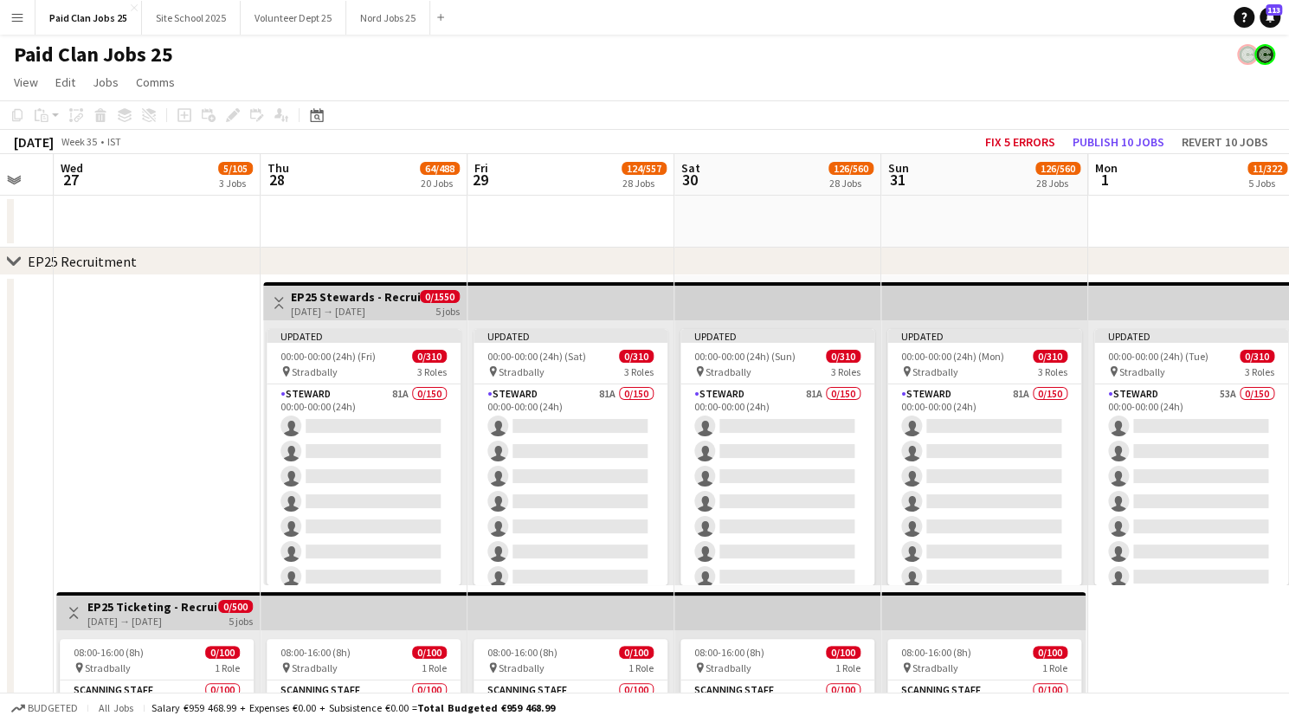
click at [343, 292] on h3 "EP25 Stewards - Recruitment Panel" at bounding box center [355, 297] width 129 height 16
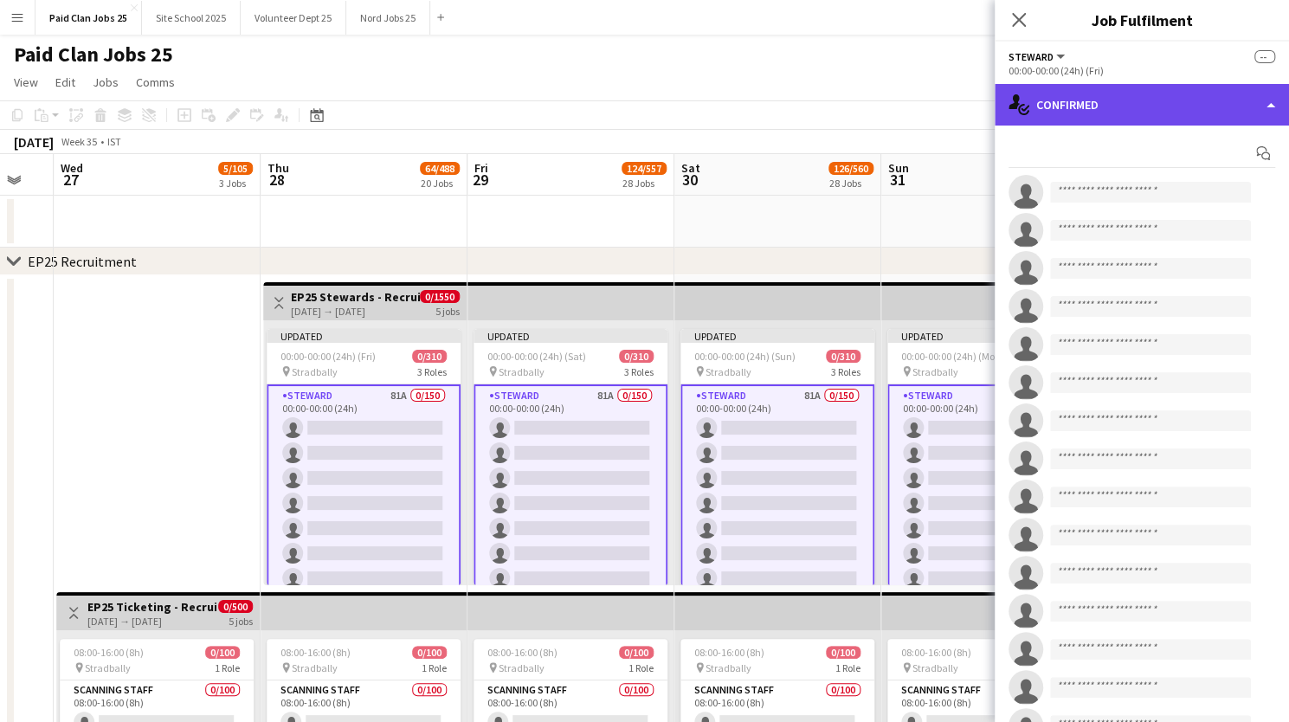
click at [1214, 111] on div "single-neutral-actions-check-2 Confirmed" at bounding box center [1141, 105] width 294 height 42
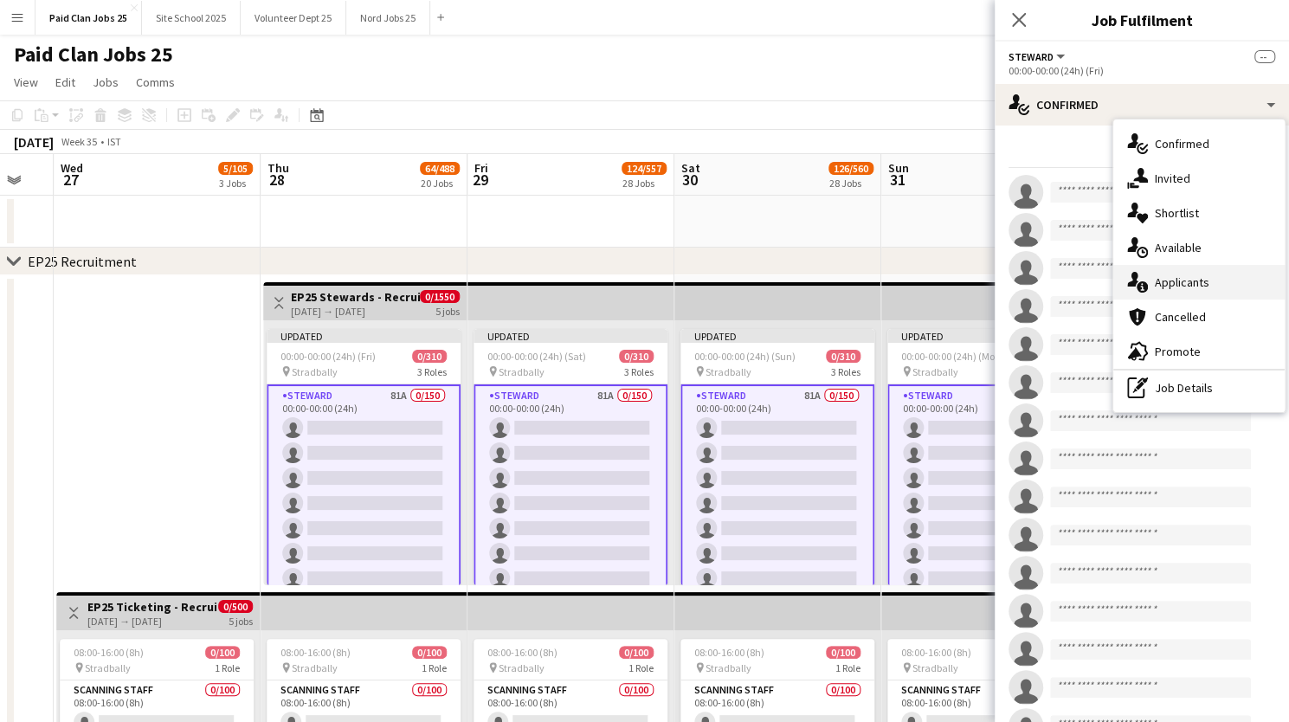
click at [1184, 287] on div "single-neutral-actions-information Applicants" at bounding box center [1198, 282] width 171 height 35
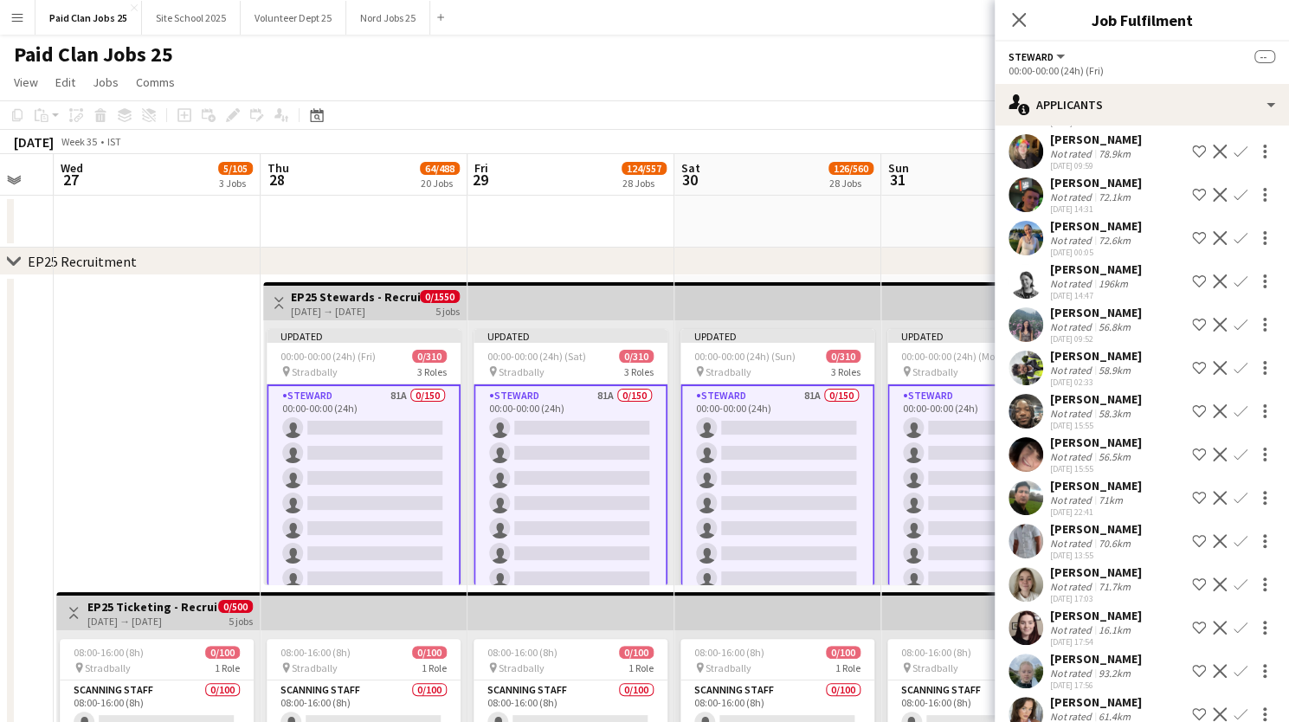
scroll to position [382, 0]
click at [1035, 505] on app-user-avatar at bounding box center [1025, 496] width 35 height 35
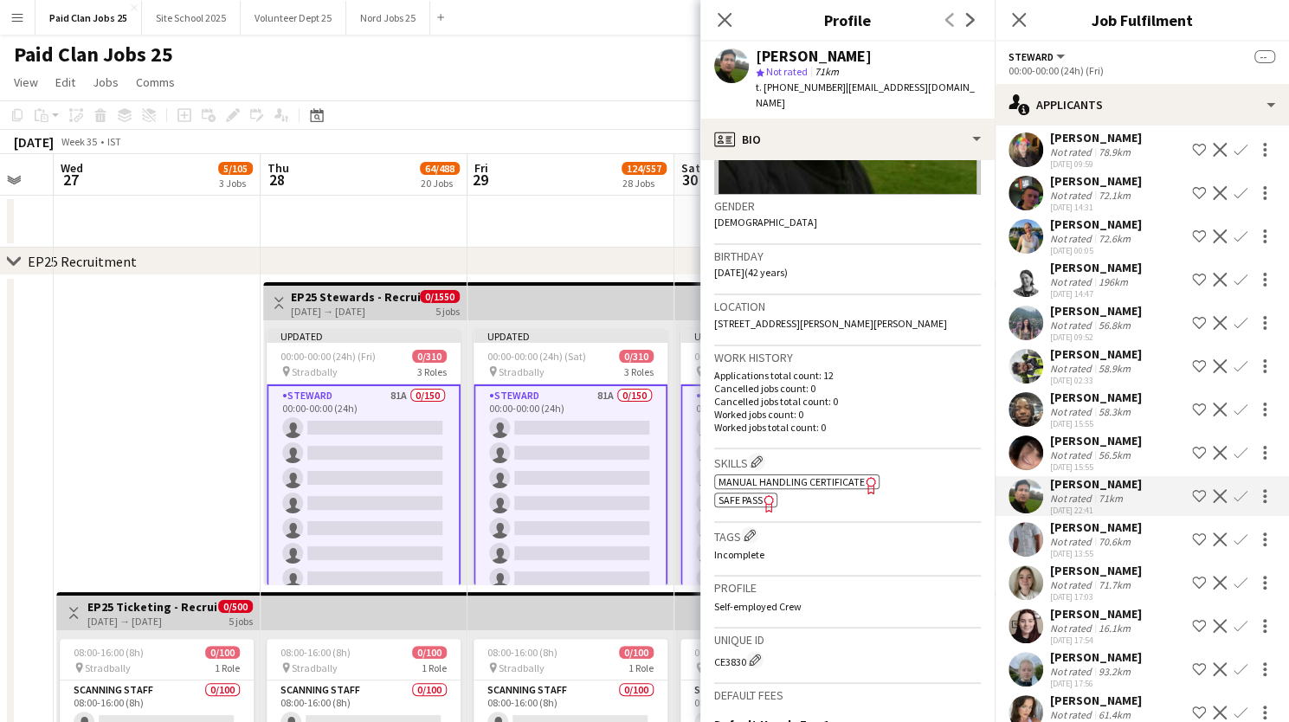
scroll to position [299, 0]
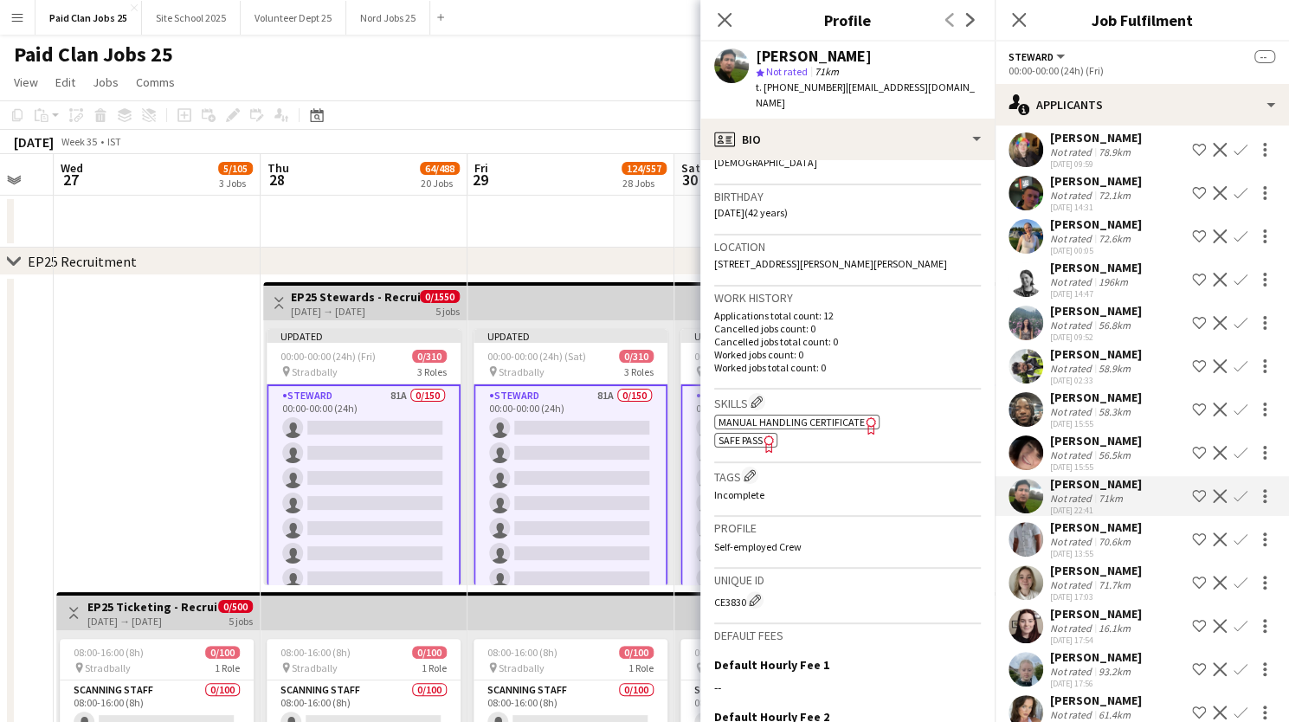
drag, startPoint x: 713, startPoint y: 606, endPoint x: 744, endPoint y: 608, distance: 31.3
click at [744, 608] on app-crew-profile-bio "Gender [DEMOGRAPHIC_DATA] Birthday [DEMOGRAPHIC_DATA] (42 years) Location [STRE…" at bounding box center [847, 441] width 294 height 562
copy div "CE3830"
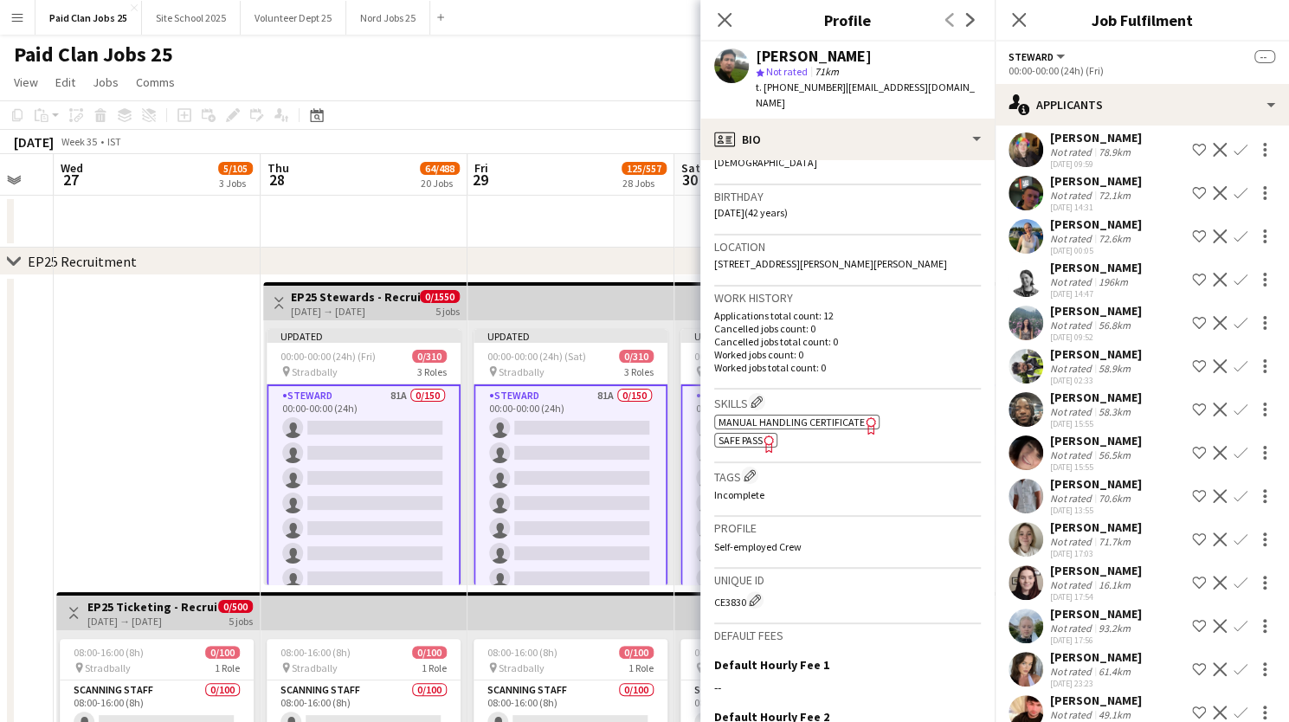
click at [850, 575] on h3 "Unique ID" at bounding box center [847, 580] width 267 height 16
click at [1026, 376] on app-user-avatar at bounding box center [1025, 366] width 35 height 35
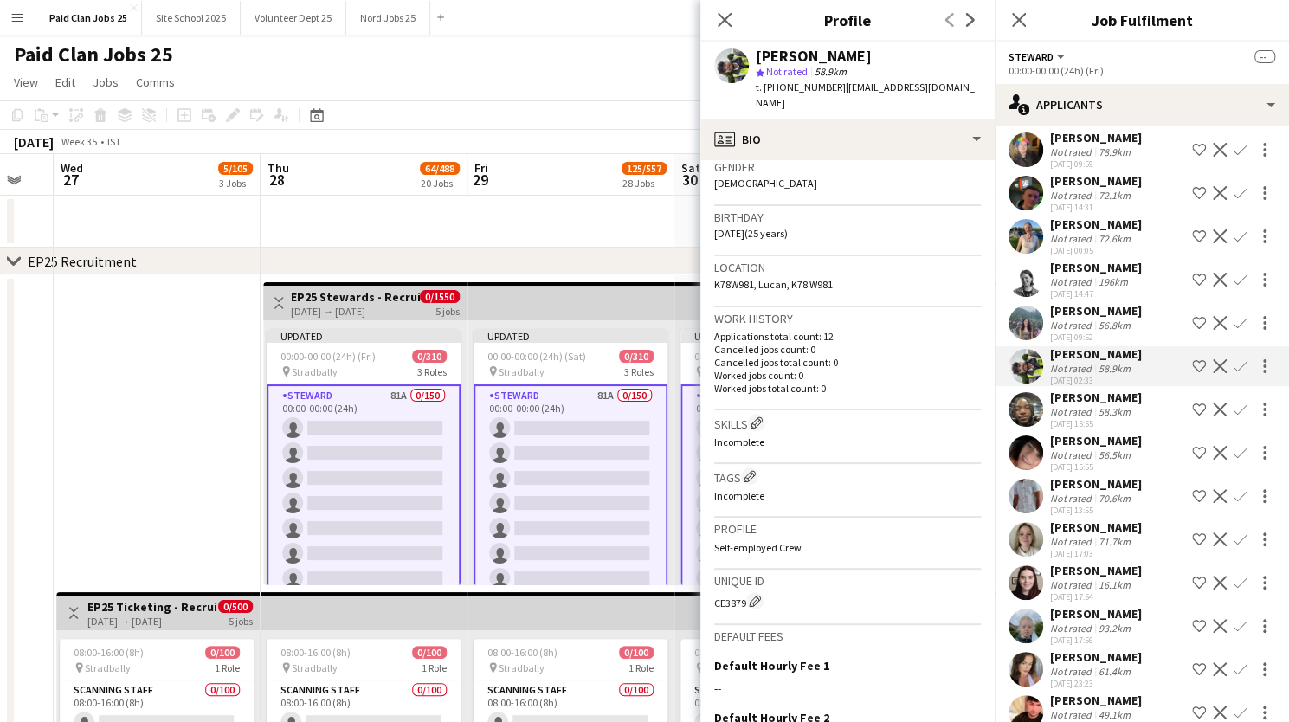
scroll to position [282, 0]
drag, startPoint x: 711, startPoint y: 584, endPoint x: 744, endPoint y: 589, distance: 34.1
click at [744, 589] on app-crew-profile-bio "Gender [DEMOGRAPHIC_DATA] Birthday [DEMOGRAPHIC_DATA] (25 years) Location K78W9…" at bounding box center [847, 441] width 294 height 562
copy div "CE3879"
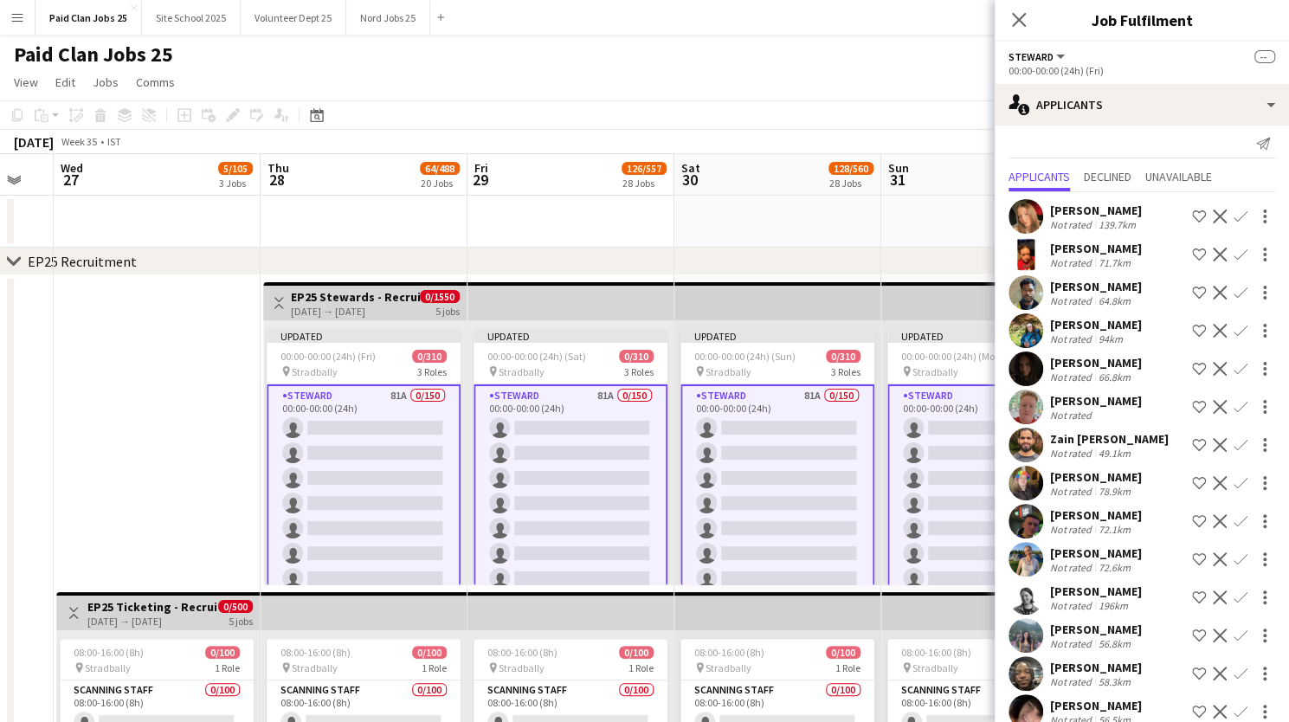
scroll to position [9, 0]
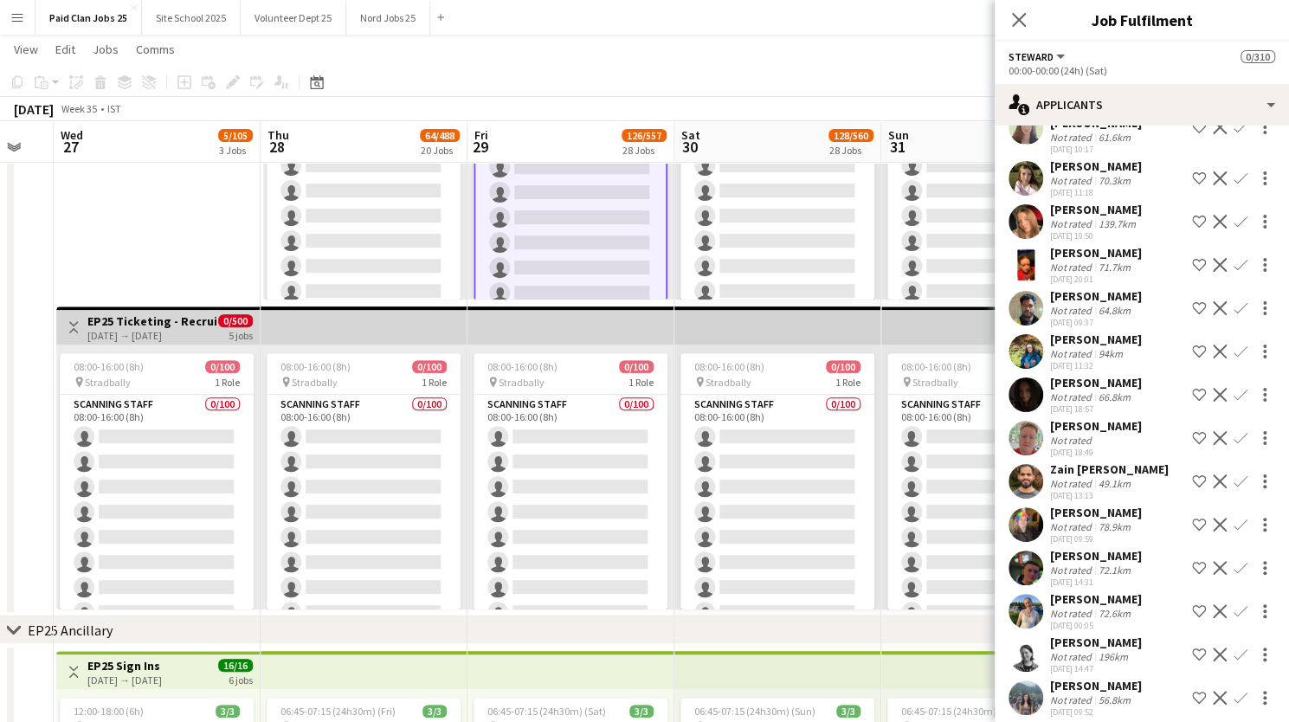
scroll to position [1193, 0]
click at [1037, 540] on app-user-avatar at bounding box center [1025, 522] width 35 height 35
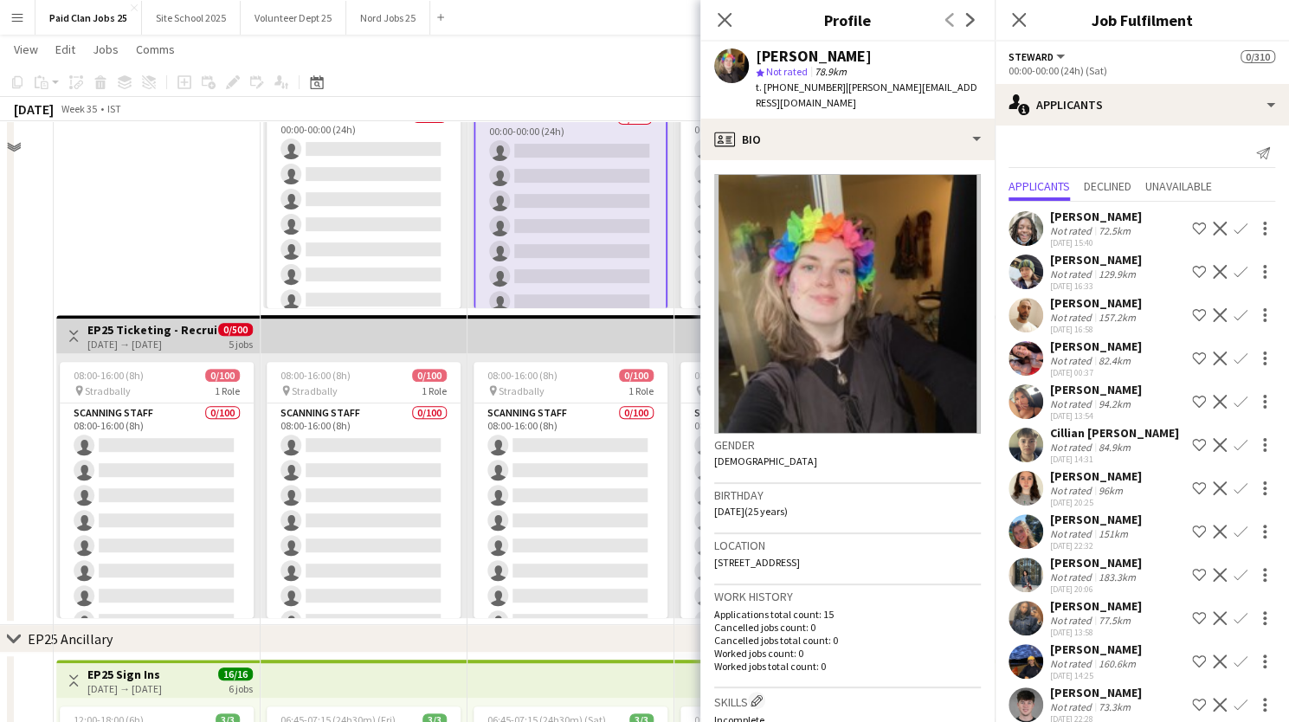
scroll to position [106, 0]
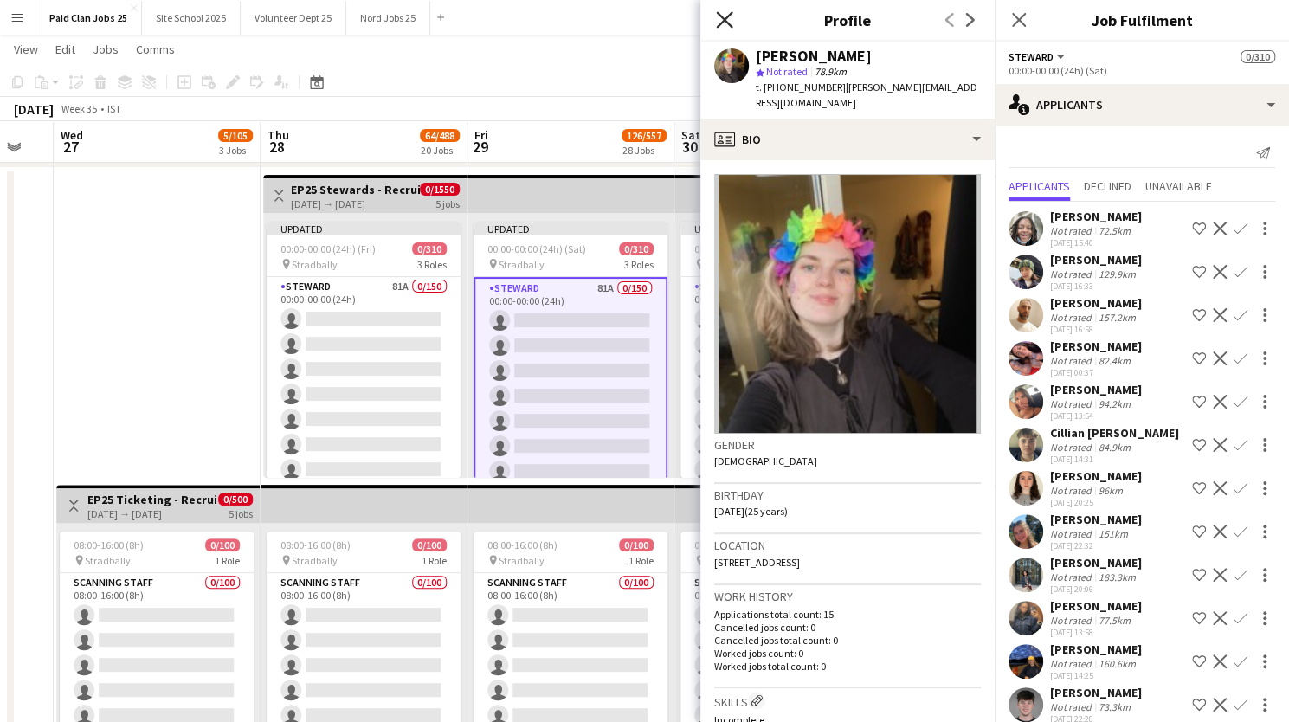
click at [720, 14] on icon "Close pop-in" at bounding box center [724, 19] width 16 height 16
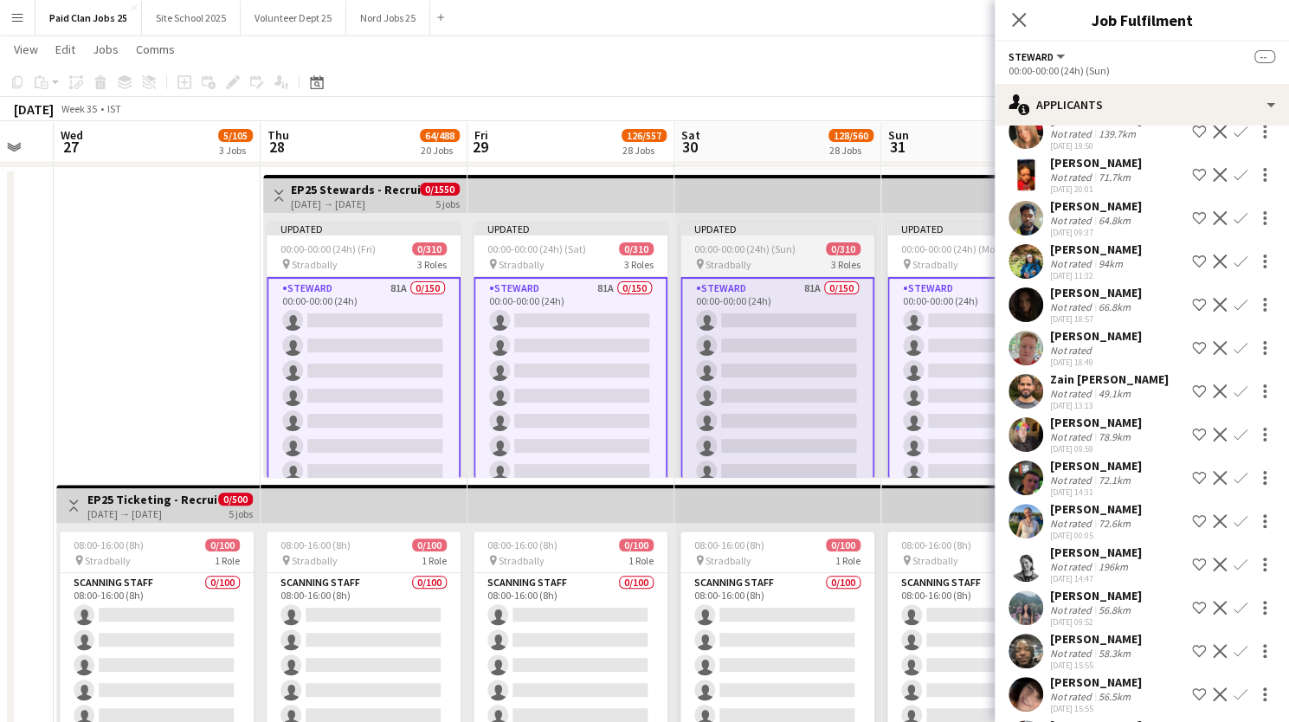
scroll to position [0, 0]
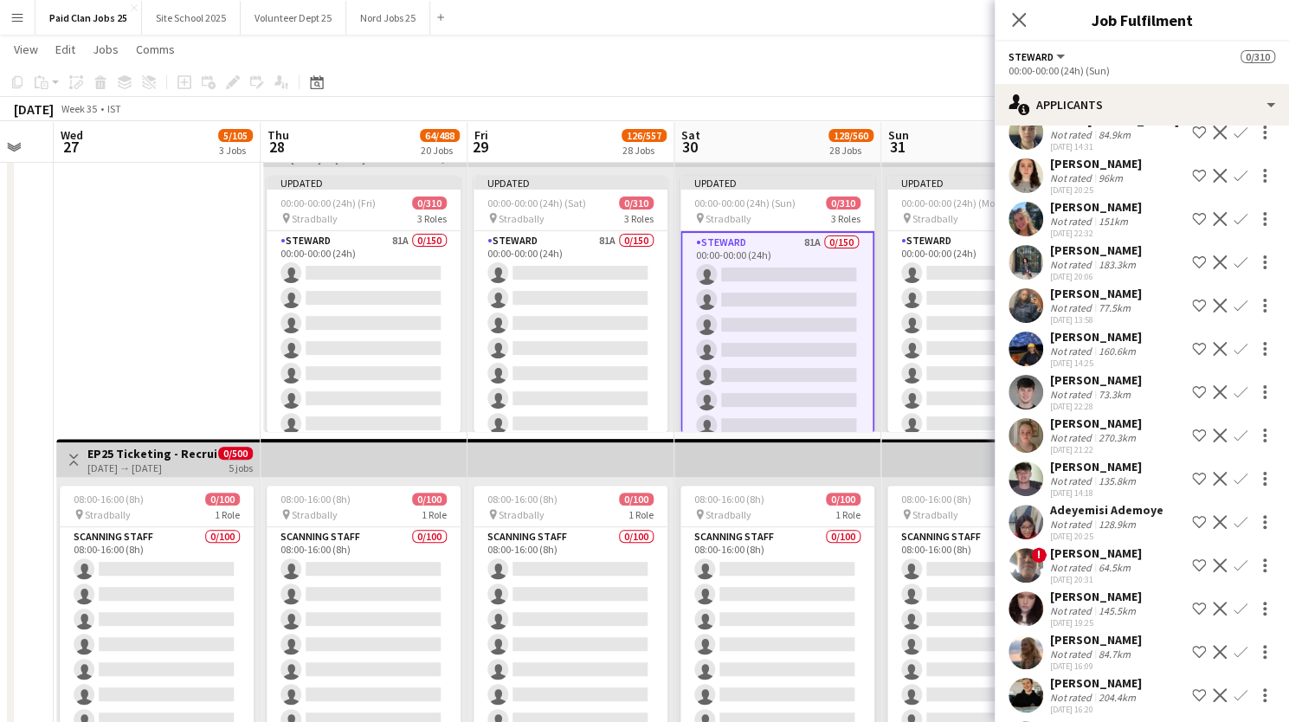
scroll to position [315, 0]
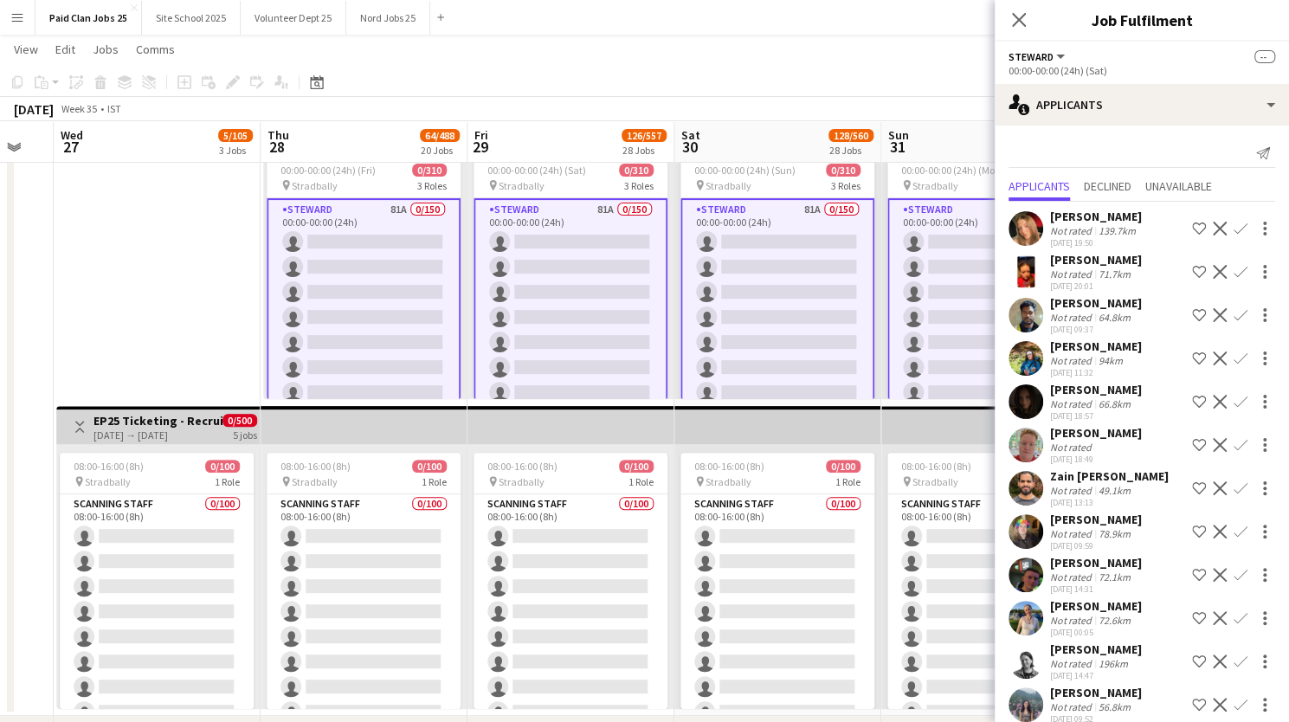
scroll to position [0, 678]
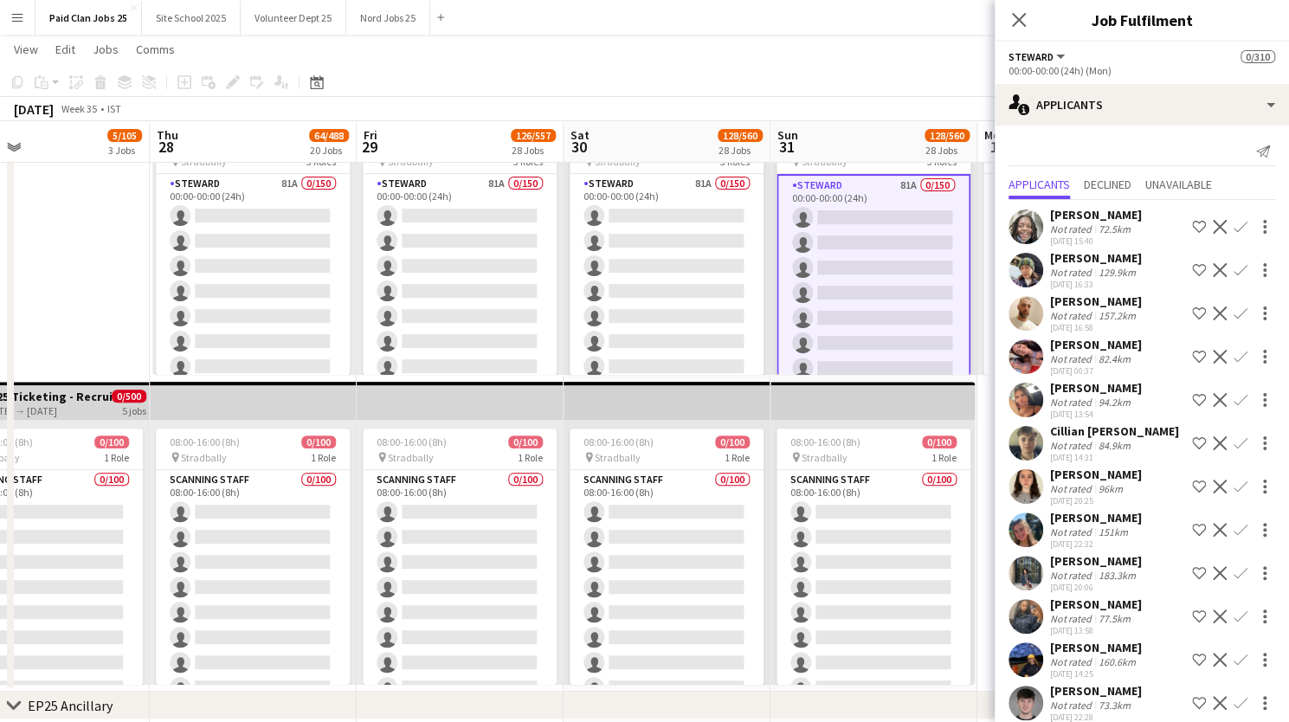
scroll to position [0, 0]
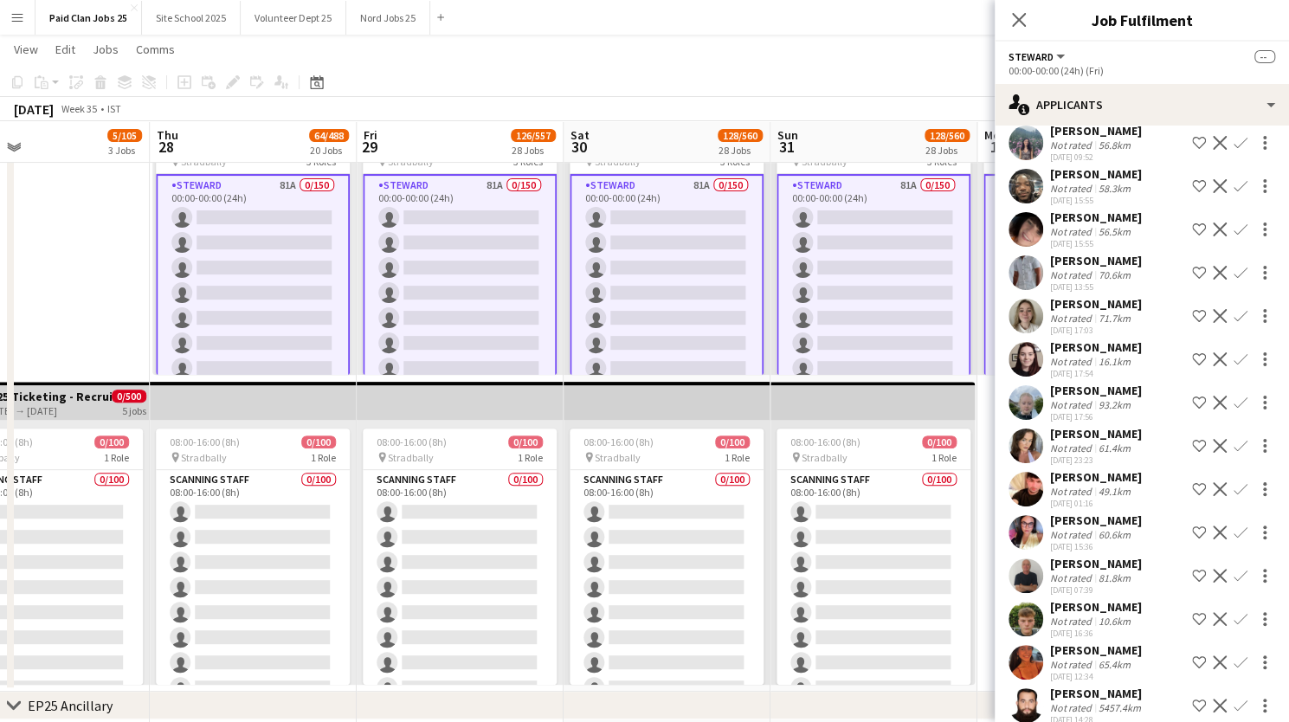
scroll to position [640, 0]
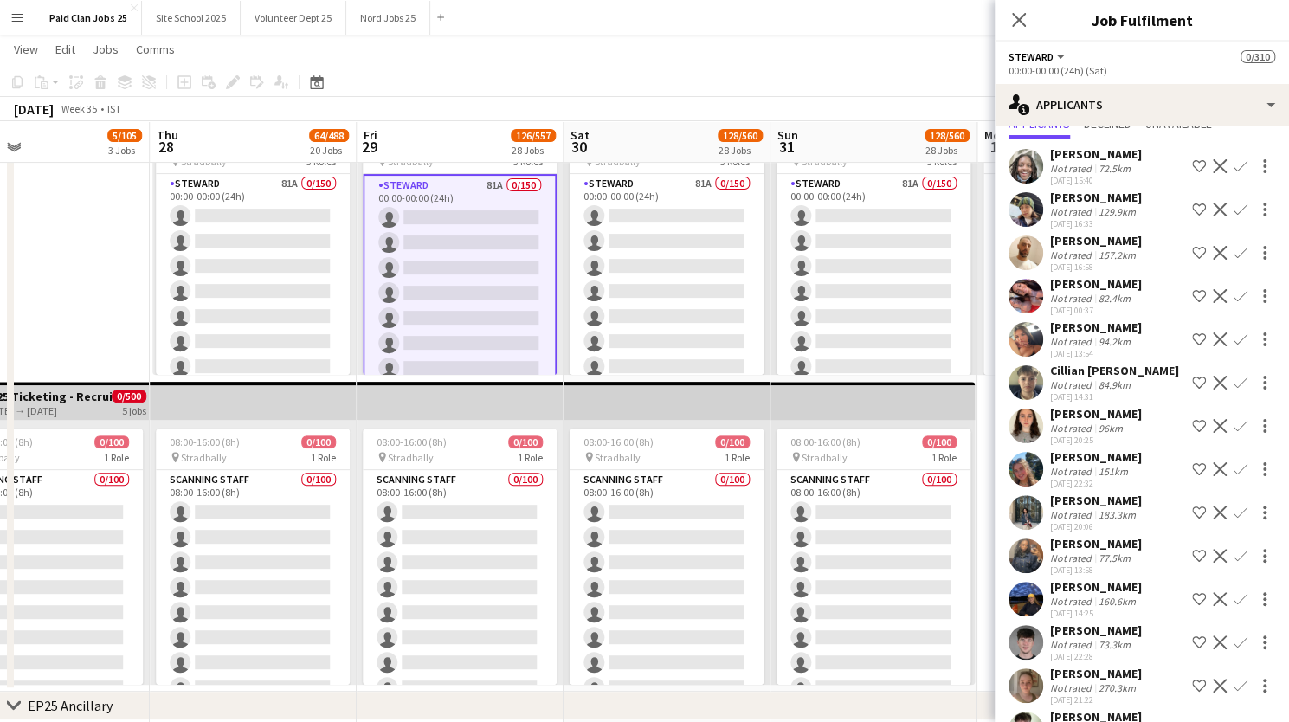
scroll to position [63, 0]
click at [1030, 264] on app-user-avatar at bounding box center [1025, 252] width 35 height 35
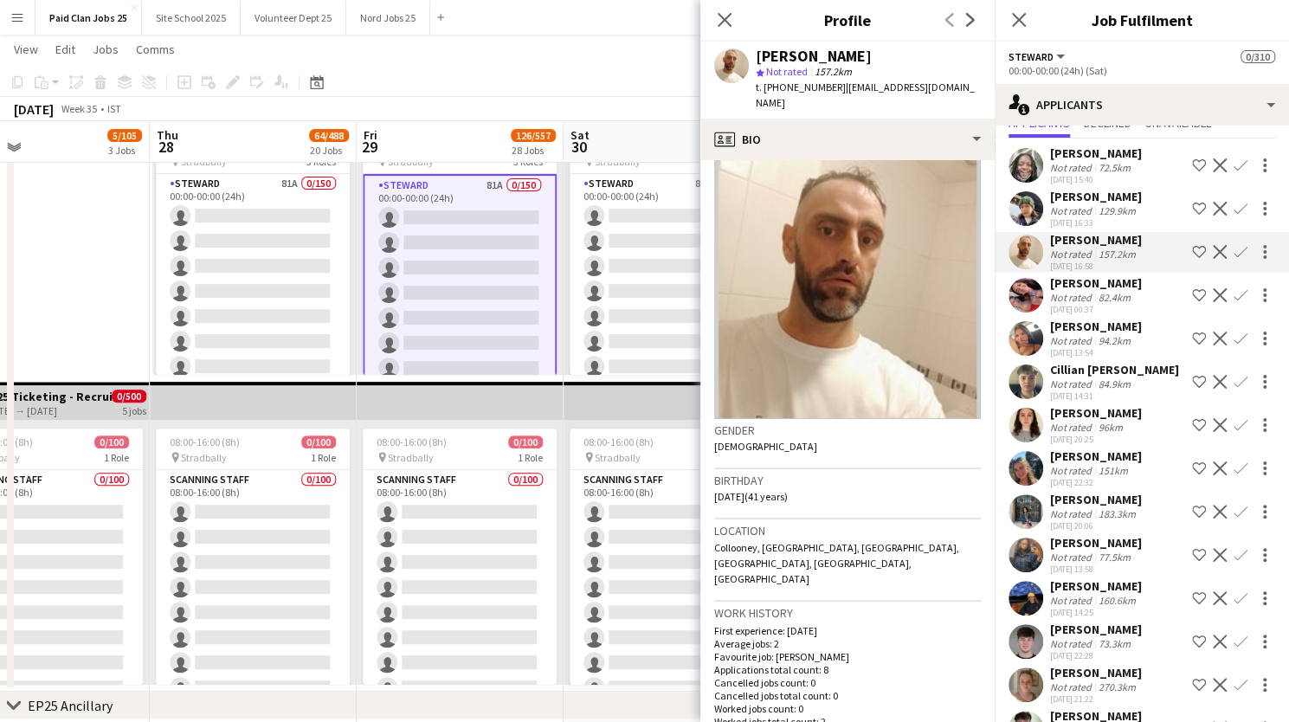
scroll to position [0, 0]
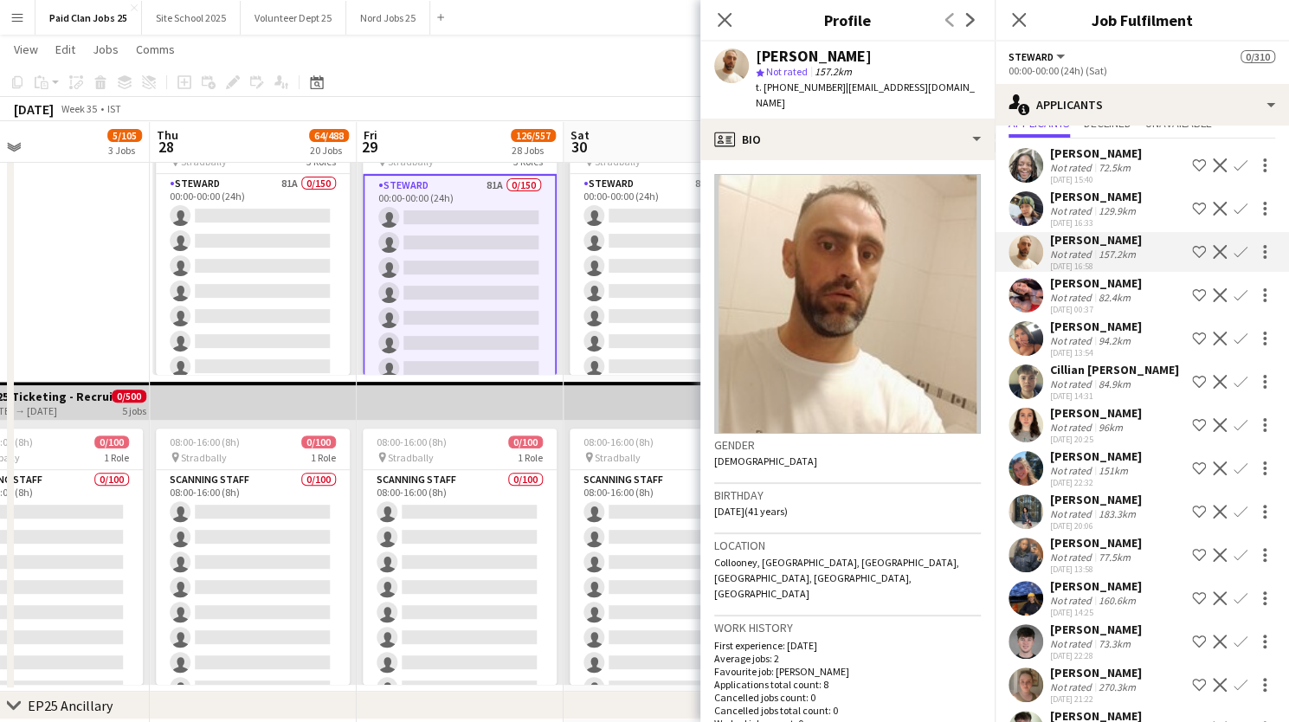
click at [1026, 347] on app-user-avatar at bounding box center [1025, 338] width 35 height 35
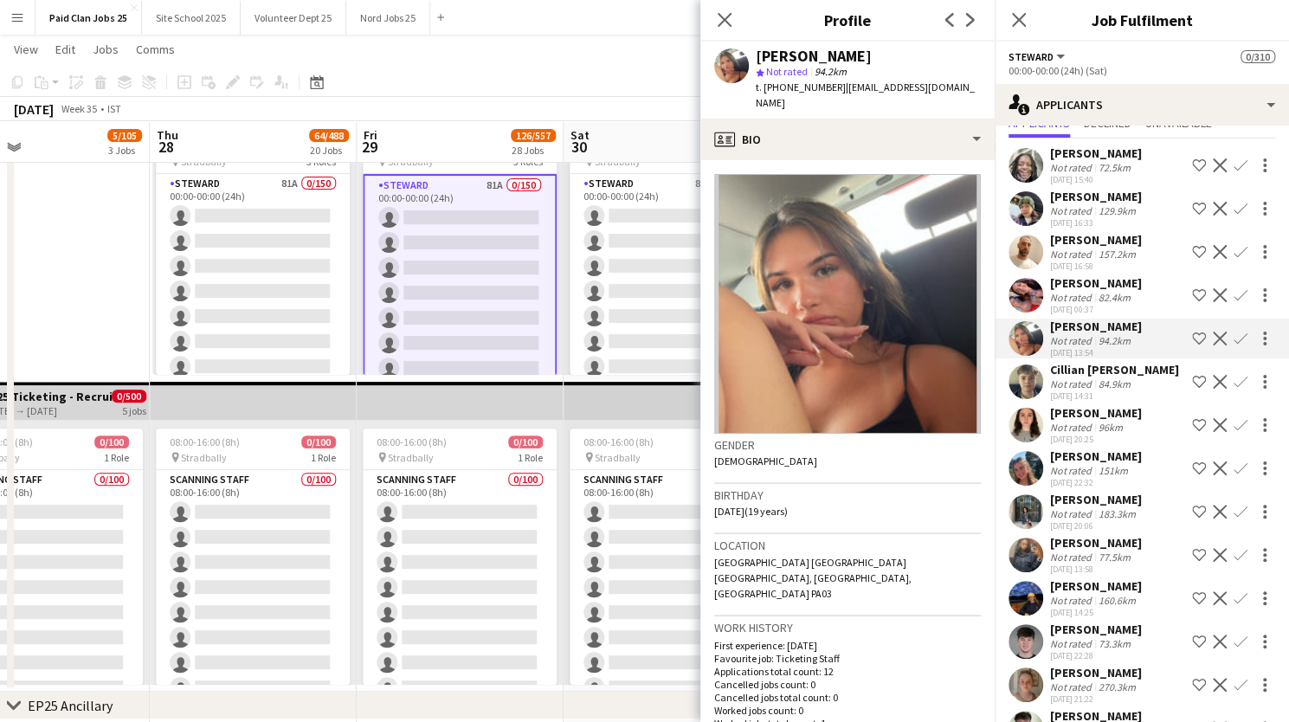
click at [1035, 439] on app-user-avatar at bounding box center [1025, 425] width 35 height 35
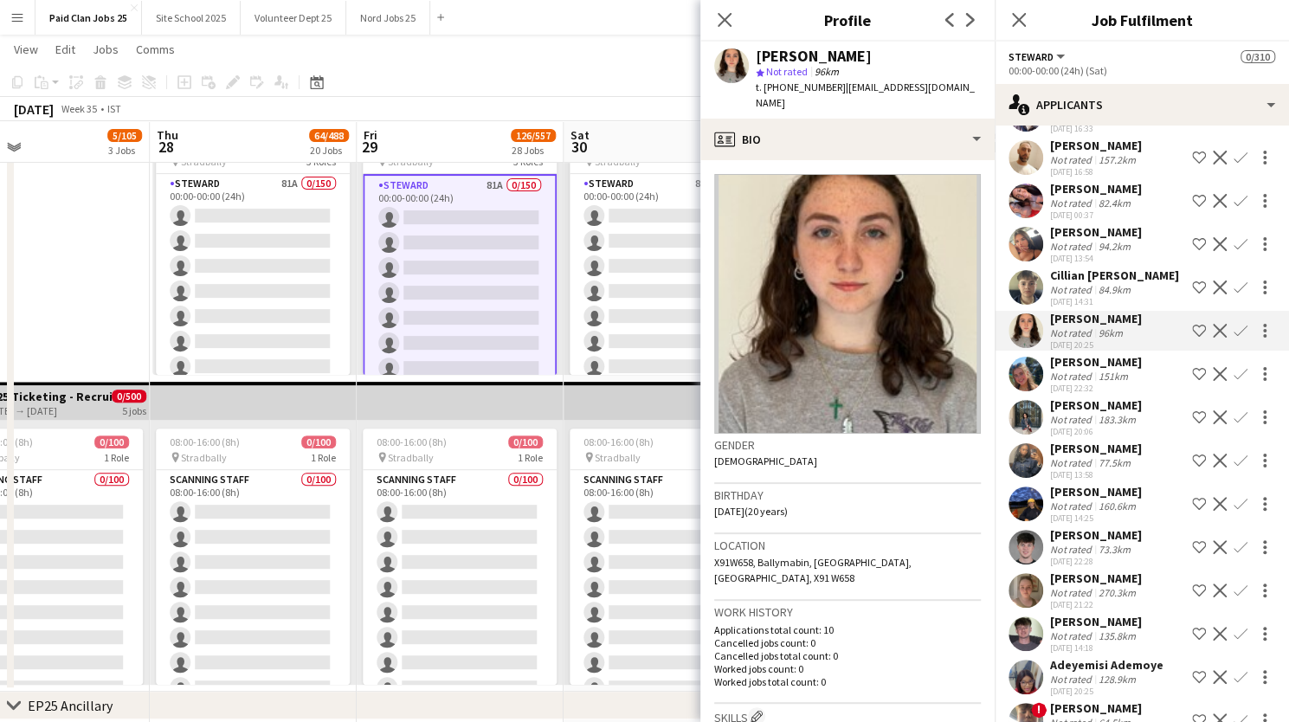
scroll to position [162, 0]
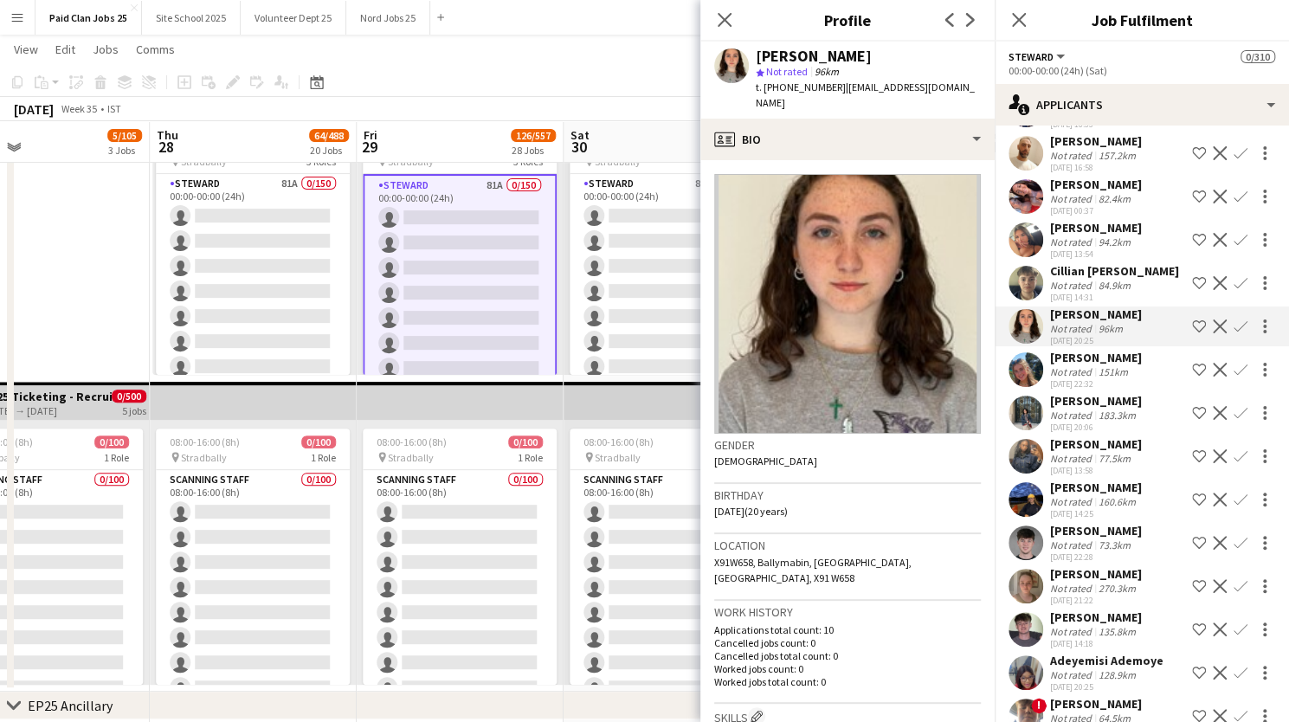
click at [1023, 473] on app-user-avatar at bounding box center [1025, 456] width 35 height 35
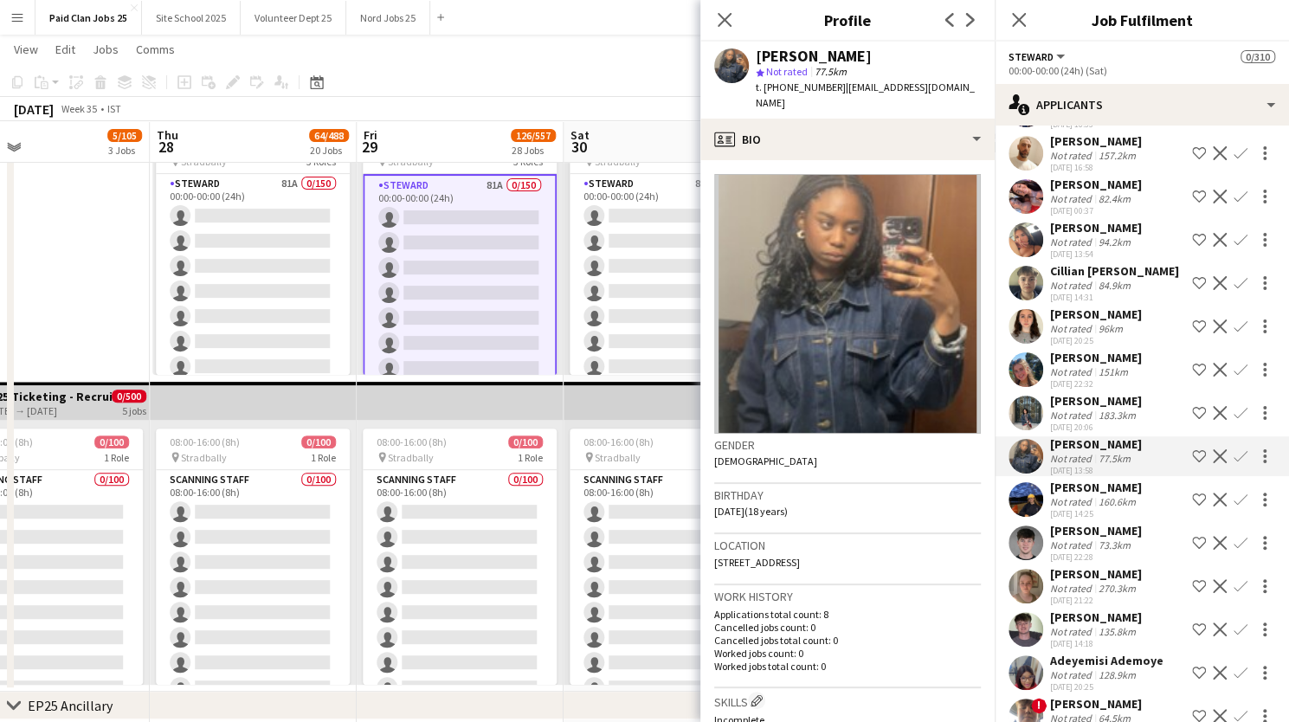
click at [1030, 560] on app-user-avatar at bounding box center [1025, 542] width 35 height 35
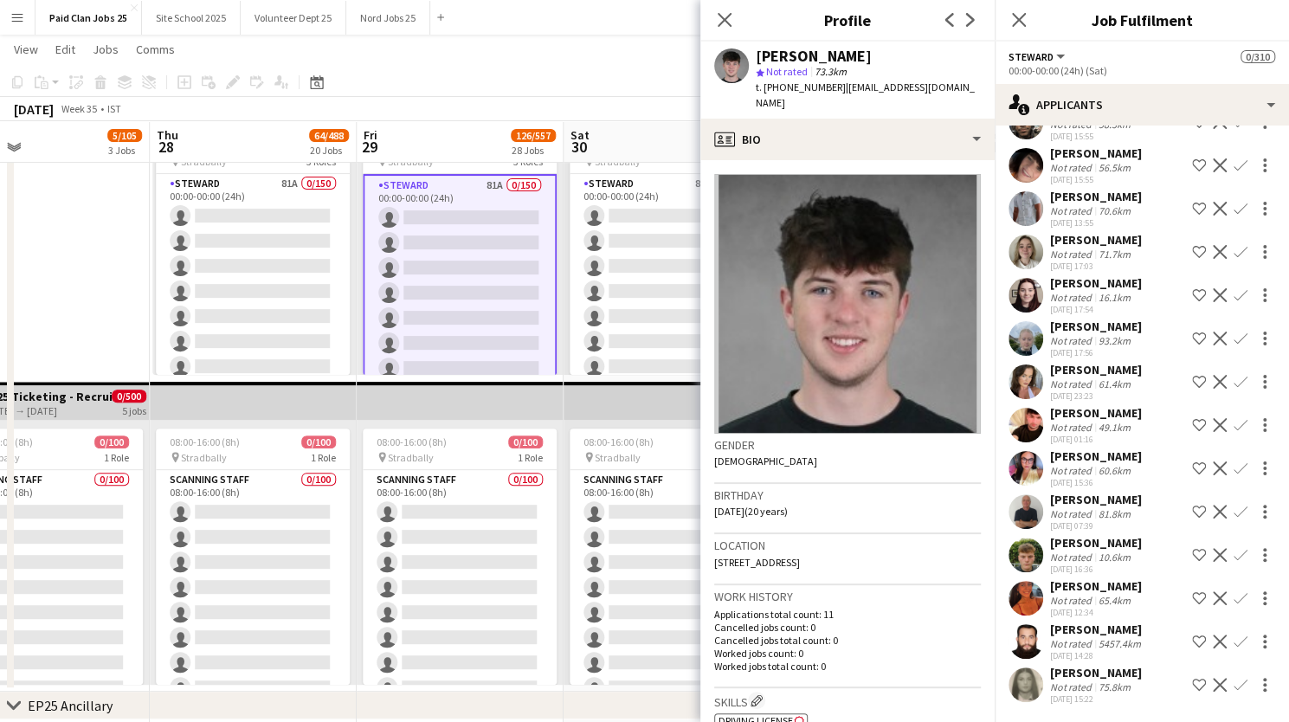
scroll to position [1855, 0]
click at [723, 16] on icon "Close pop-in" at bounding box center [724, 19] width 16 height 16
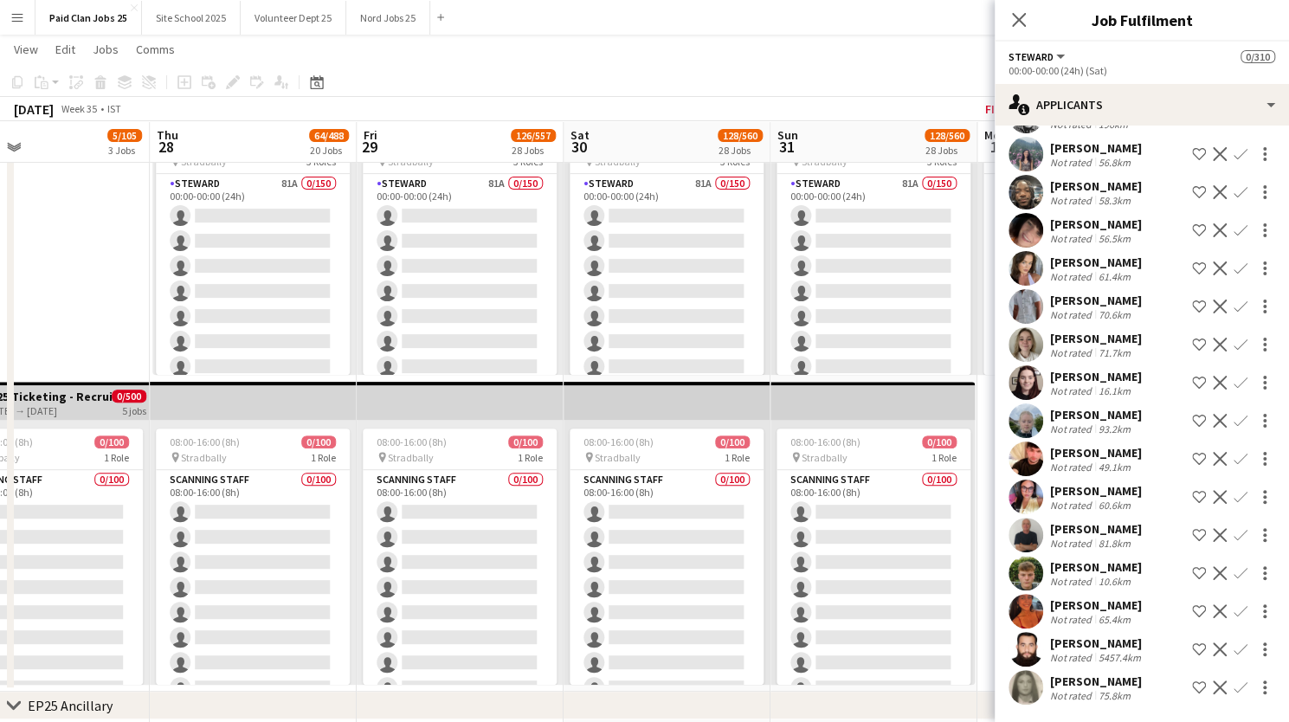
scroll to position [0, 0]
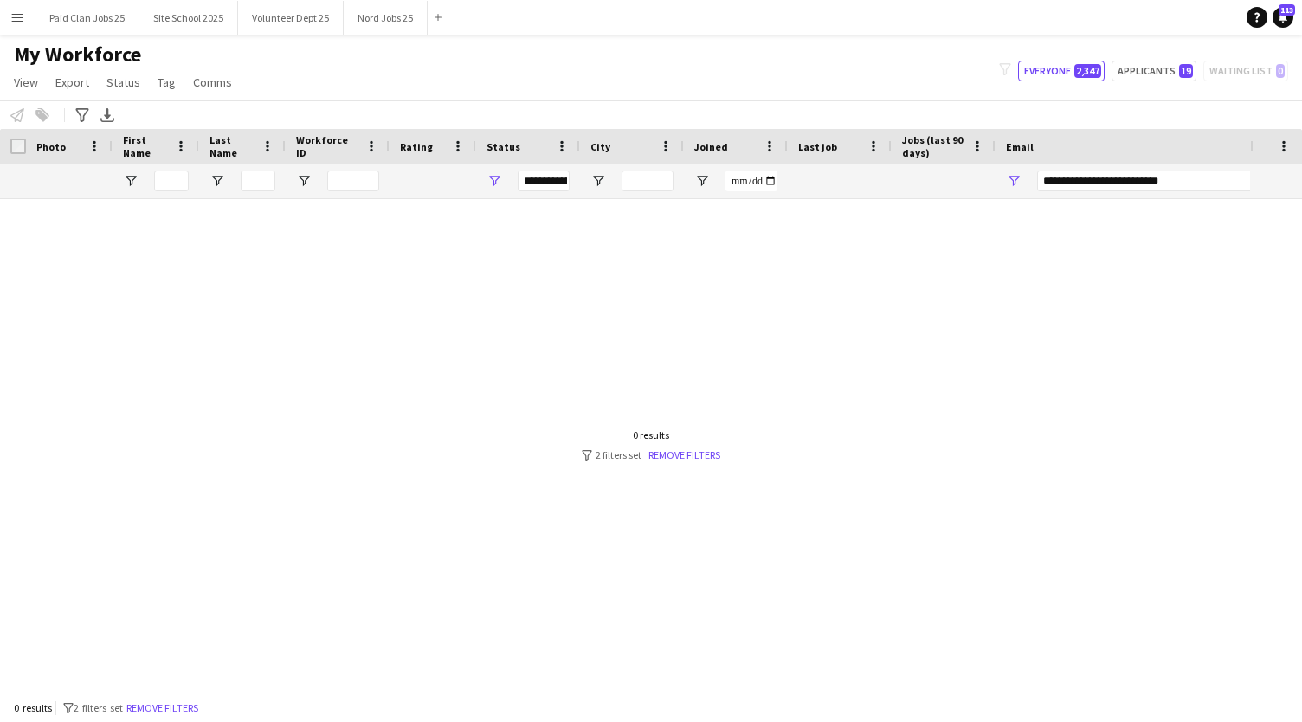
drag, startPoint x: 1185, startPoint y: 180, endPoint x: 1003, endPoint y: 198, distance: 182.6
click at [1003, 198] on div "Workforce Details Photo First Name" at bounding box center [651, 410] width 1302 height 563
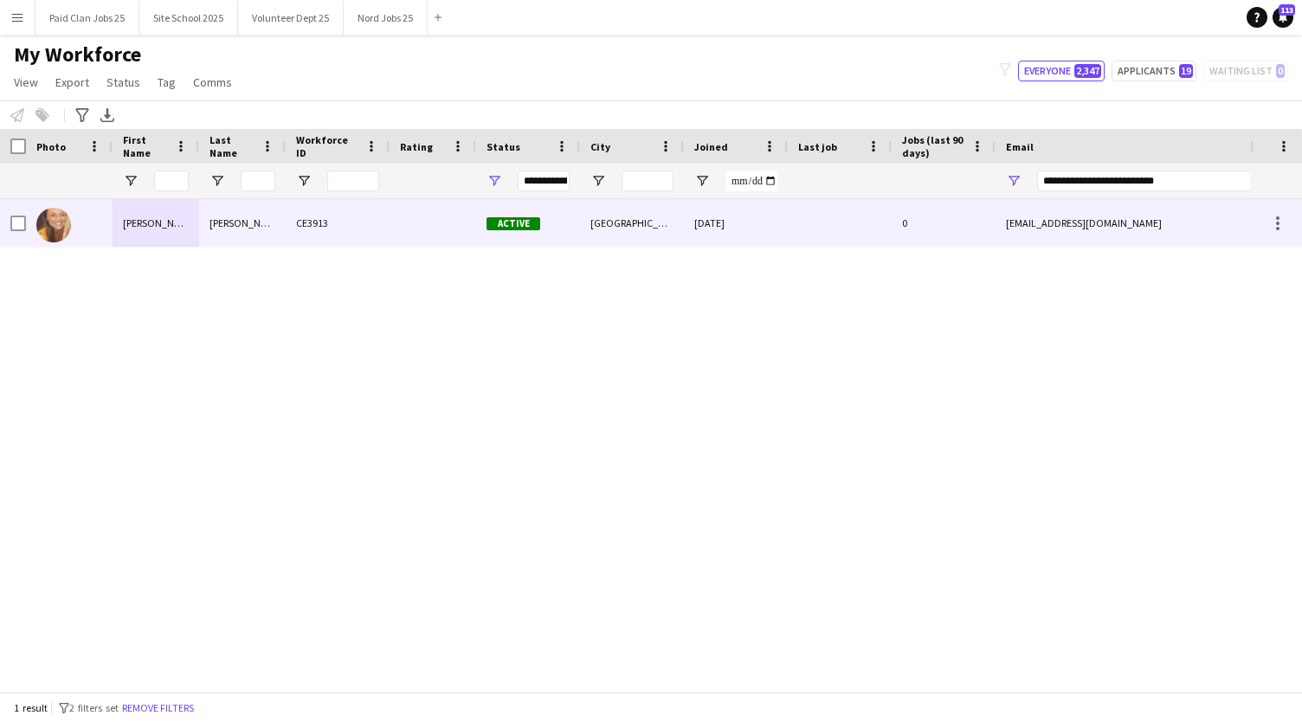
type input "**********"
click at [53, 228] on img at bounding box center [53, 225] width 35 height 35
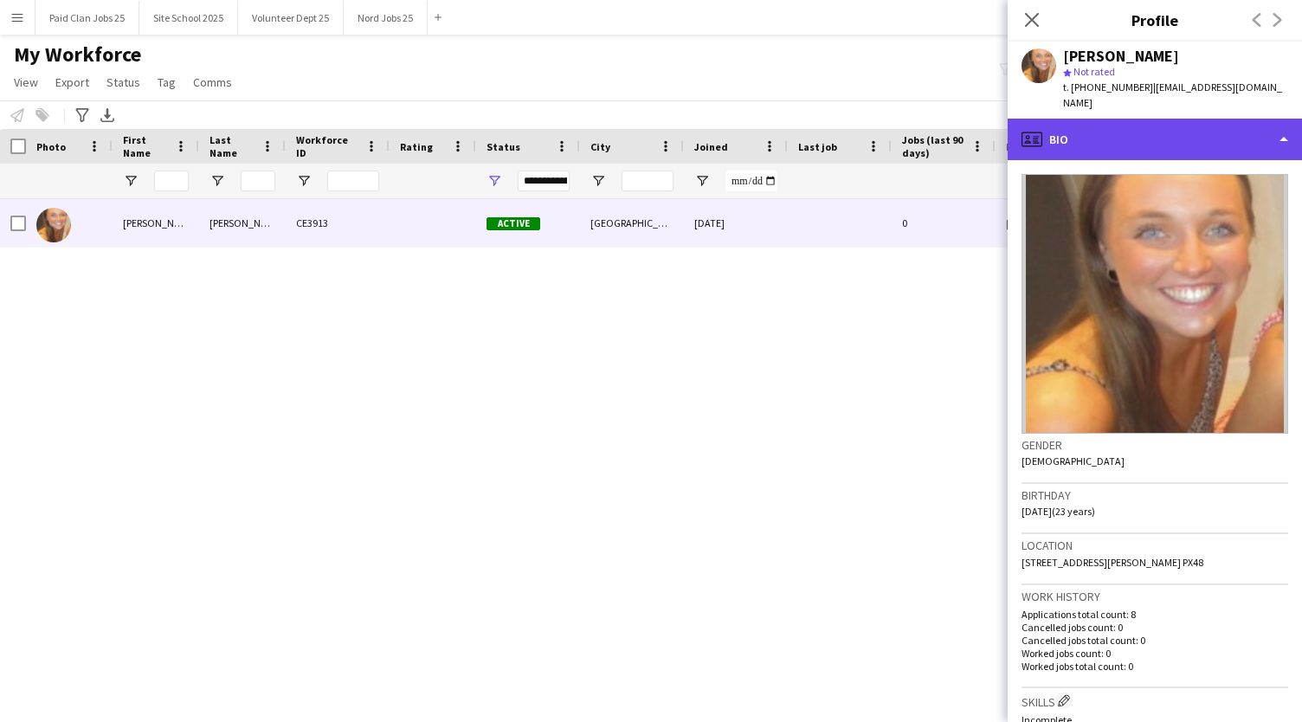
click at [1257, 119] on div "profile Bio" at bounding box center [1154, 140] width 294 height 42
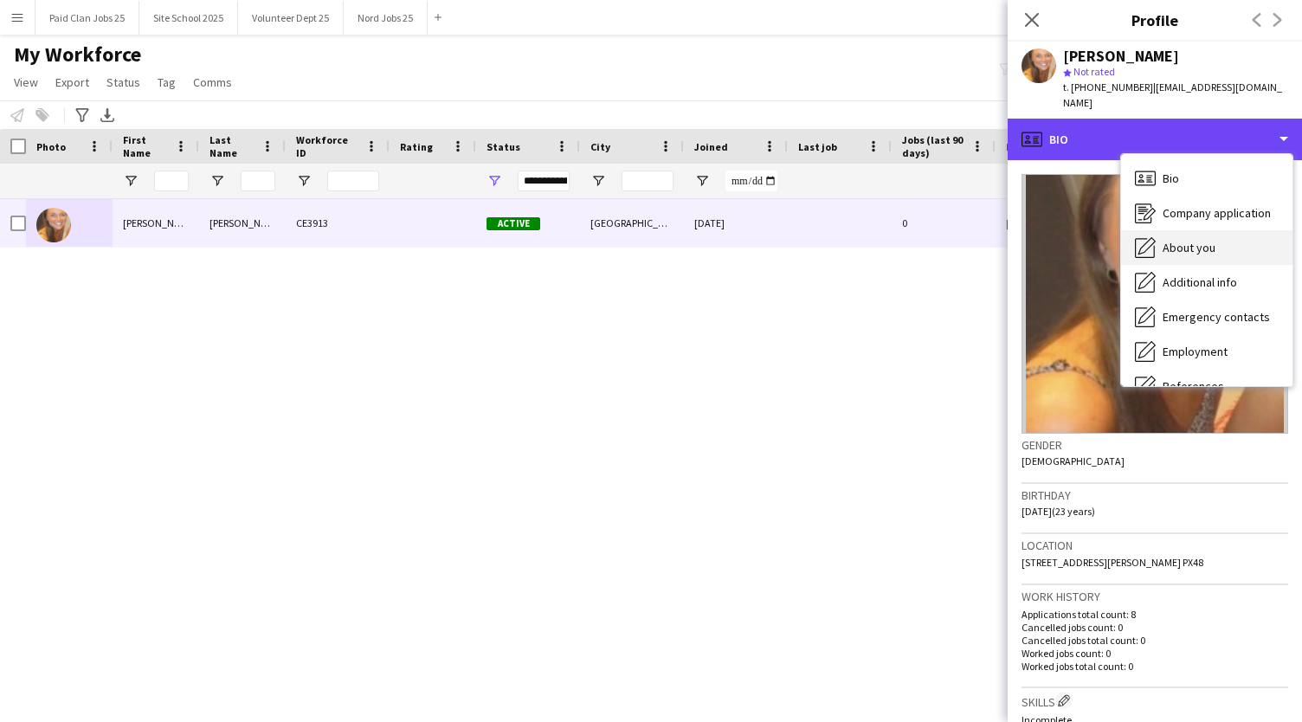
scroll to position [163, 0]
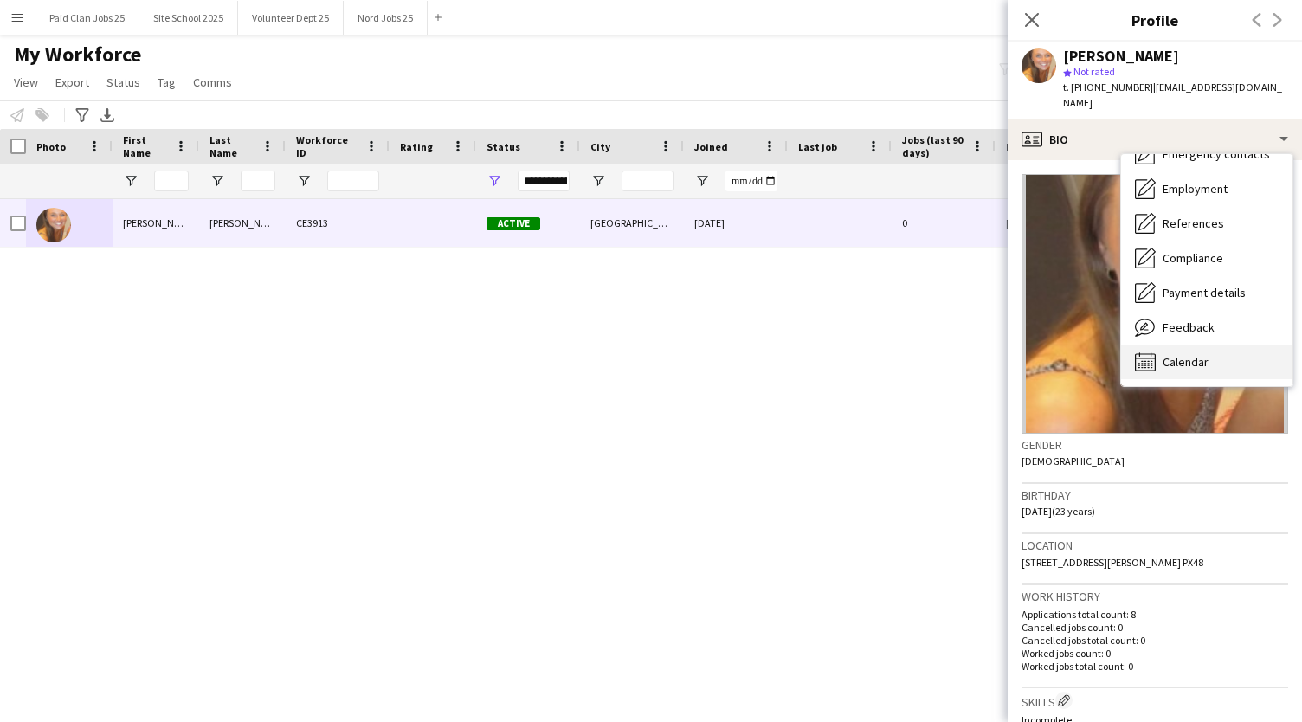
click at [1194, 354] on span "Calendar" at bounding box center [1185, 362] width 46 height 16
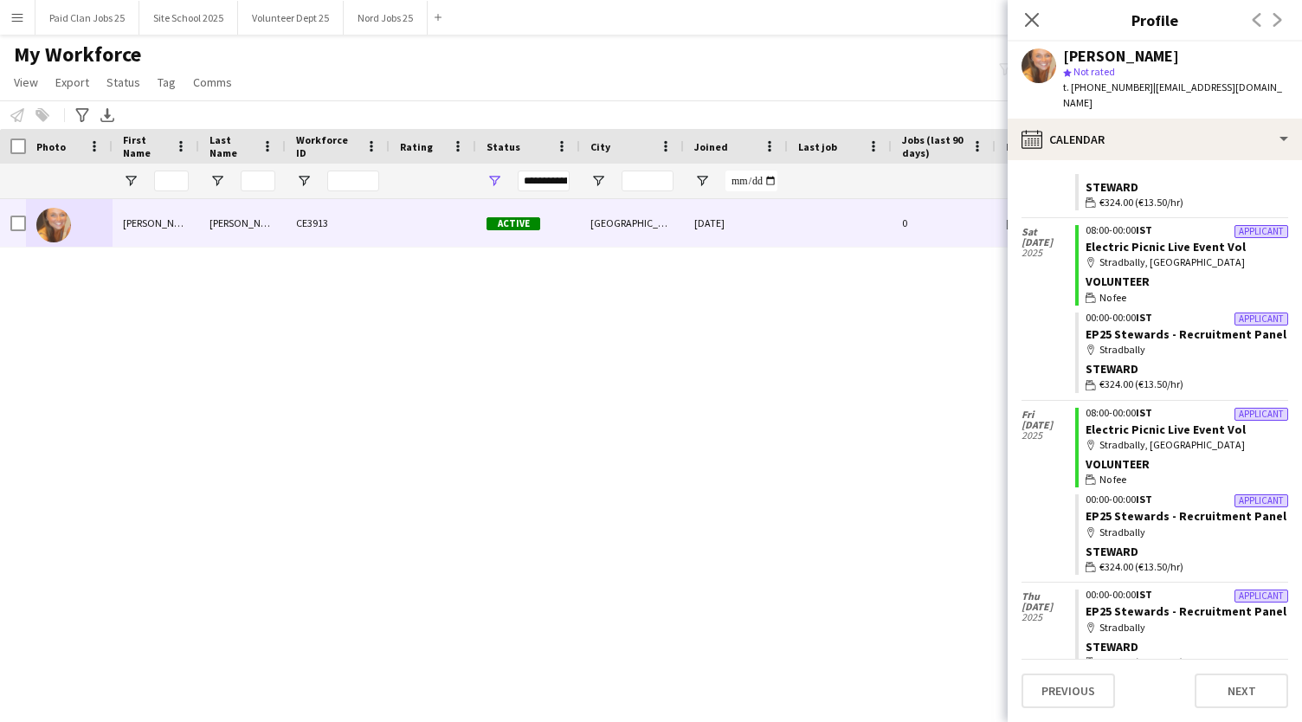
scroll to position [0, 0]
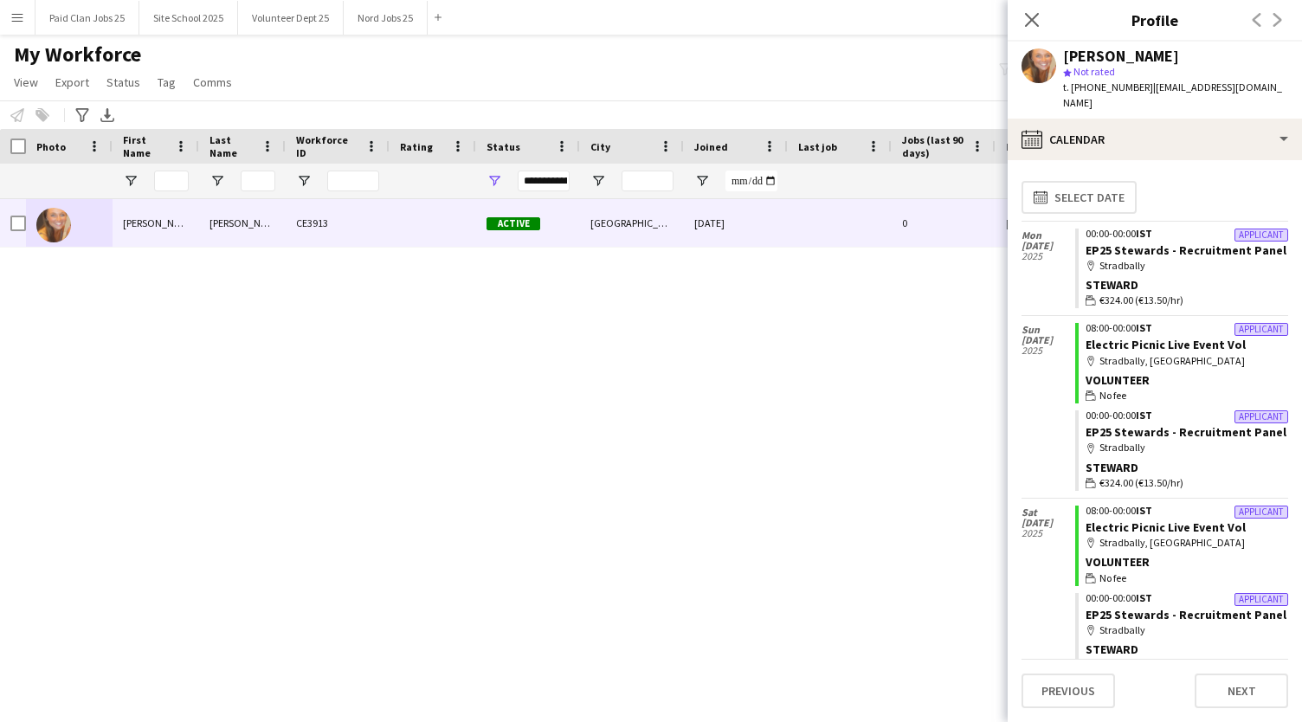
click at [1045, 59] on app-user-avatar at bounding box center [1038, 65] width 35 height 35
click at [1082, 58] on div "[PERSON_NAME]" at bounding box center [1121, 56] width 116 height 16
click at [1028, 15] on icon at bounding box center [1031, 19] width 16 height 16
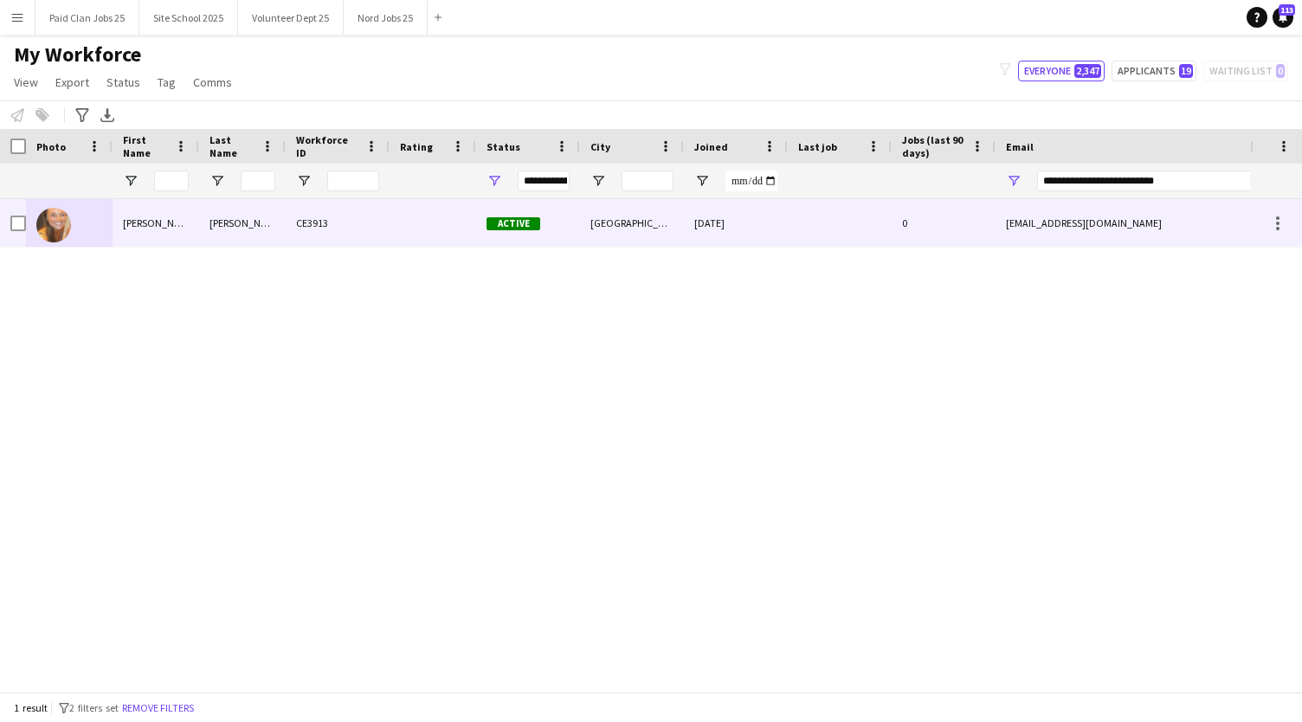
click at [35, 228] on div at bounding box center [69, 223] width 87 height 48
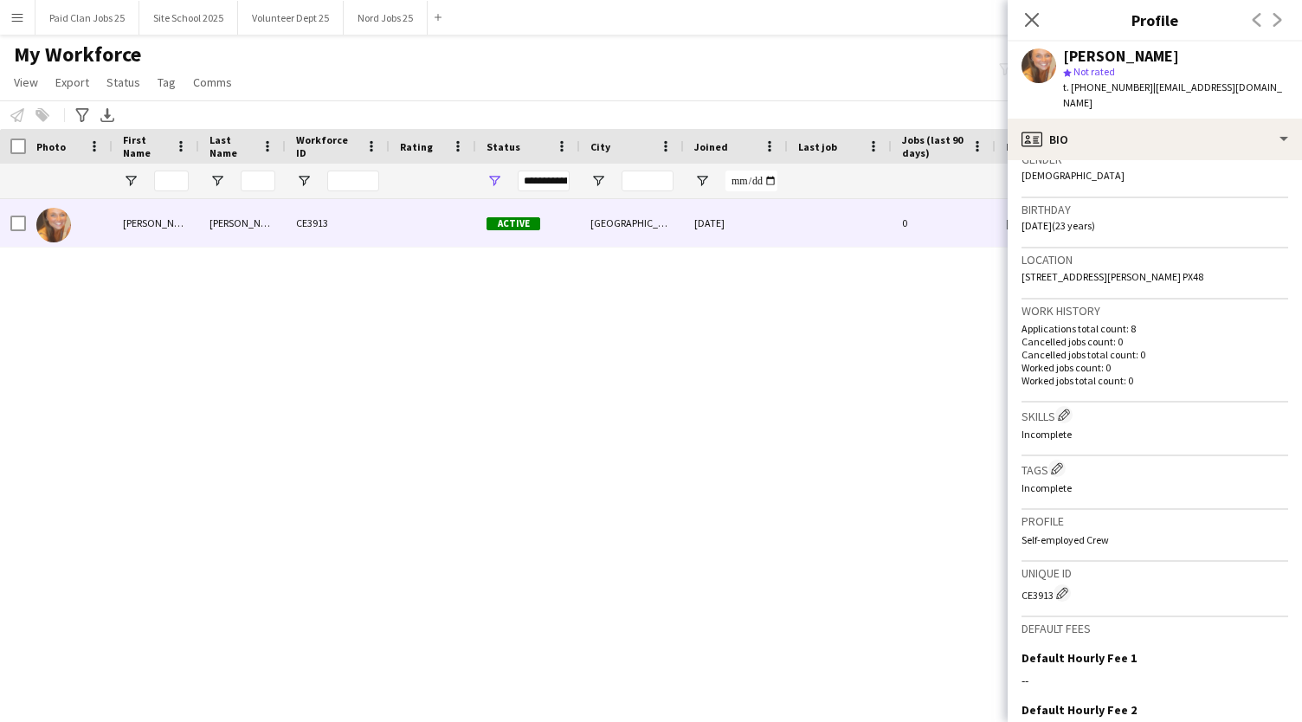
scroll to position [287, 0]
drag, startPoint x: 1022, startPoint y: 577, endPoint x: 1052, endPoint y: 582, distance: 30.6
click at [1052, 582] on div "CE3913 Edit crew unique ID" at bounding box center [1154, 590] width 267 height 17
copy div "CE3913"
